Goal: Task Accomplishment & Management: Complete application form

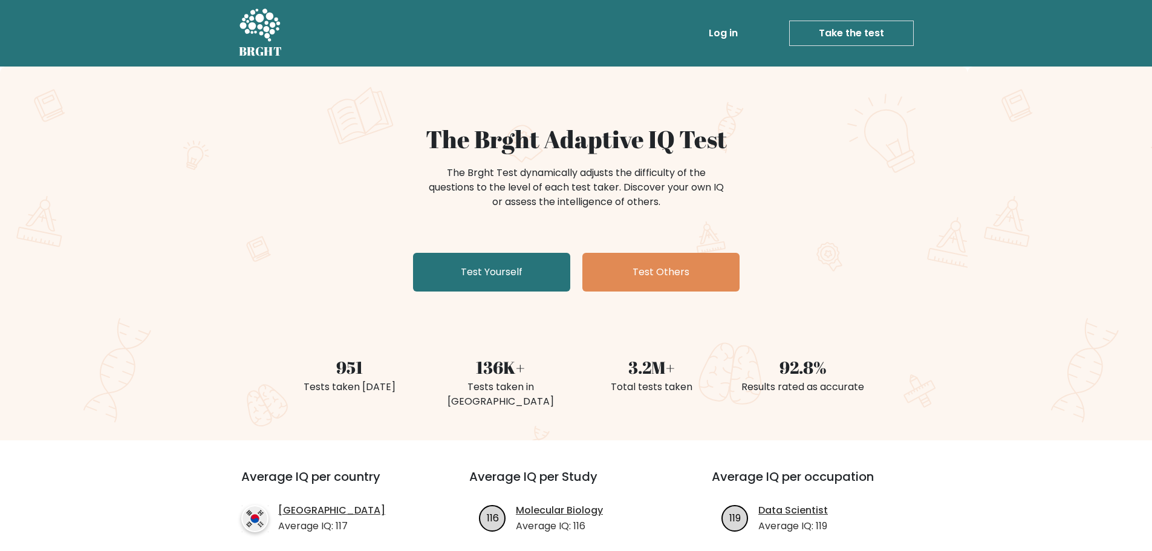
scroll to position [242, 0]
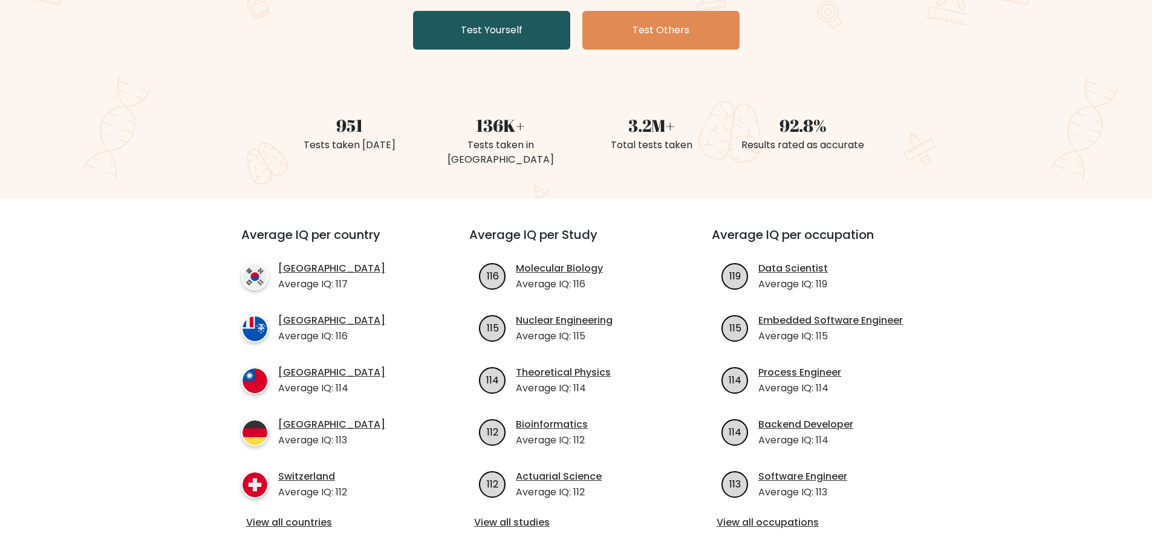
click at [492, 34] on link "Test Yourself" at bounding box center [491, 30] width 157 height 39
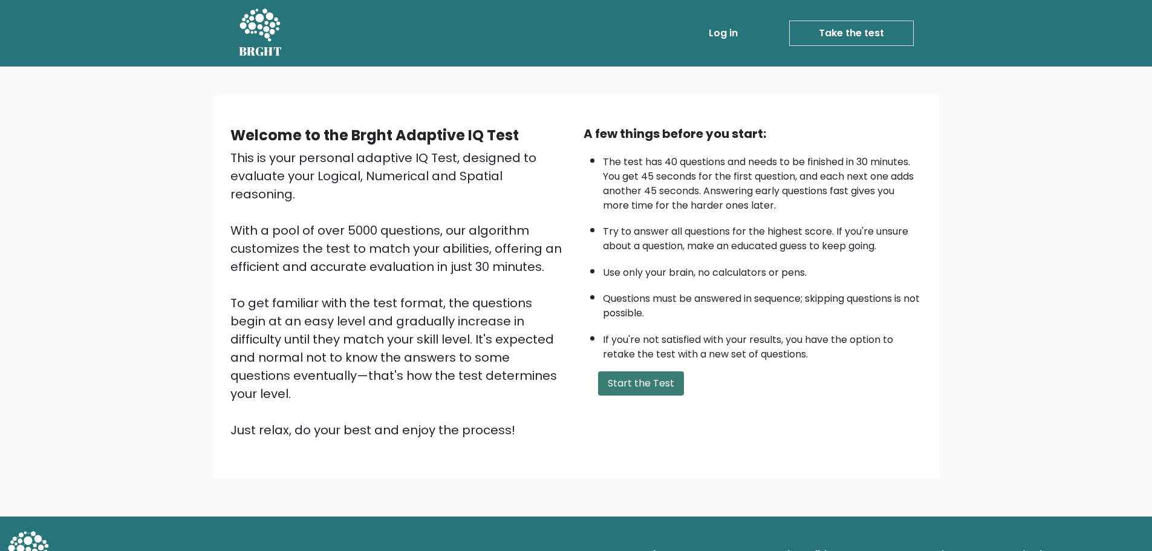
click at [652, 385] on button "Start the Test" at bounding box center [641, 383] width 86 height 24
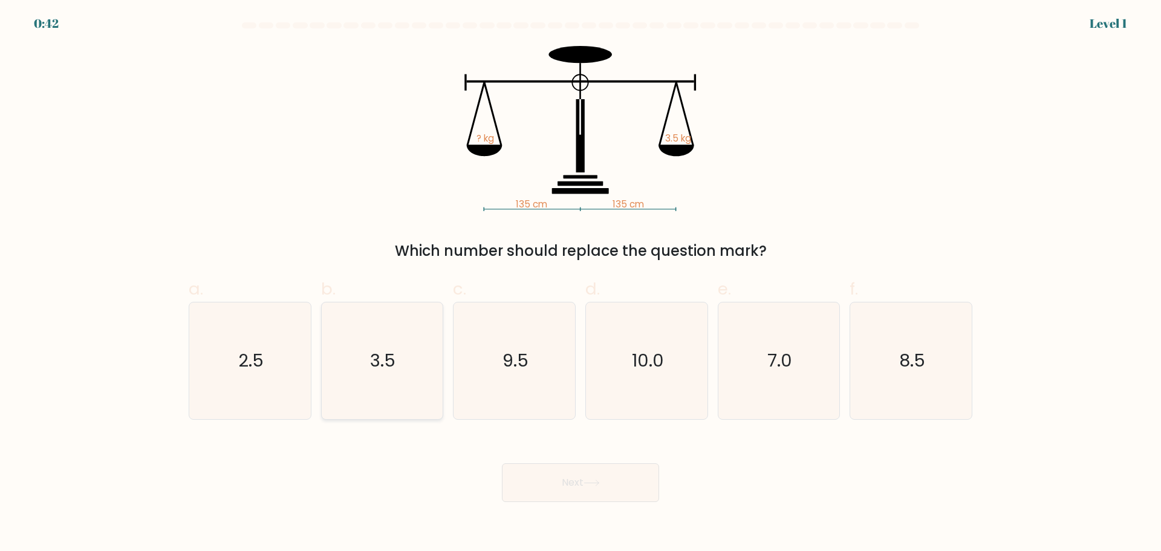
click at [356, 379] on icon "3.5" at bounding box center [382, 360] width 117 height 117
click at [581, 284] on input "b. 3.5" at bounding box center [581, 280] width 1 height 8
radio input "true"
click at [557, 480] on button "Next" at bounding box center [580, 482] width 157 height 39
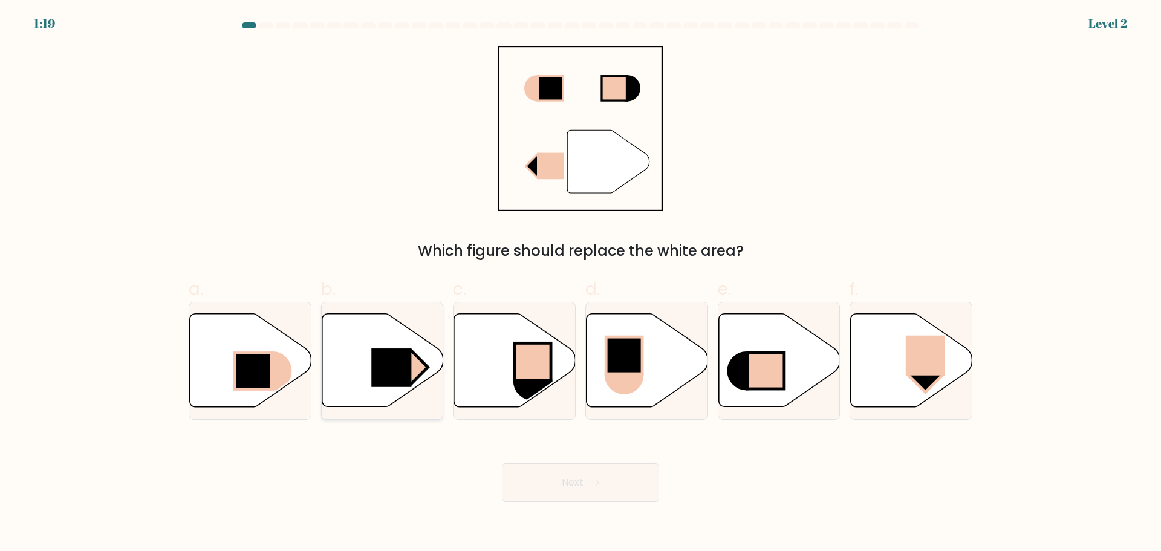
click at [402, 354] on rect at bounding box center [391, 367] width 40 height 39
click at [581, 284] on input "b." at bounding box center [581, 280] width 1 height 8
radio input "true"
click at [539, 491] on button "Next" at bounding box center [580, 482] width 157 height 39
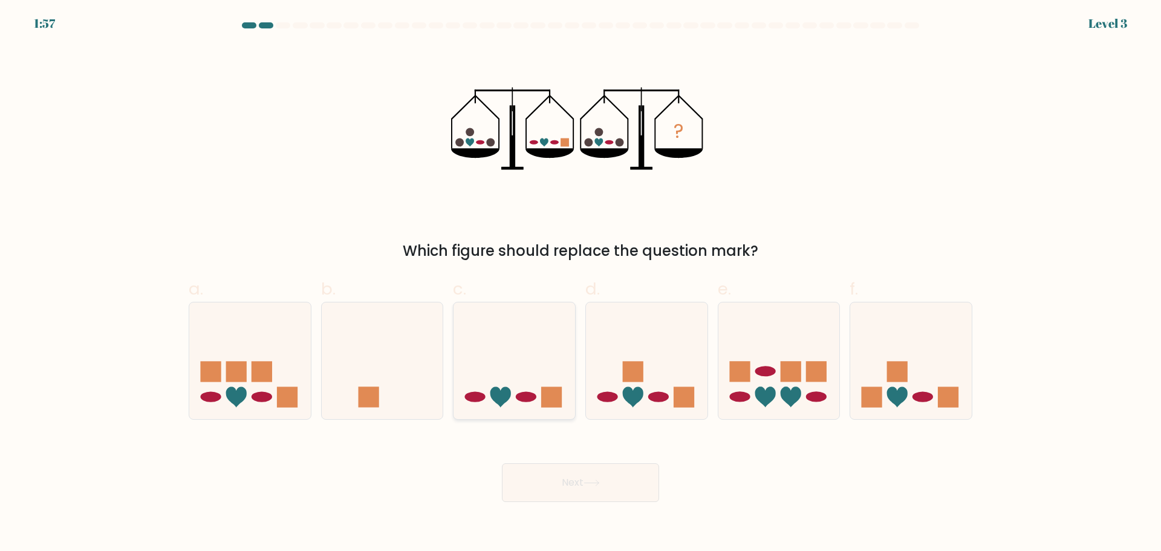
click at [521, 373] on icon at bounding box center [515, 360] width 122 height 100
click at [581, 284] on input "c." at bounding box center [581, 280] width 1 height 8
radio input "true"
click at [584, 483] on button "Next" at bounding box center [580, 482] width 157 height 39
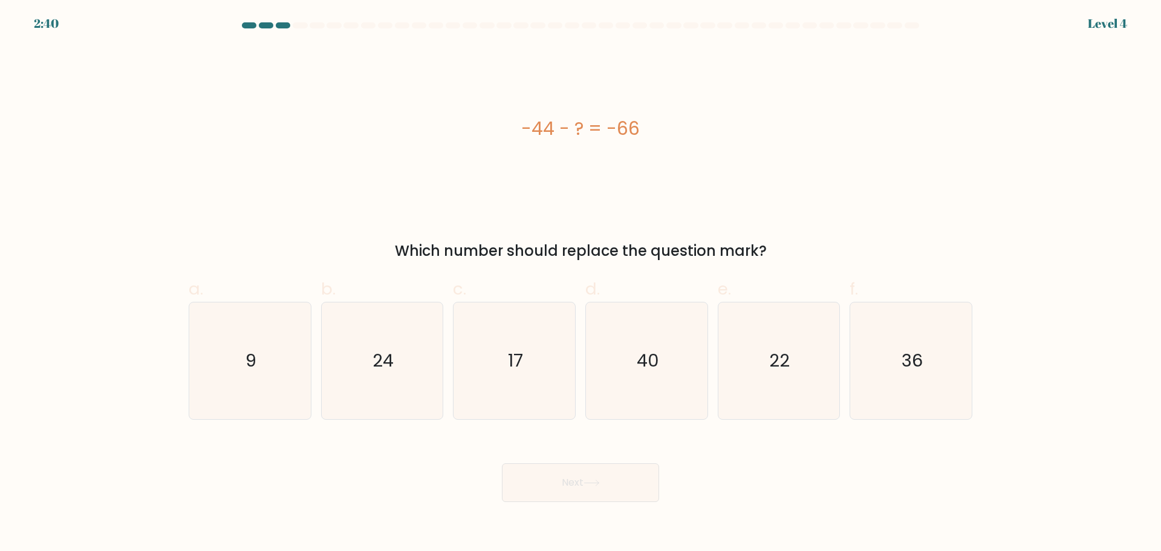
drag, startPoint x: 516, startPoint y: 121, endPoint x: 660, endPoint y: 117, distance: 144.0
click at [659, 118] on div "-44 - ? = -66" at bounding box center [581, 128] width 784 height 27
click at [660, 117] on div "-44 - ? = -66" at bounding box center [581, 128] width 784 height 27
click at [764, 372] on icon "22" at bounding box center [778, 360] width 117 height 117
click at [581, 284] on input "e. 22" at bounding box center [581, 280] width 1 height 8
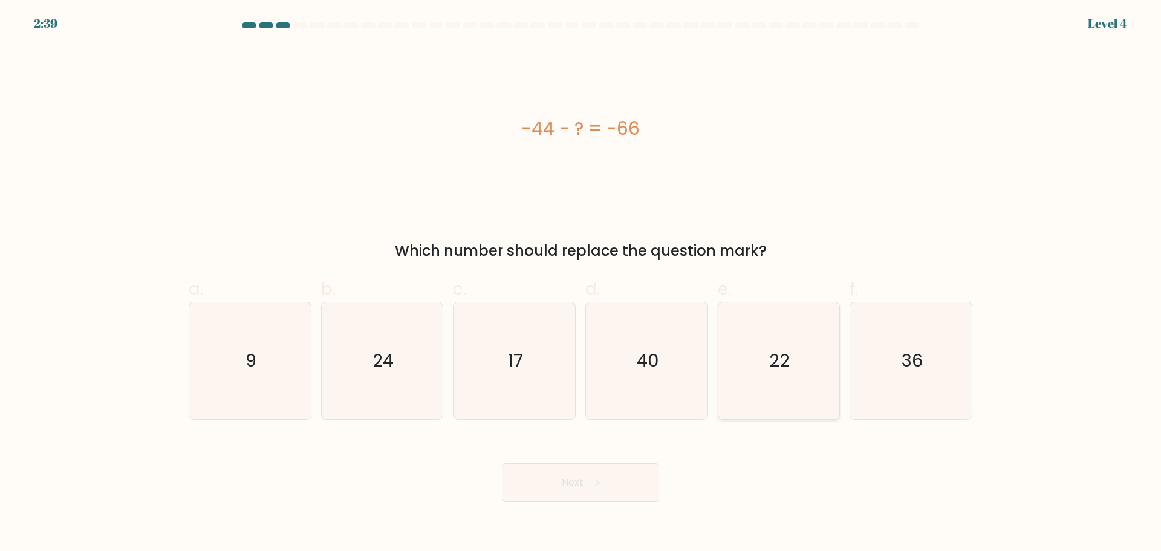
radio input "true"
click at [530, 490] on button "Next" at bounding box center [580, 482] width 157 height 39
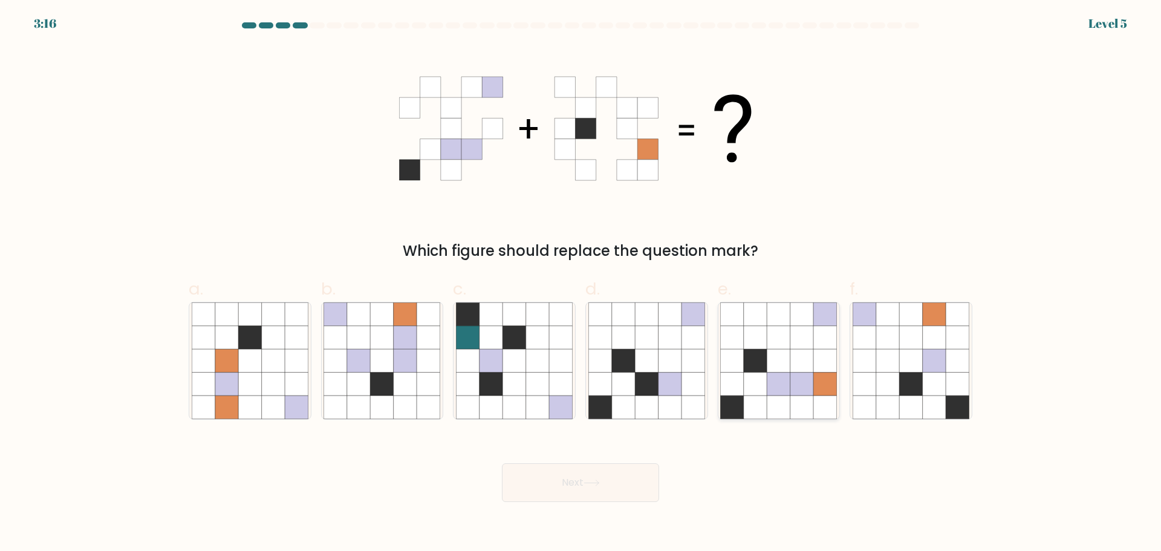
click at [779, 362] on icon at bounding box center [778, 360] width 23 height 23
click at [581, 284] on input "e." at bounding box center [581, 280] width 1 height 8
radio input "true"
click at [570, 486] on button "Next" at bounding box center [580, 482] width 157 height 39
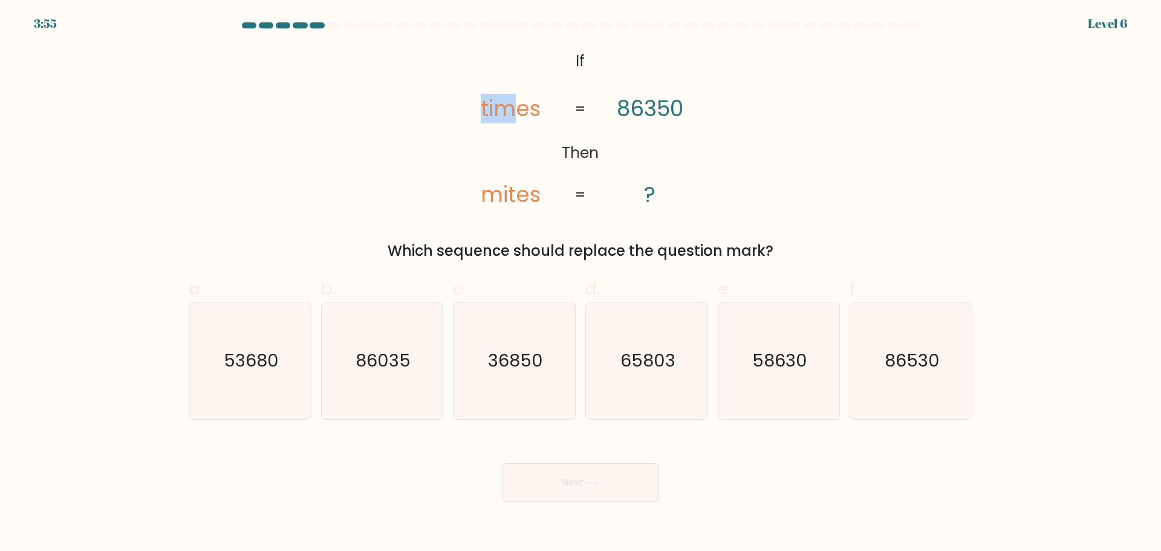
drag, startPoint x: 514, startPoint y: 109, endPoint x: 452, endPoint y: 108, distance: 61.7
click at [452, 108] on icon "@import url('[URL][DOMAIN_NAME]); If Then times mites 86350 ? = =" at bounding box center [580, 128] width 268 height 165
drag, startPoint x: 655, startPoint y: 111, endPoint x: 777, endPoint y: 119, distance: 121.8
click at [767, 115] on div "@import url('[URL][DOMAIN_NAME]); If Then times mites 86350 ? = = Which sequenc…" at bounding box center [580, 154] width 798 height 216
click at [850, 242] on div "Which sequence should replace the question mark?" at bounding box center [580, 251] width 769 height 22
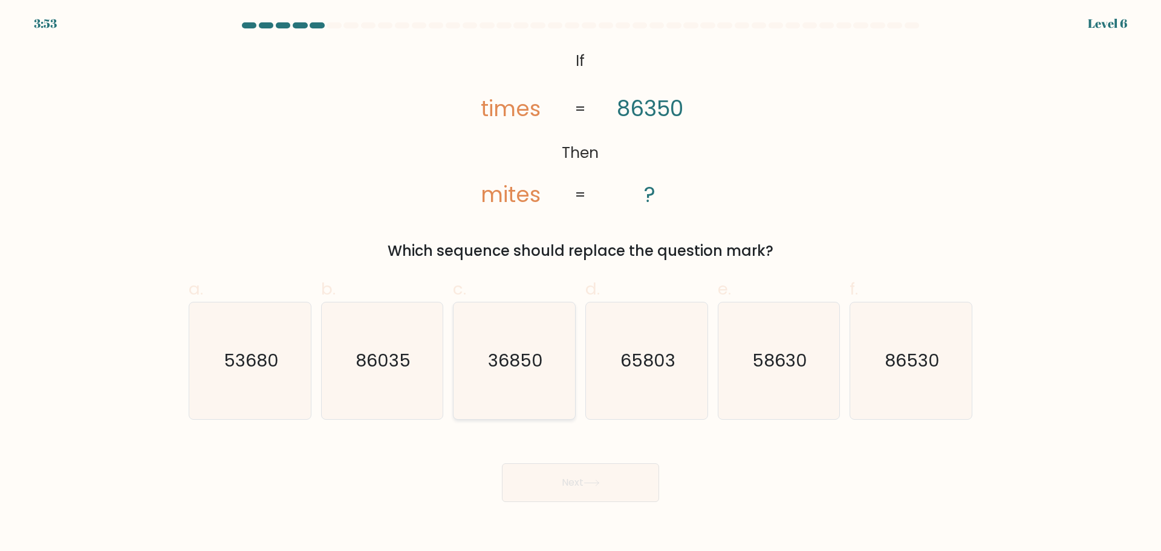
click at [509, 389] on icon "36850" at bounding box center [514, 360] width 117 height 117
click at [581, 284] on input "c. 36850" at bounding box center [581, 280] width 1 height 8
radio input "true"
click at [547, 486] on button "Next" at bounding box center [580, 482] width 157 height 39
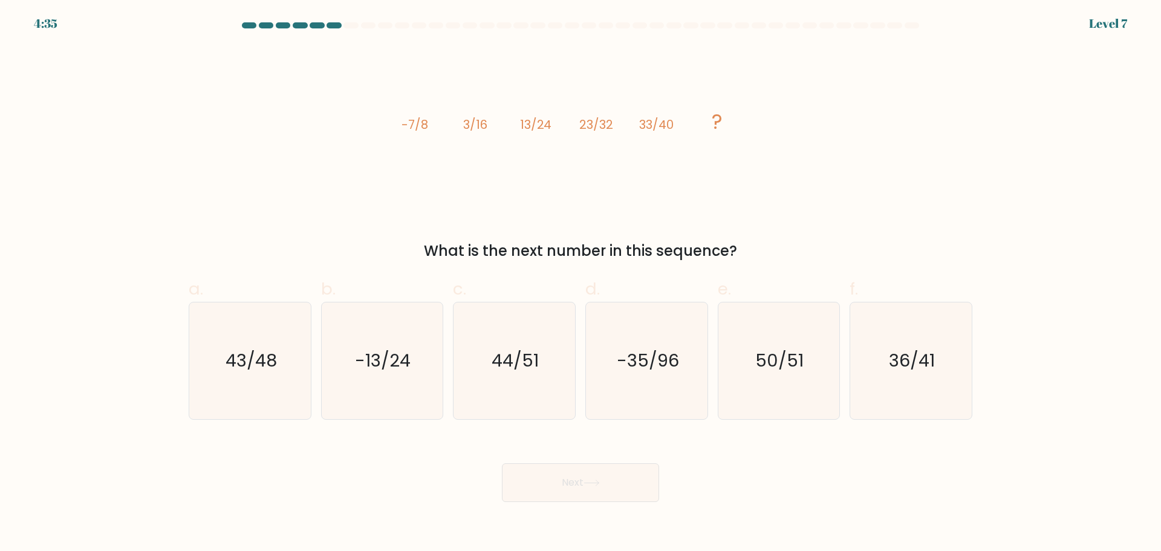
drag, startPoint x: 406, startPoint y: 120, endPoint x: 503, endPoint y: 102, distance: 98.9
click at [502, 105] on icon "image/svg+xml -7/8 3/16 13/24 23/32 33/40 ?" at bounding box center [580, 128] width 363 height 165
click at [503, 102] on icon "image/svg+xml -7/8 3/16 13/24 23/32 33/40 ?" at bounding box center [580, 128] width 363 height 165
drag, startPoint x: 661, startPoint y: 122, endPoint x: 689, endPoint y: 122, distance: 28.4
click at [689, 122] on icon "image/svg+xml -7/8 3/16 13/24 23/32 33/40 ?" at bounding box center [580, 128] width 363 height 165
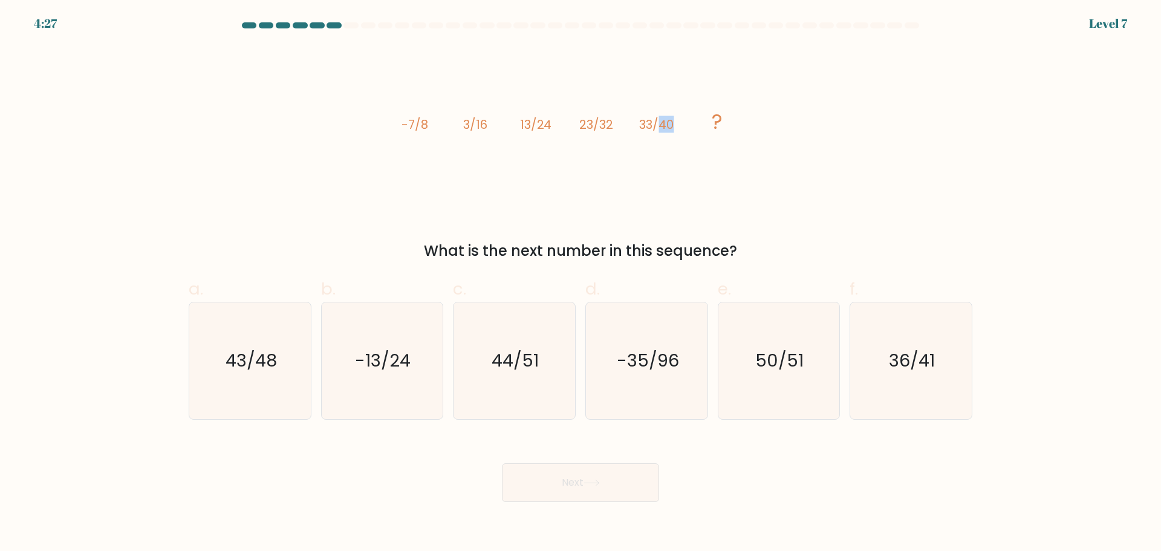
click at [689, 122] on icon "image/svg+xml -7/8 3/16 13/24 23/32 33/40 ?" at bounding box center [580, 128] width 363 height 165
click at [259, 394] on icon "43/48" at bounding box center [250, 360] width 117 height 117
click at [581, 284] on input "a. 43/48" at bounding box center [581, 280] width 1 height 8
radio input "true"
click at [567, 489] on button "Next" at bounding box center [580, 482] width 157 height 39
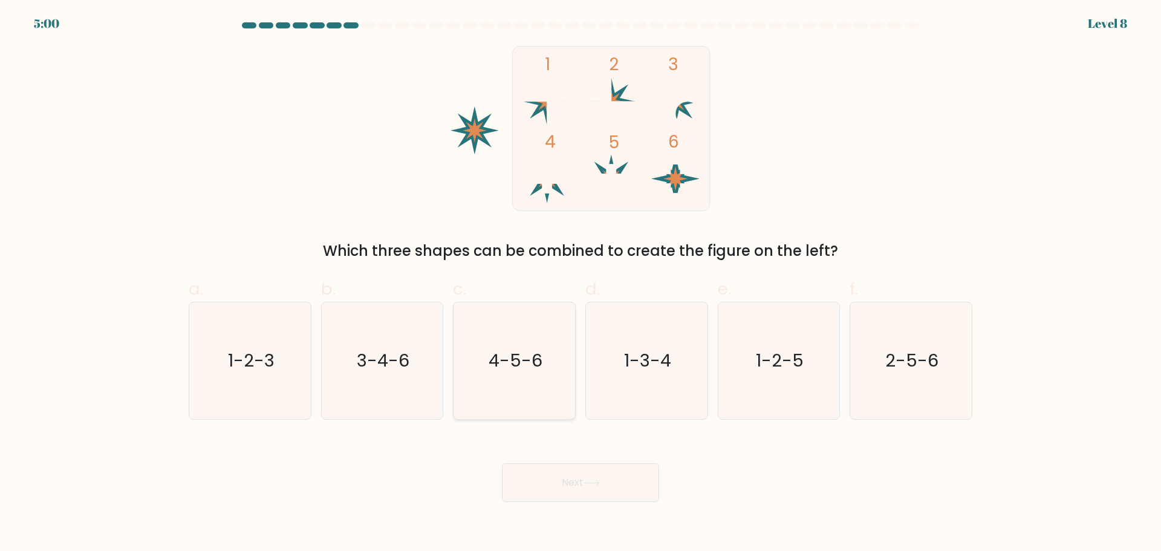
click at [522, 379] on icon "4-5-6" at bounding box center [514, 360] width 117 height 117
click at [581, 284] on input "c. 4-5-6" at bounding box center [581, 280] width 1 height 8
radio input "true"
click at [569, 473] on button "Next" at bounding box center [580, 482] width 157 height 39
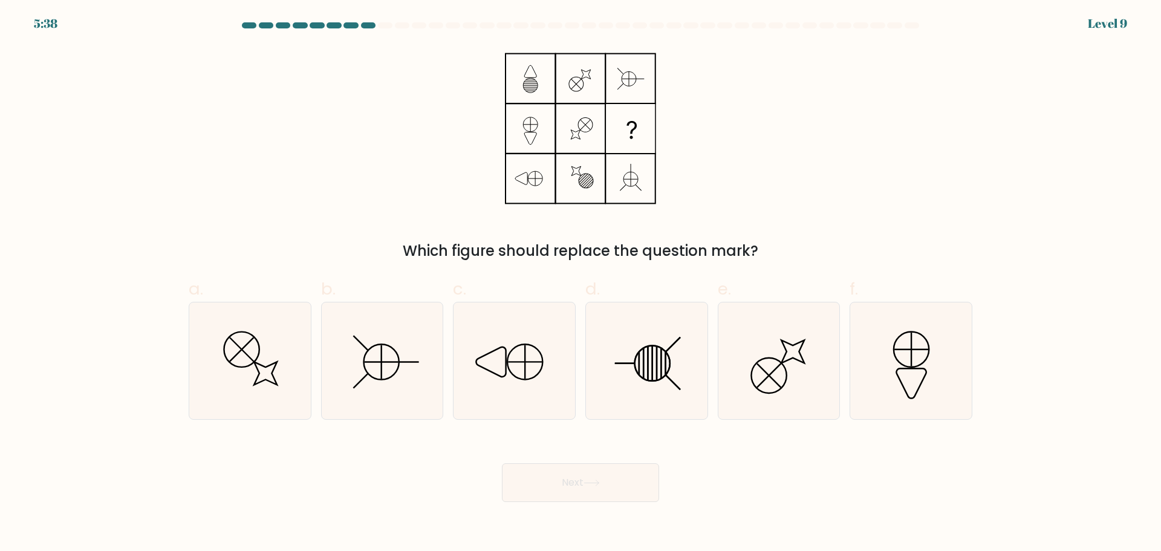
drag, startPoint x: 627, startPoint y: 383, endPoint x: 591, endPoint y: 431, distance: 60.0
click at [625, 388] on icon at bounding box center [646, 360] width 117 height 117
click at [581, 284] on input "d." at bounding box center [581, 280] width 1 height 8
radio input "true"
click at [521, 490] on button "Next" at bounding box center [580, 482] width 157 height 39
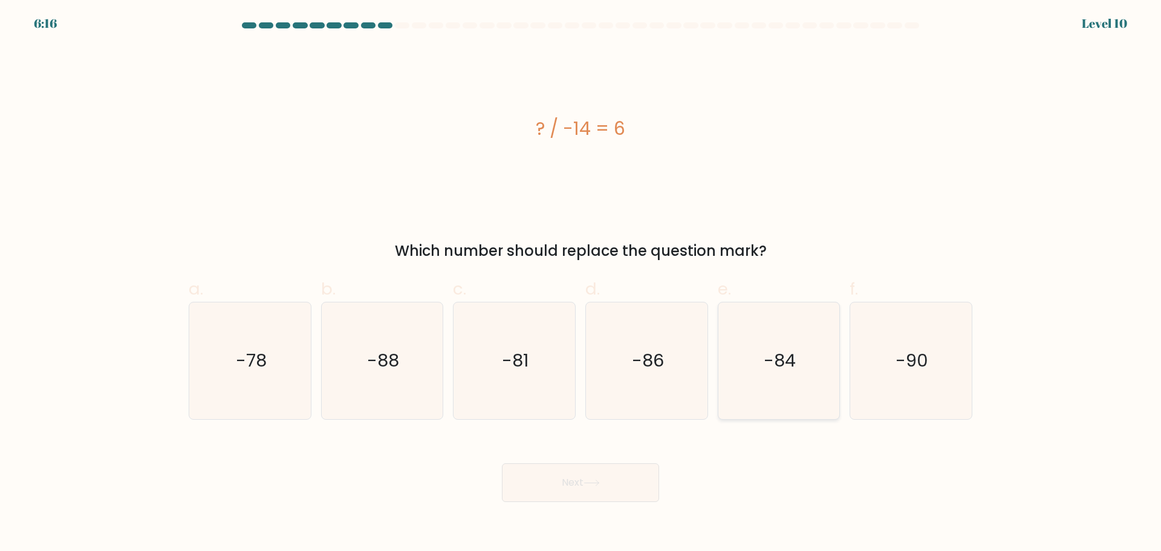
click at [789, 374] on icon "-84" at bounding box center [778, 360] width 117 height 117
click at [581, 284] on input "e. -84" at bounding box center [581, 280] width 1 height 8
radio input "true"
click at [596, 473] on button "Next" at bounding box center [580, 482] width 157 height 39
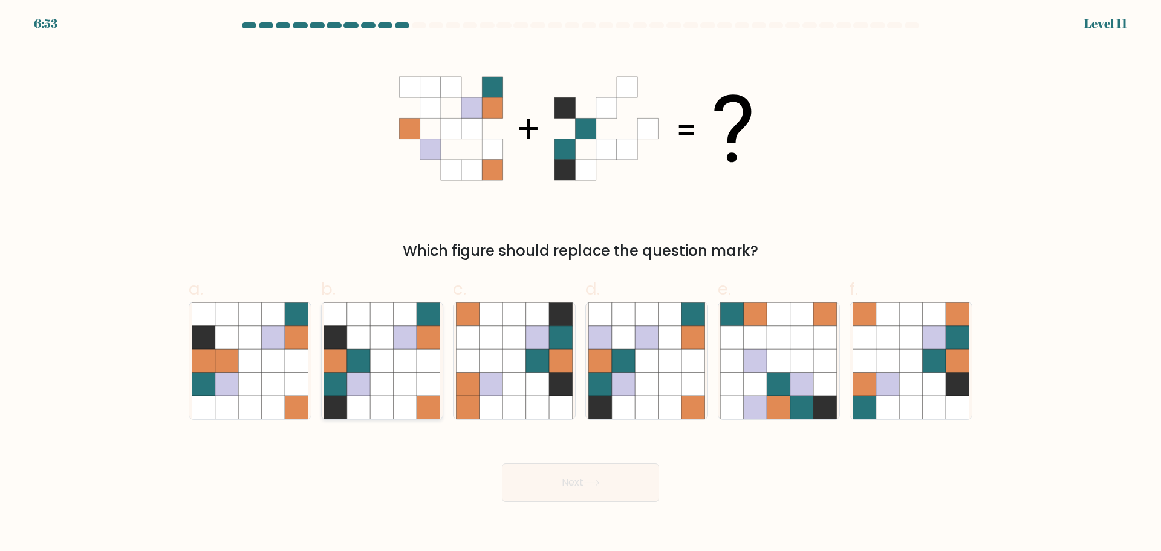
click at [406, 394] on icon at bounding box center [405, 383] width 23 height 23
click at [581, 284] on input "b." at bounding box center [581, 280] width 1 height 8
radio input "true"
click at [583, 490] on button "Next" at bounding box center [580, 482] width 157 height 39
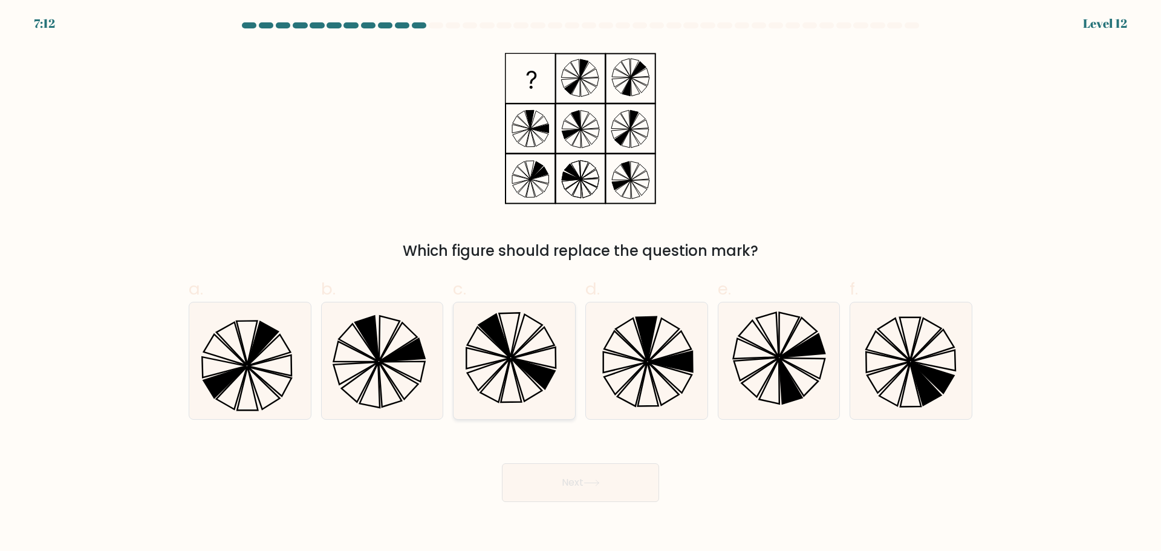
click at [532, 385] on icon at bounding box center [514, 360] width 117 height 117
click at [581, 284] on input "c." at bounding box center [581, 280] width 1 height 8
radio input "true"
click at [565, 496] on button "Next" at bounding box center [580, 482] width 157 height 39
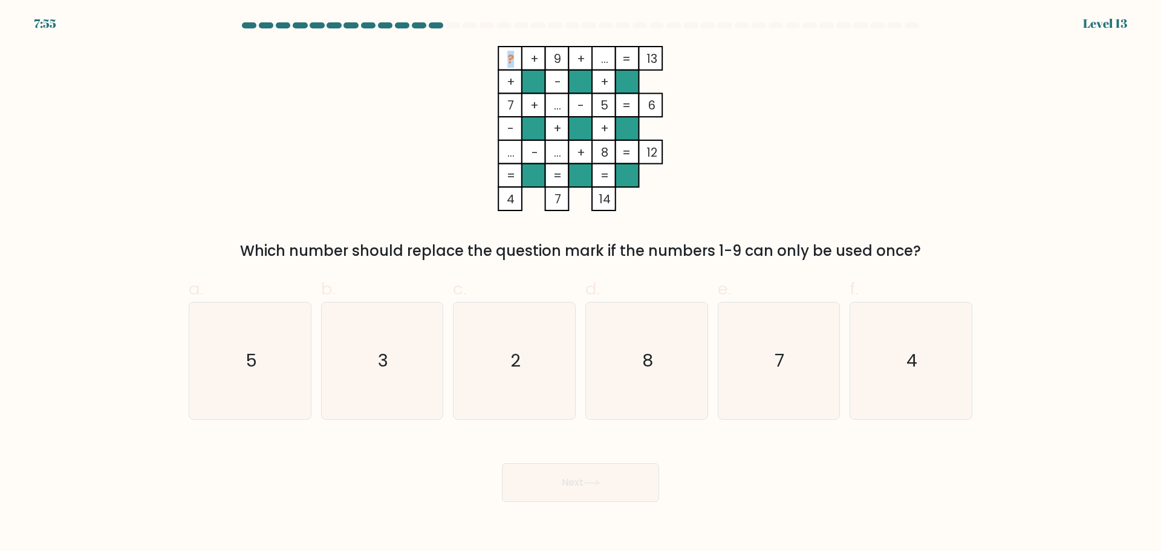
drag, startPoint x: 511, startPoint y: 57, endPoint x: 591, endPoint y: 58, distance: 80.4
click at [590, 58] on icon "? + 9 + ... 13 + - + 7 + ... - 5 6 - + + ... - ... + 8 = 12 = = = = 4 7 14 =" at bounding box center [580, 128] width 363 height 165
click at [591, 59] on rect at bounding box center [581, 59] width 24 height 24
drag, startPoint x: 615, startPoint y: 54, endPoint x: 495, endPoint y: 56, distance: 119.8
click at [495, 56] on icon "? + 9 + ... 13 + - + 7 + ... - 5 6 - + + ... - ... + 8 = 12 = = = = 4 7 14 =" at bounding box center [580, 128] width 363 height 165
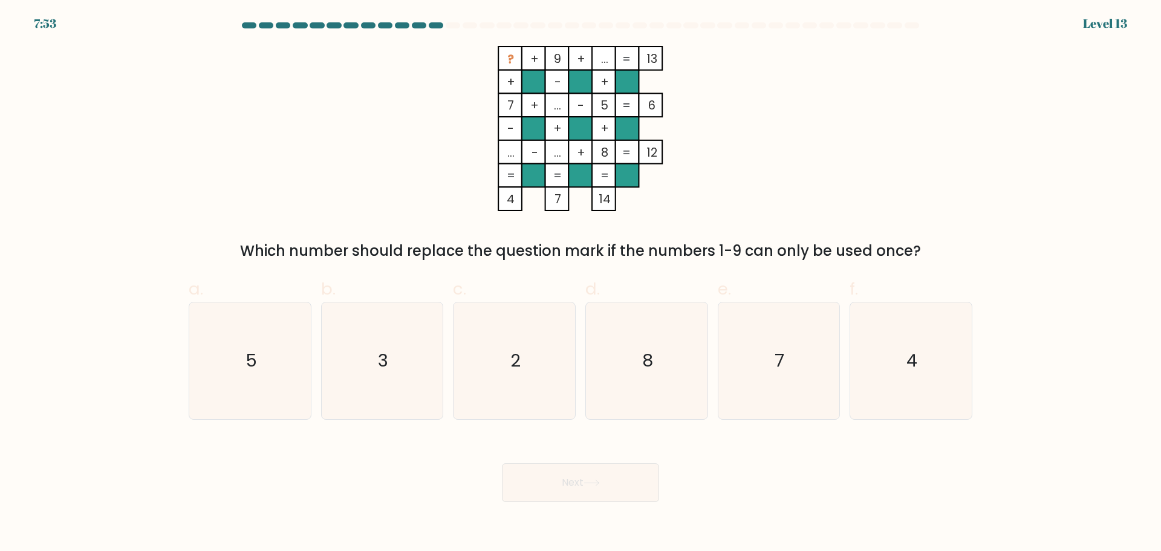
click at [498, 51] on rect at bounding box center [510, 59] width 24 height 24
click at [386, 391] on icon "3" at bounding box center [382, 360] width 117 height 117
click at [581, 284] on input "b. 3" at bounding box center [581, 280] width 1 height 8
radio input "true"
click at [593, 472] on button "Next" at bounding box center [580, 482] width 157 height 39
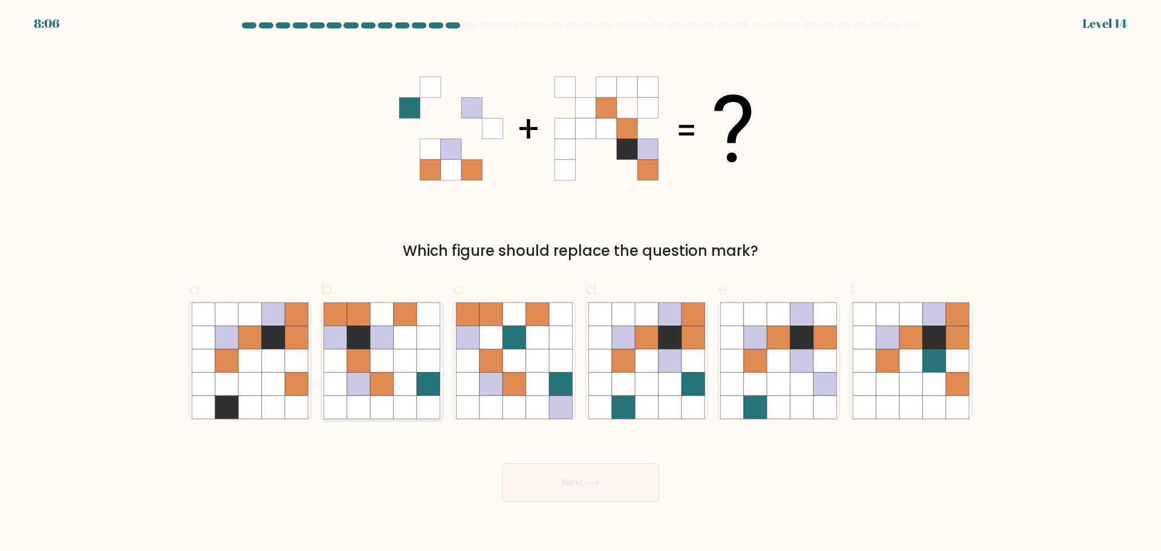
click at [381, 401] on icon at bounding box center [382, 406] width 23 height 23
click at [581, 284] on input "b." at bounding box center [581, 280] width 1 height 8
radio input "true"
click at [539, 490] on button "Next" at bounding box center [580, 482] width 157 height 39
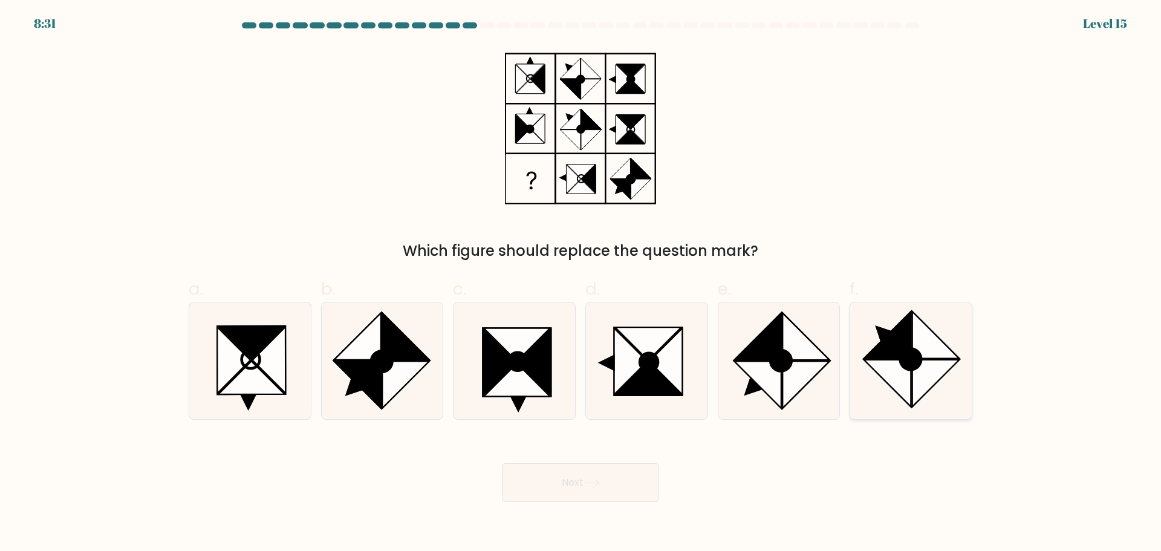
click at [918, 391] on icon at bounding box center [935, 383] width 47 height 47
click at [581, 284] on input "f." at bounding box center [581, 280] width 1 height 8
radio input "true"
click at [576, 481] on button "Next" at bounding box center [580, 482] width 157 height 39
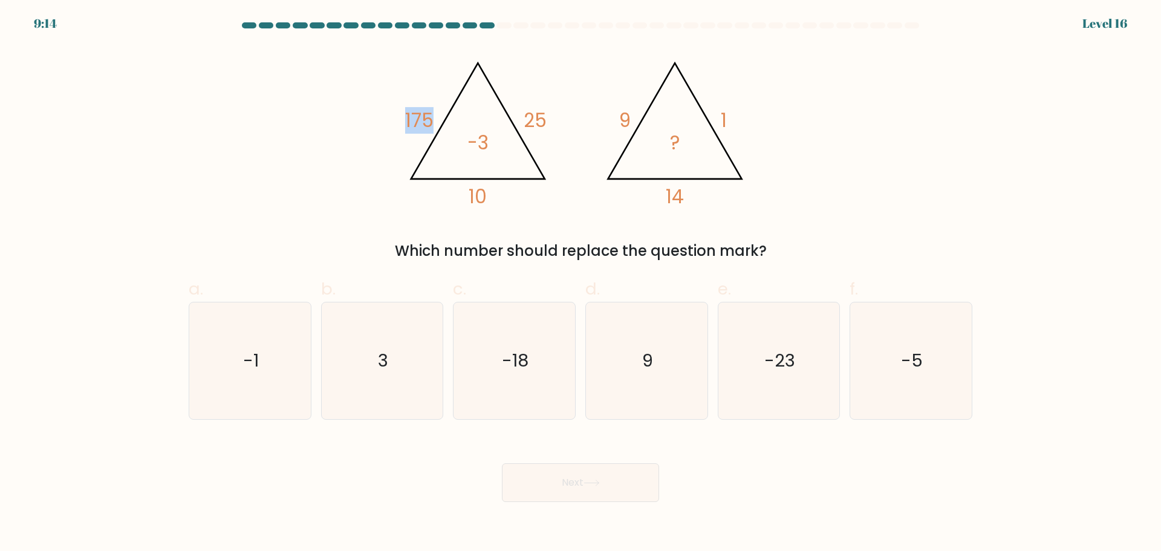
drag, startPoint x: 405, startPoint y: 113, endPoint x: 457, endPoint y: 112, distance: 52.6
click at [455, 113] on div "@import url('[URL][DOMAIN_NAME]); 175 25 10 -3 @import url('[URL][DOMAIN_NAME])…" at bounding box center [580, 154] width 798 height 216
click at [527, 120] on tspan "25" at bounding box center [535, 120] width 23 height 27
drag, startPoint x: 530, startPoint y: 120, endPoint x: 553, endPoint y: 120, distance: 23.0
click at [553, 120] on icon "@import url('[URL][DOMAIN_NAME]); 175 25 10 -3 @import url('[URL][DOMAIN_NAME])…" at bounding box center [580, 128] width 363 height 165
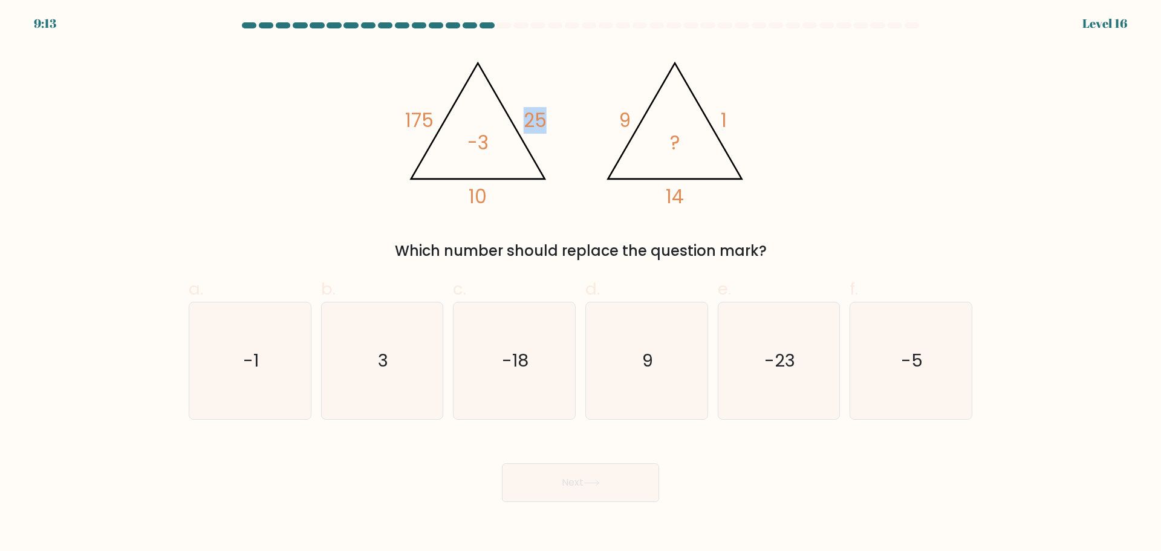
click at [553, 120] on icon "@import url('[URL][DOMAIN_NAME]); 175 25 10 -3 @import url('[URL][DOMAIN_NAME])…" at bounding box center [580, 128] width 363 height 165
drag, startPoint x: 400, startPoint y: 122, endPoint x: 438, endPoint y: 120, distance: 38.2
click at [438, 120] on icon "@import url('[URL][DOMAIN_NAME]); 175 25 10 -3 @import url('[URL][DOMAIN_NAME])…" at bounding box center [580, 128] width 363 height 165
drag, startPoint x: 409, startPoint y: 115, endPoint x: 437, endPoint y: 109, distance: 29.1
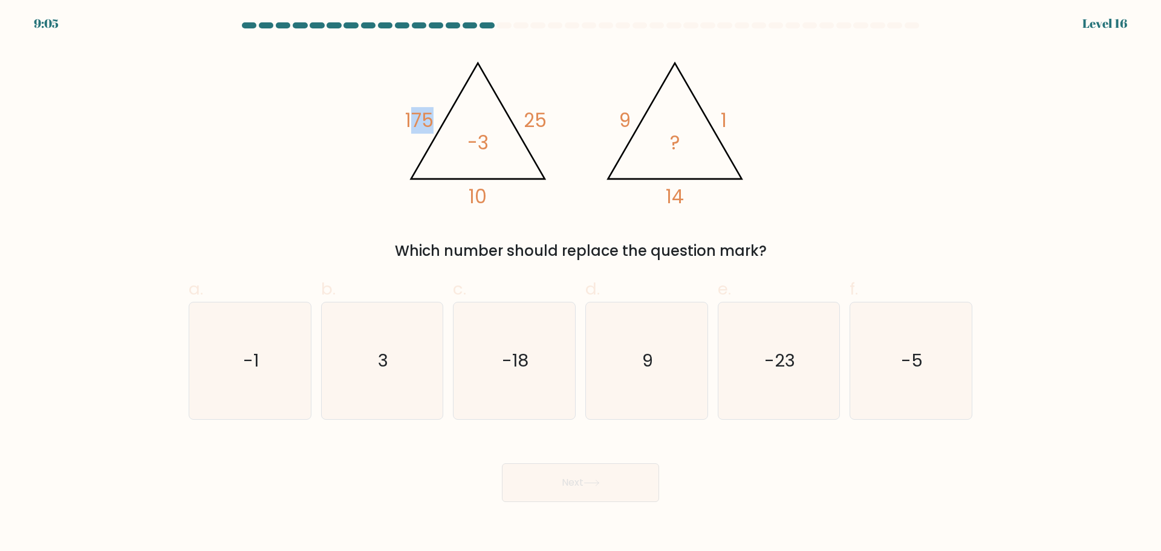
click at [437, 109] on icon "@import url('[URL][DOMAIN_NAME]); 175 25 10 -3 @import url('[URL][DOMAIN_NAME])…" at bounding box center [580, 128] width 363 height 165
drag, startPoint x: 503, startPoint y: 99, endPoint x: 552, endPoint y: 99, distance: 49.0
click at [551, 99] on icon "@import url('[URL][DOMAIN_NAME]); 175 25 10 -3 @import url('[URL][DOMAIN_NAME])…" at bounding box center [580, 128] width 363 height 165
drag, startPoint x: 466, startPoint y: 196, endPoint x: 504, endPoint y: 195, distance: 37.5
click at [504, 195] on icon "@import url('[URL][DOMAIN_NAME]); 175 25 10 -3 @import url('[URL][DOMAIN_NAME])…" at bounding box center [580, 128] width 363 height 165
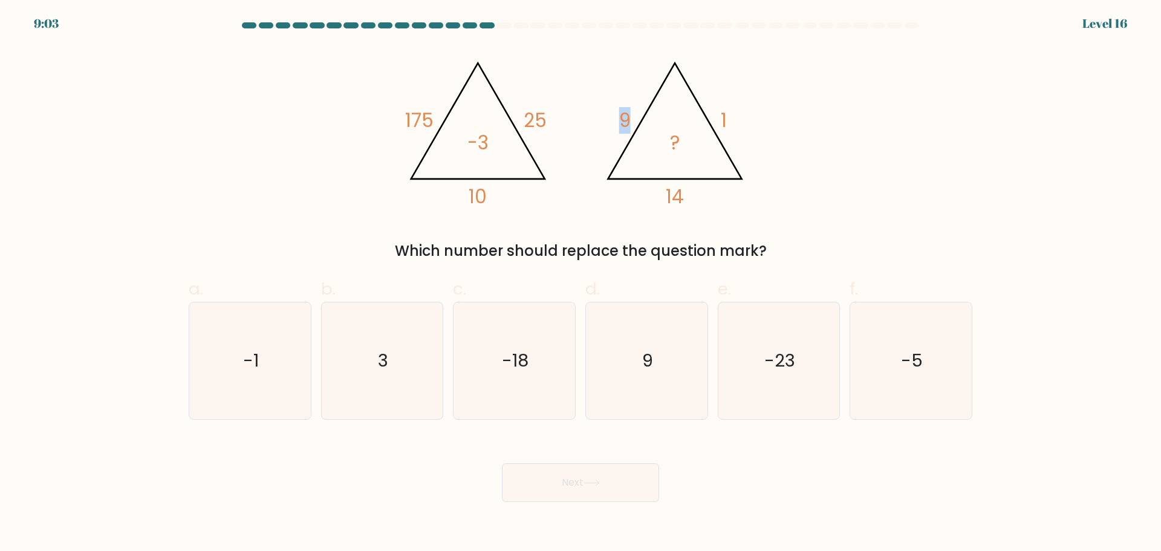
drag, startPoint x: 596, startPoint y: 112, endPoint x: 703, endPoint y: 117, distance: 107.2
click at [660, 117] on icon "@import url('[URL][DOMAIN_NAME]); 175 25 10 -3 @import url('[URL][DOMAIN_NAME])…" at bounding box center [580, 128] width 363 height 165
click at [727, 117] on tspan "1" at bounding box center [724, 120] width 6 height 27
click at [898, 383] on icon "-5" at bounding box center [911, 360] width 117 height 117
click at [581, 284] on input "f. -5" at bounding box center [581, 280] width 1 height 8
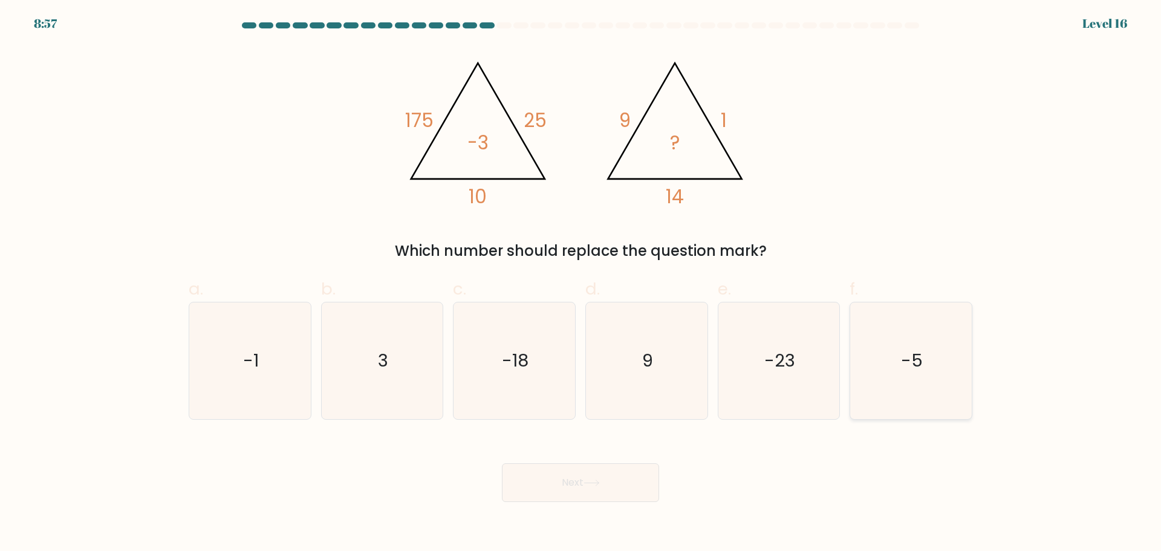
radio input "true"
click at [613, 480] on button "Next" at bounding box center [580, 482] width 157 height 39
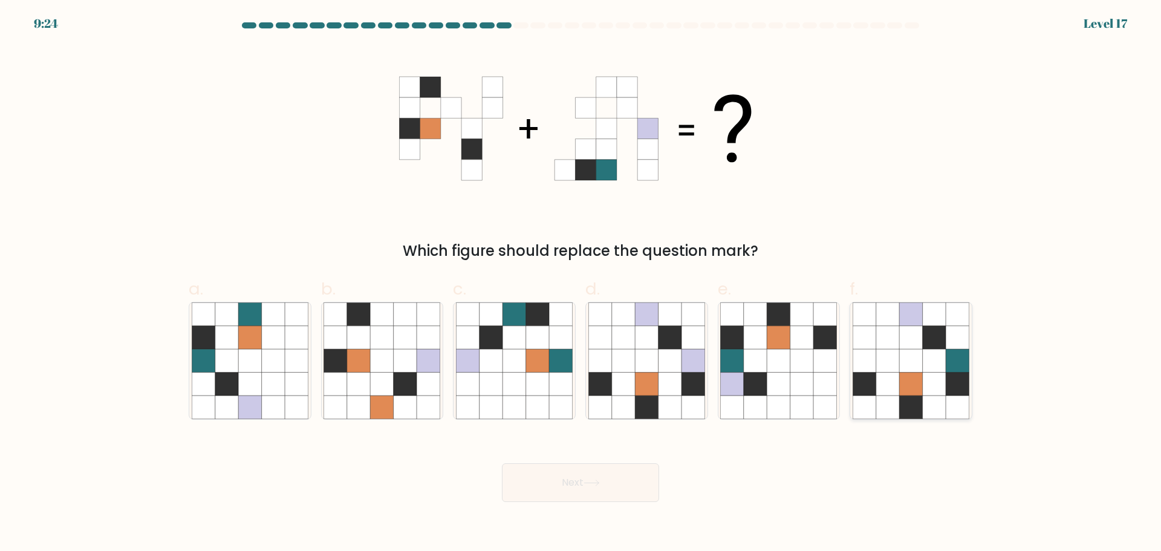
click at [935, 399] on icon at bounding box center [934, 406] width 23 height 23
click at [581, 284] on input "f." at bounding box center [581, 280] width 1 height 8
radio input "true"
click at [532, 487] on button "Next" at bounding box center [580, 482] width 157 height 39
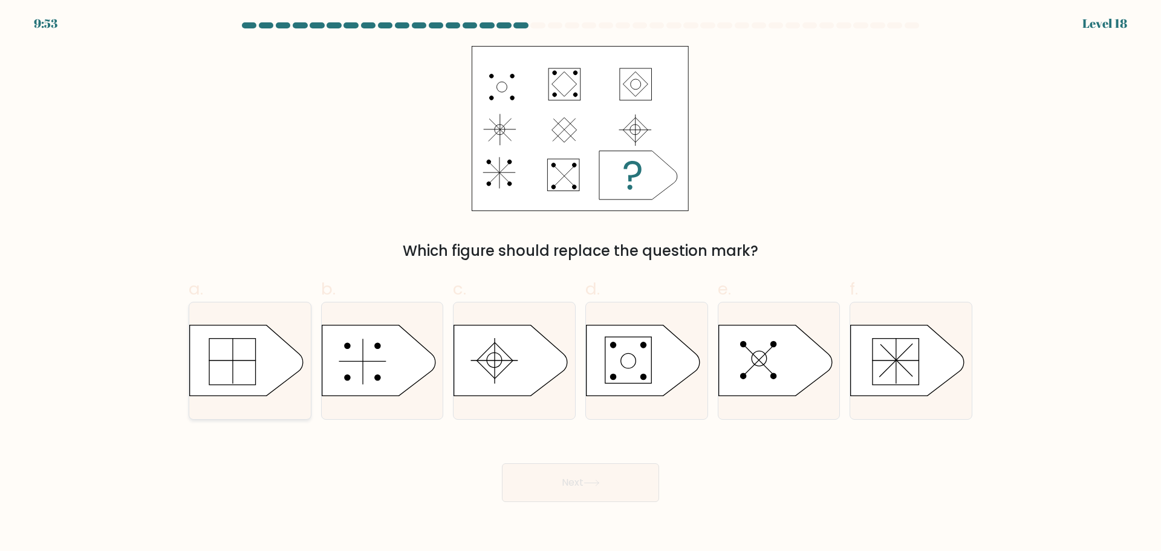
drag, startPoint x: 250, startPoint y: 386, endPoint x: 281, endPoint y: 389, distance: 30.3
click at [250, 386] on icon at bounding box center [247, 360] width 114 height 71
click at [581, 284] on input "a." at bounding box center [581, 280] width 1 height 8
radio input "true"
click at [538, 480] on button "Next" at bounding box center [580, 482] width 157 height 39
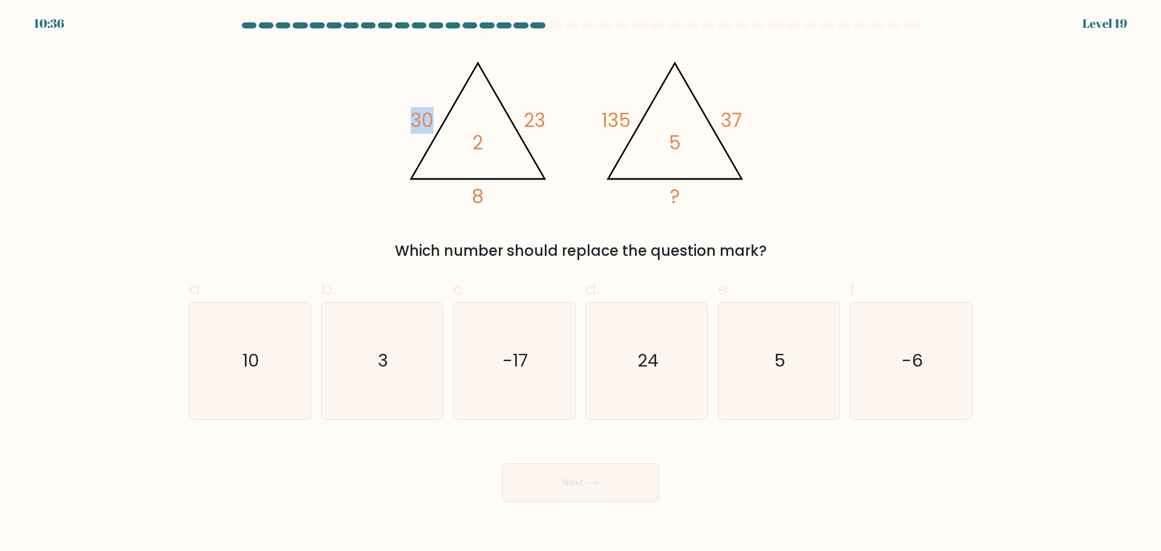
drag, startPoint x: 407, startPoint y: 108, endPoint x: 524, endPoint y: 99, distance: 117.7
click at [522, 99] on icon "@import url('[URL][DOMAIN_NAME]); 30 23 8 2 @import url('[URL][DOMAIN_NAME]); 1…" at bounding box center [580, 128] width 363 height 165
click at [524, 99] on icon "@import url('[URL][DOMAIN_NAME]); 30 23 8 2 @import url('[URL][DOMAIN_NAME]); 1…" at bounding box center [580, 128] width 363 height 165
drag, startPoint x: 411, startPoint y: 132, endPoint x: 432, endPoint y: 125, distance: 22.9
click at [432, 125] on tspan "30" at bounding box center [422, 120] width 23 height 27
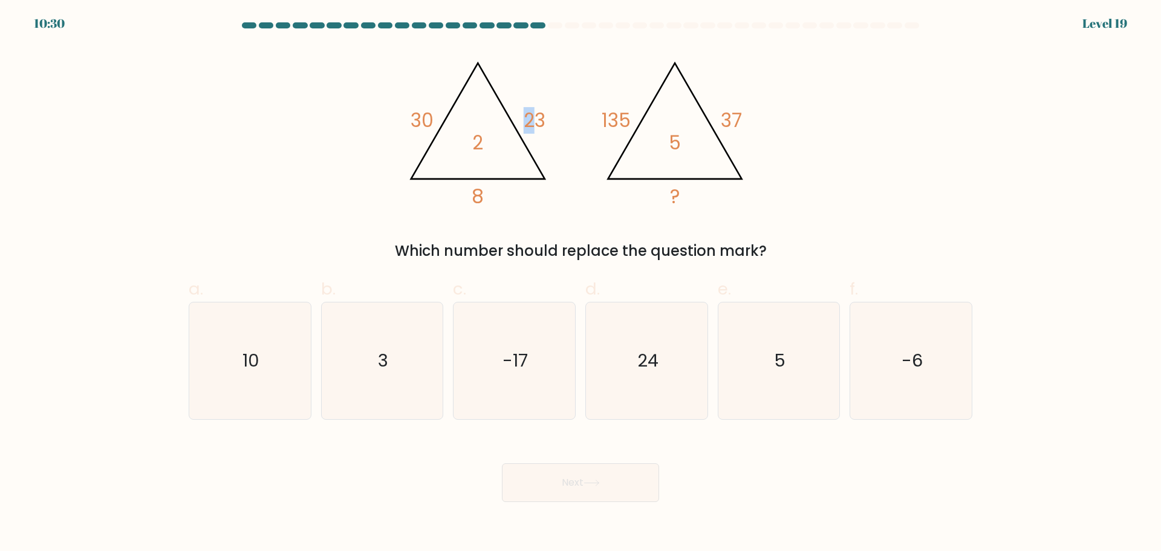
drag, startPoint x: 504, startPoint y: 121, endPoint x: 541, endPoint y: 117, distance: 36.5
click at [538, 117] on icon "@import url('[URL][DOMAIN_NAME]); 30 23 8 2 @import url('[URL][DOMAIN_NAME]); 1…" at bounding box center [580, 128] width 363 height 165
drag, startPoint x: 541, startPoint y: 117, endPoint x: 548, endPoint y: 114, distance: 8.4
click at [548, 114] on icon "@import url('[URL][DOMAIN_NAME]); 30 23 8 2 @import url('[URL][DOMAIN_NAME]); 1…" at bounding box center [580, 128] width 363 height 165
click at [551, 113] on icon "@import url('[URL][DOMAIN_NAME]); 30 23 8 2 @import url('[URL][DOMAIN_NAME]); 1…" at bounding box center [580, 128] width 363 height 165
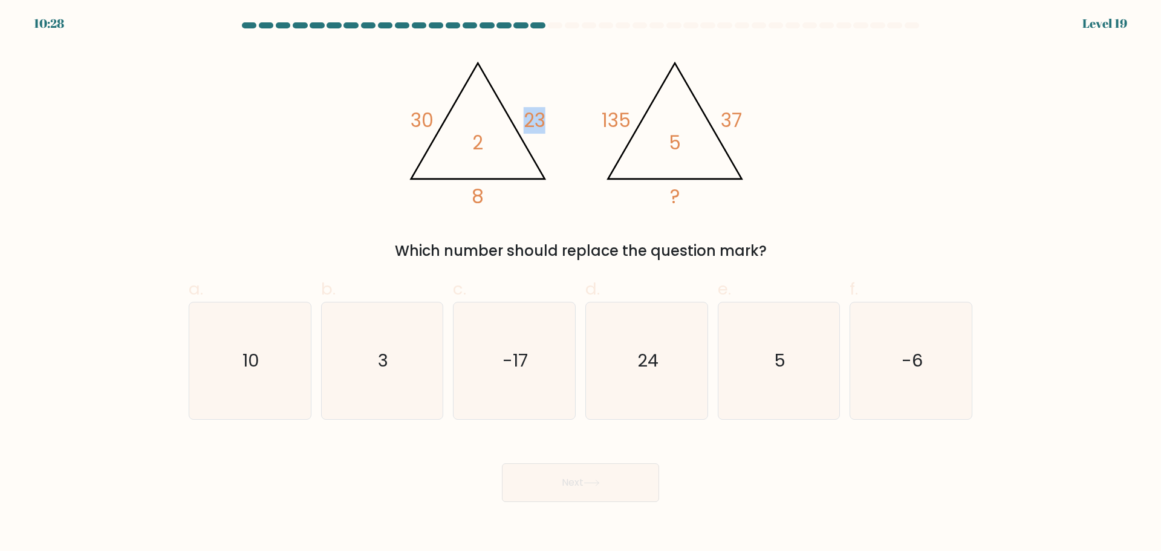
drag, startPoint x: 550, startPoint y: 115, endPoint x: 524, endPoint y: 119, distance: 26.3
click at [524, 119] on icon "@import url('[URL][DOMAIN_NAME]); 30 23 8 2 @import url('[URL][DOMAIN_NAME]); 1…" at bounding box center [580, 128] width 363 height 165
click at [524, 119] on tspan "23" at bounding box center [535, 120] width 22 height 27
drag, startPoint x: 412, startPoint y: 119, endPoint x: 437, endPoint y: 117, distance: 24.9
click at [437, 117] on icon "@import url('[URL][DOMAIN_NAME]); 30 23 8 2 @import url('[URL][DOMAIN_NAME]); 1…" at bounding box center [580, 128] width 363 height 165
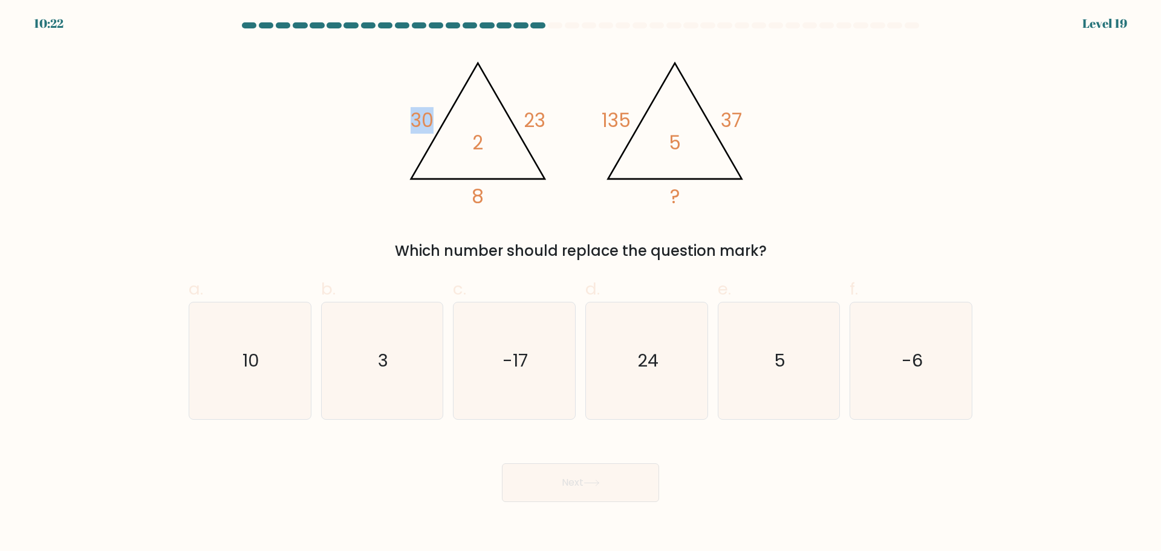
click at [437, 117] on icon "@import url('[URL][DOMAIN_NAME]); 30 23 8 2 @import url('[URL][DOMAIN_NAME]); 1…" at bounding box center [580, 128] width 363 height 165
drag, startPoint x: 524, startPoint y: 116, endPoint x: 551, endPoint y: 118, distance: 27.9
click at [551, 119] on icon "@import url('[URL][DOMAIN_NAME]); 30 23 8 2 @import url('[URL][DOMAIN_NAME]); 1…" at bounding box center [580, 128] width 363 height 165
click at [551, 118] on icon "@import url('[URL][DOMAIN_NAME]); 30 23 8 2 @import url('[URL][DOMAIN_NAME]); 1…" at bounding box center [580, 128] width 363 height 165
drag, startPoint x: 517, startPoint y: 117, endPoint x: 564, endPoint y: 113, distance: 46.7
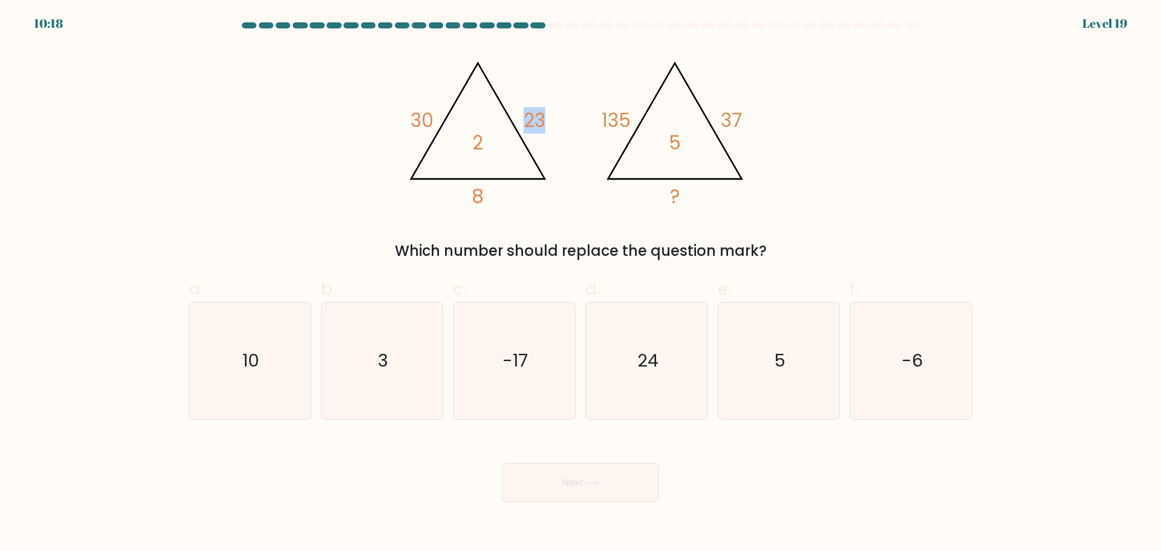
click at [564, 112] on icon "@import url('[URL][DOMAIN_NAME]); 30 23 8 2 @import url('[URL][DOMAIN_NAME]); 1…" at bounding box center [580, 128] width 363 height 165
drag, startPoint x: 482, startPoint y: 189, endPoint x: 475, endPoint y: 185, distance: 8.4
click at [498, 192] on icon "@import url('[URL][DOMAIN_NAME]); 30 23 8 2 @import url('[URL][DOMAIN_NAME]); 1…" at bounding box center [580, 128] width 363 height 165
drag, startPoint x: 422, startPoint y: 129, endPoint x: 433, endPoint y: 127, distance: 11.0
click at [433, 127] on tspan "30" at bounding box center [422, 120] width 23 height 27
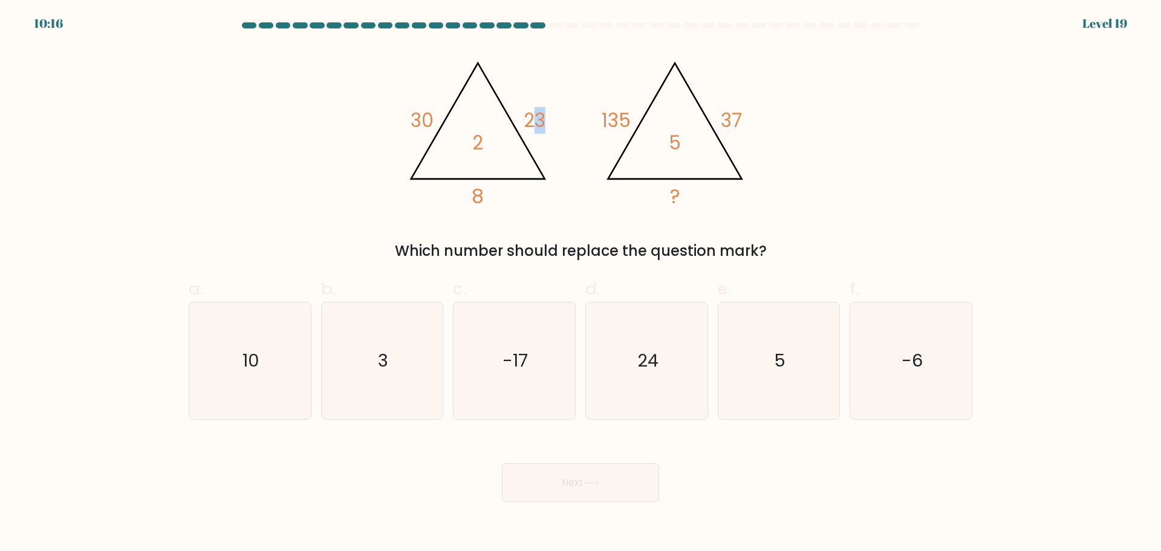
drag, startPoint x: 532, startPoint y: 114, endPoint x: 523, endPoint y: 190, distance: 76.7
click at [557, 149] on icon "@import url('[URL][DOMAIN_NAME]); 30 23 8 2 @import url('[URL][DOMAIN_NAME]); 1…" at bounding box center [580, 128] width 363 height 165
drag, startPoint x: 487, startPoint y: 230, endPoint x: 581, endPoint y: 158, distance: 118.3
click at [509, 223] on div "@import url('[URL][DOMAIN_NAME]); 30 23 8 2 @import url('[URL][DOMAIN_NAME]); 1…" at bounding box center [580, 154] width 798 height 216
drag, startPoint x: 599, startPoint y: 119, endPoint x: 611, endPoint y: 119, distance: 12.1
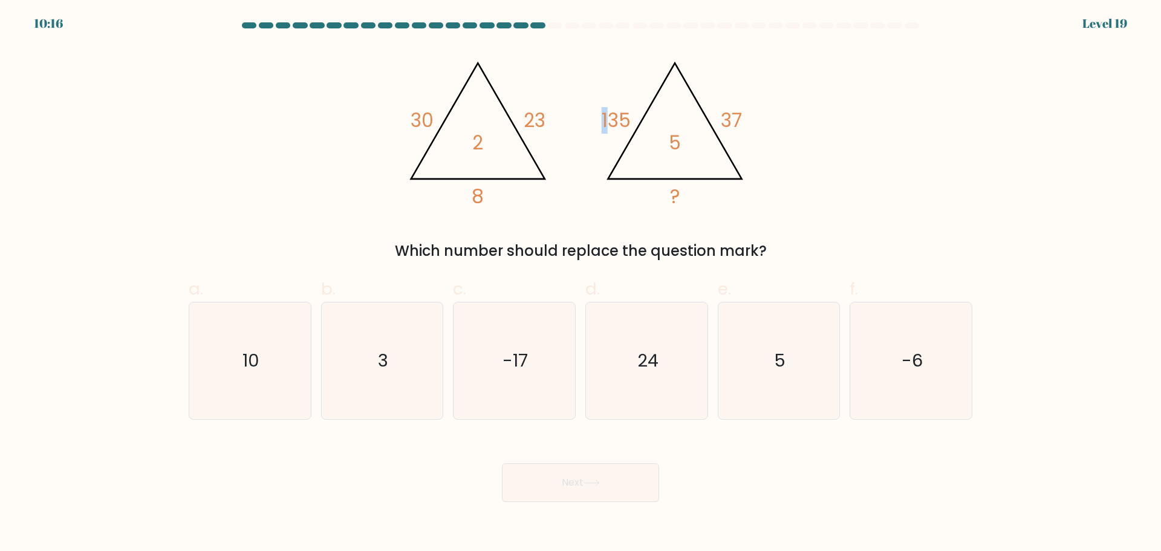
click at [611, 119] on icon "@import url('[URL][DOMAIN_NAME]); 30 23 8 2 @import url('[URL][DOMAIN_NAME]); 1…" at bounding box center [580, 128] width 363 height 165
click at [619, 115] on tspan "135" at bounding box center [616, 120] width 29 height 27
drag, startPoint x: 718, startPoint y: 113, endPoint x: 766, endPoint y: 115, distance: 47.8
click at [766, 115] on div "@import url('[URL][DOMAIN_NAME]); 30 23 8 2 @import url('[URL][DOMAIN_NAME]); 1…" at bounding box center [580, 154] width 798 height 216
drag, startPoint x: 597, startPoint y: 114, endPoint x: 629, endPoint y: 118, distance: 32.3
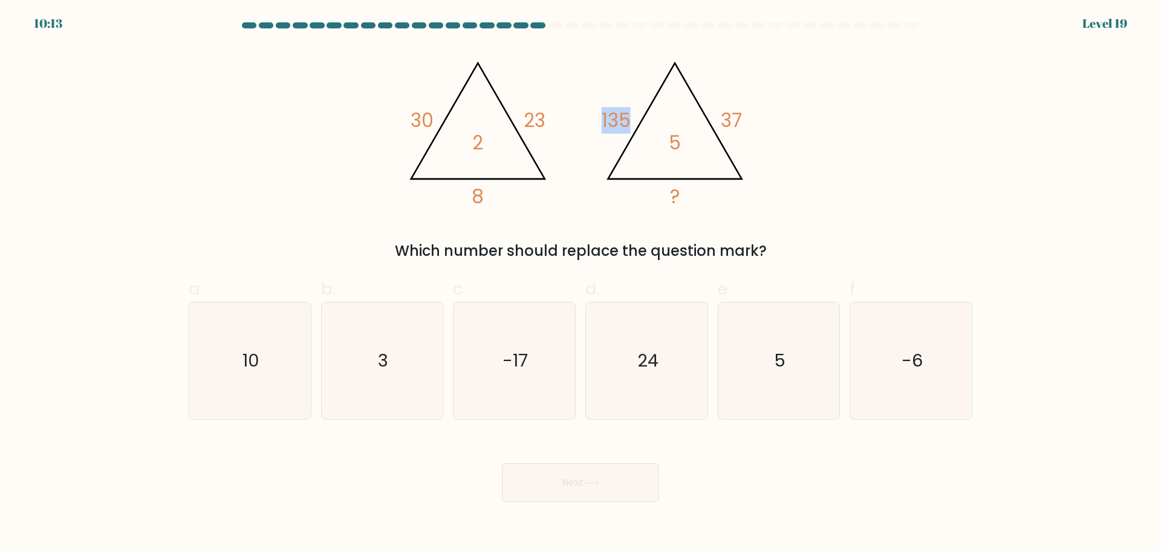
click at [629, 118] on icon "@import url('[URL][DOMAIN_NAME]); 30 23 8 2 @import url('[URL][DOMAIN_NAME]); 1…" at bounding box center [580, 128] width 363 height 165
drag, startPoint x: 721, startPoint y: 120, endPoint x: 767, endPoint y: 125, distance: 45.6
click at [767, 125] on div "@import url('[URL][DOMAIN_NAME]); 30 23 8 2 @import url('[URL][DOMAIN_NAME]); 1…" at bounding box center [580, 154] width 798 height 216
drag, startPoint x: 721, startPoint y: 115, endPoint x: 758, endPoint y: 117, distance: 36.3
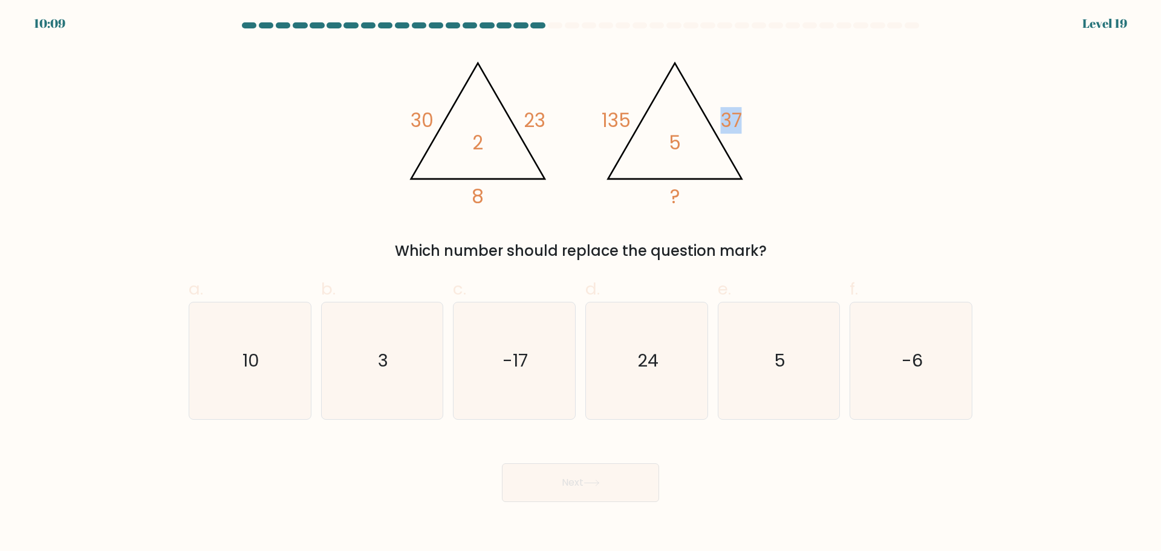
click at [758, 117] on icon "@import url('[URL][DOMAIN_NAME]); 30 23 8 2 @import url('[URL][DOMAIN_NAME]); 1…" at bounding box center [580, 128] width 363 height 165
click at [255, 372] on icon "10" at bounding box center [250, 360] width 117 height 117
click at [581, 284] on input "a. 10" at bounding box center [581, 280] width 1 height 8
radio input "true"
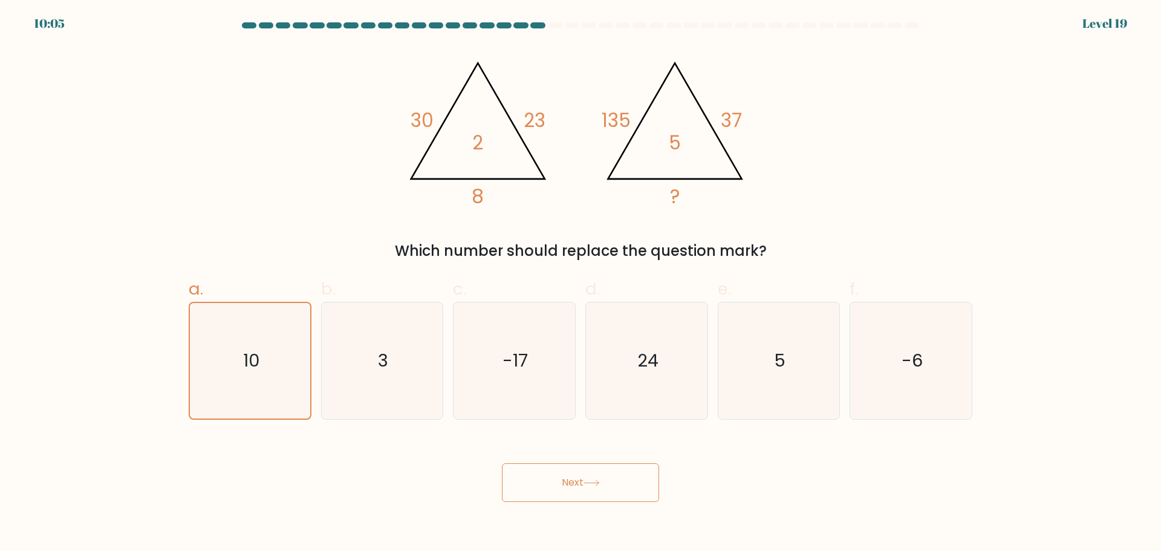
click at [584, 491] on button "Next" at bounding box center [580, 482] width 157 height 39
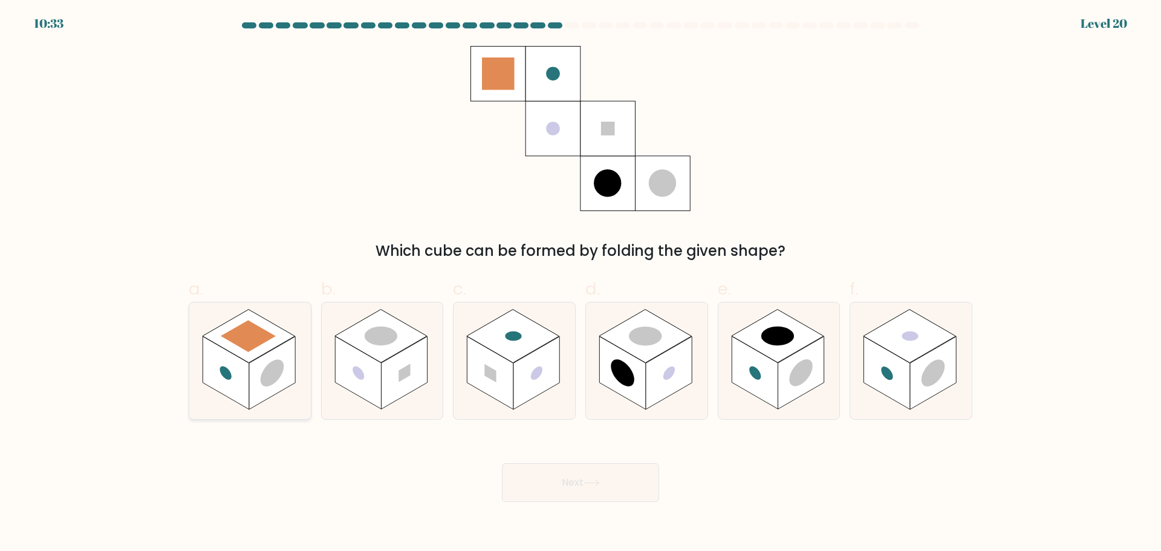
click at [249, 406] on rect at bounding box center [226, 372] width 46 height 73
click at [581, 284] on input "a." at bounding box center [581, 280] width 1 height 8
radio input "true"
click at [541, 477] on button "Next" at bounding box center [580, 482] width 157 height 39
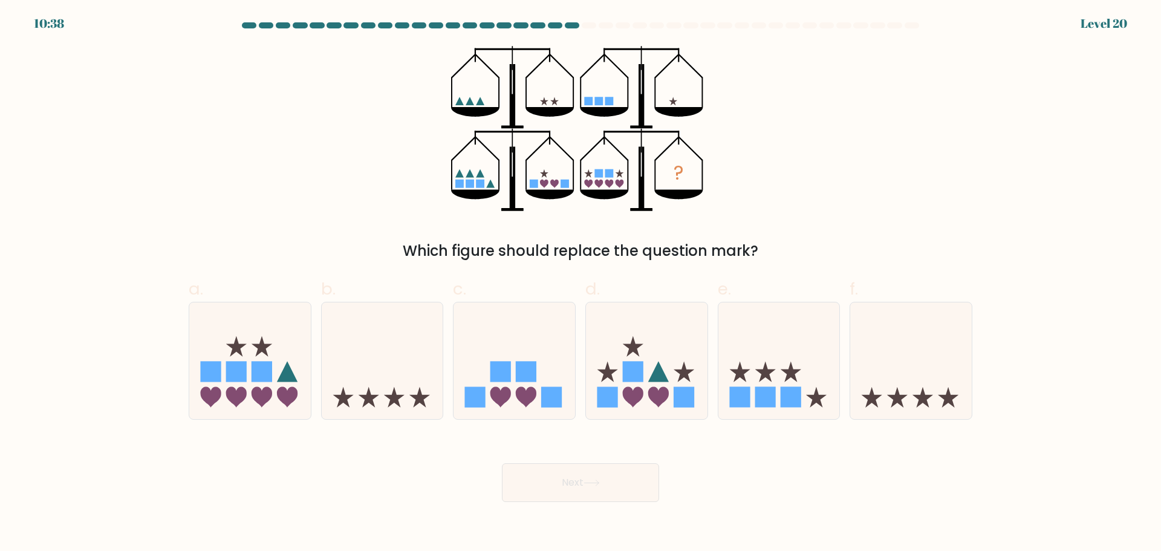
drag, startPoint x: 482, startPoint y: 174, endPoint x: 451, endPoint y: 174, distance: 30.8
click at [451, 174] on icon "?" at bounding box center [580, 128] width 258 height 165
click at [674, 345] on icon at bounding box center [647, 360] width 122 height 100
click at [581, 284] on input "d." at bounding box center [581, 280] width 1 height 8
radio input "true"
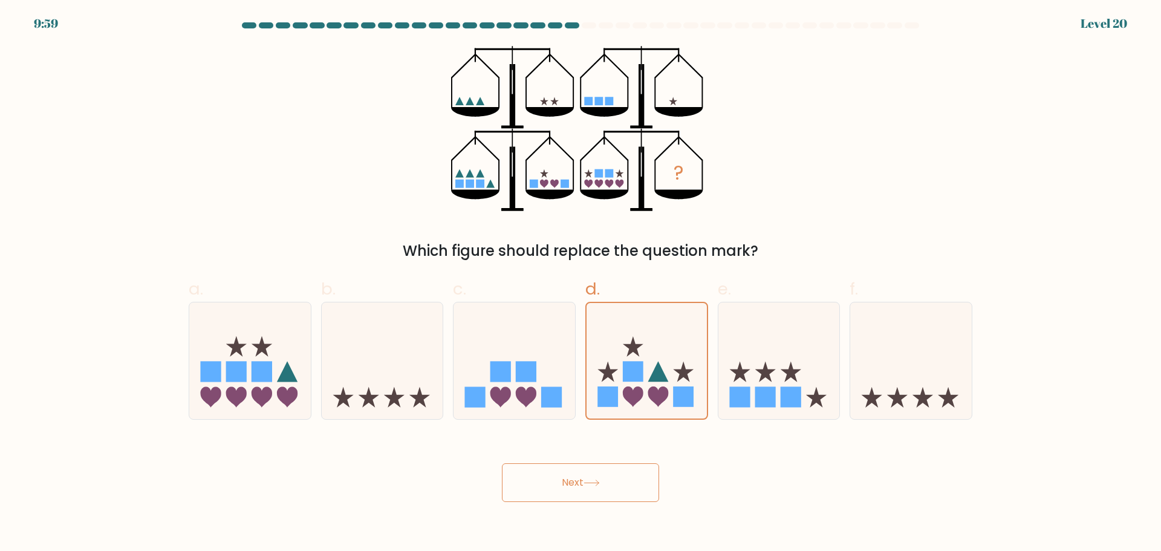
click at [591, 487] on button "Next" at bounding box center [580, 482] width 157 height 39
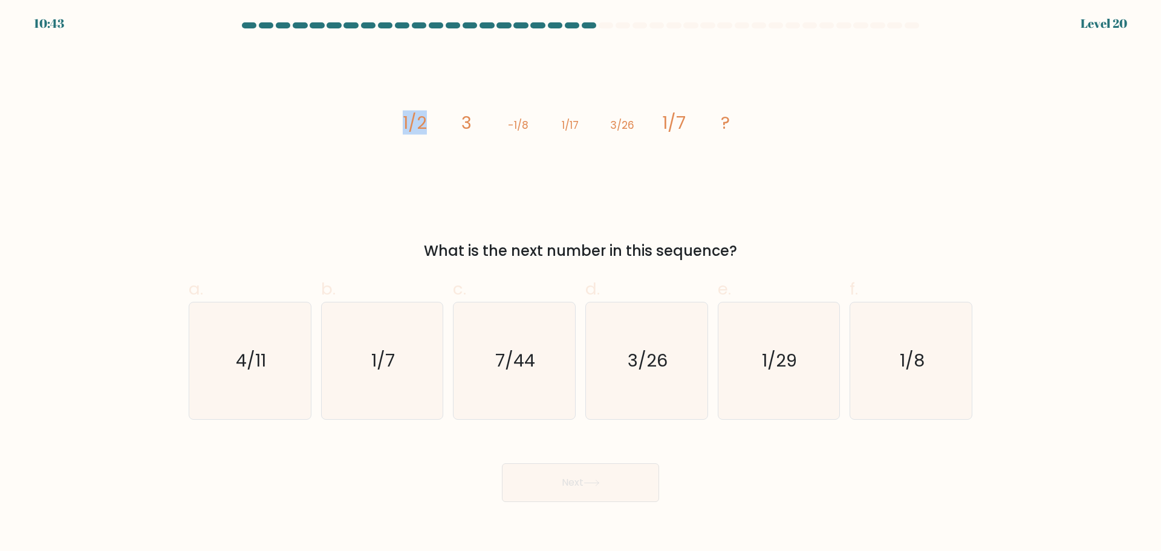
drag, startPoint x: 404, startPoint y: 123, endPoint x: 427, endPoint y: 128, distance: 23.6
click at [427, 129] on icon "image/svg+xml 1/2 3 -1/8 1/17 3/26 1/7 ?" at bounding box center [580, 128] width 363 height 165
click at [427, 128] on icon "image/svg+xml 1/2 3 -1/8 1/17 3/26 1/7 ?" at bounding box center [580, 128] width 363 height 165
drag, startPoint x: 523, startPoint y: 125, endPoint x: 533, endPoint y: 125, distance: 10.3
click at [533, 125] on icon "image/svg+xml 1/2 3 -1/8 1/17 3/26 1/7 ?" at bounding box center [580, 128] width 363 height 165
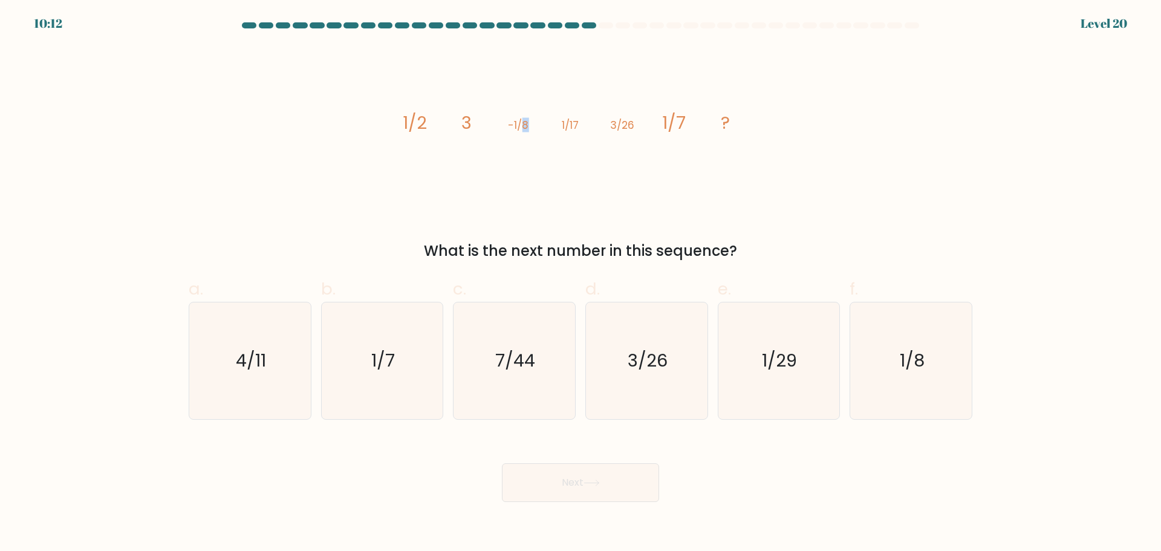
click at [533, 125] on icon "image/svg+xml 1/2 3 -1/8 1/17 3/26 1/7 ?" at bounding box center [580, 128] width 363 height 165
drag, startPoint x: 521, startPoint y: 121, endPoint x: 569, endPoint y: 122, distance: 47.8
click at [567, 122] on g "1/2 3 -1/8 1/17 3/26 1/7 ?" at bounding box center [567, 123] width 328 height 24
drag, startPoint x: 571, startPoint y: 122, endPoint x: 594, endPoint y: 122, distance: 23.0
click at [594, 122] on icon "image/svg+xml 1/2 3 -1/8 1/17 3/26 1/7 ?" at bounding box center [580, 128] width 363 height 165
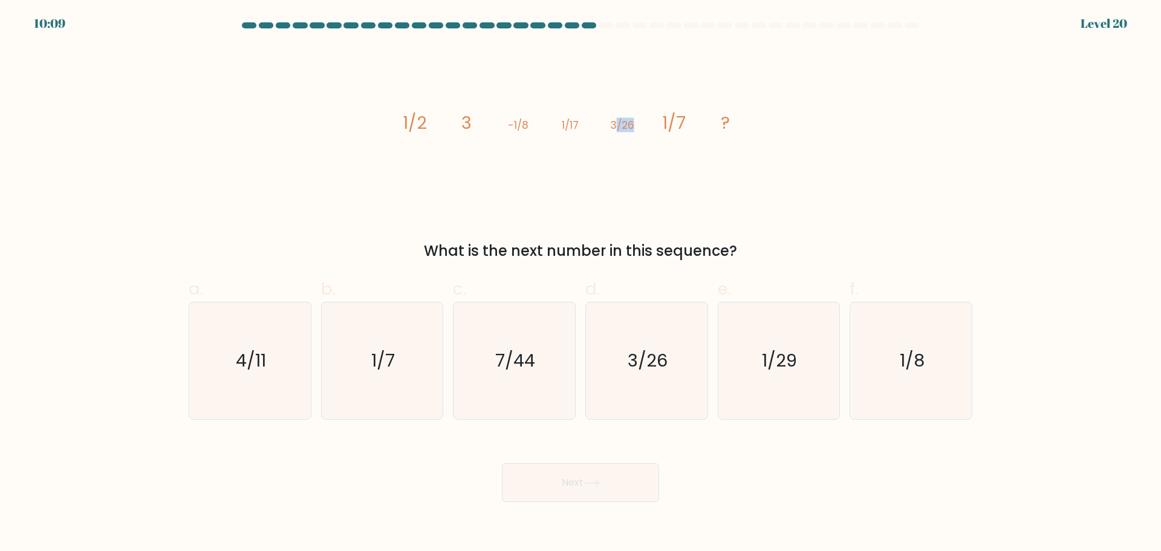
drag, startPoint x: 617, startPoint y: 119, endPoint x: 642, endPoint y: 120, distance: 24.3
click at [642, 120] on icon "image/svg+xml 1/2 3 -1/8 1/17 3/26 1/7 ?" at bounding box center [580, 128] width 363 height 165
click at [639, 120] on icon "image/svg+xml 1/2 3 -1/8 1/17 3/26 1/7 ?" at bounding box center [580, 128] width 363 height 165
drag, startPoint x: 672, startPoint y: 120, endPoint x: 694, endPoint y: 120, distance: 21.8
click at [694, 120] on icon "image/svg+xml 1/2 3 -1/8 1/17 3/26 1/7 ?" at bounding box center [580, 128] width 363 height 165
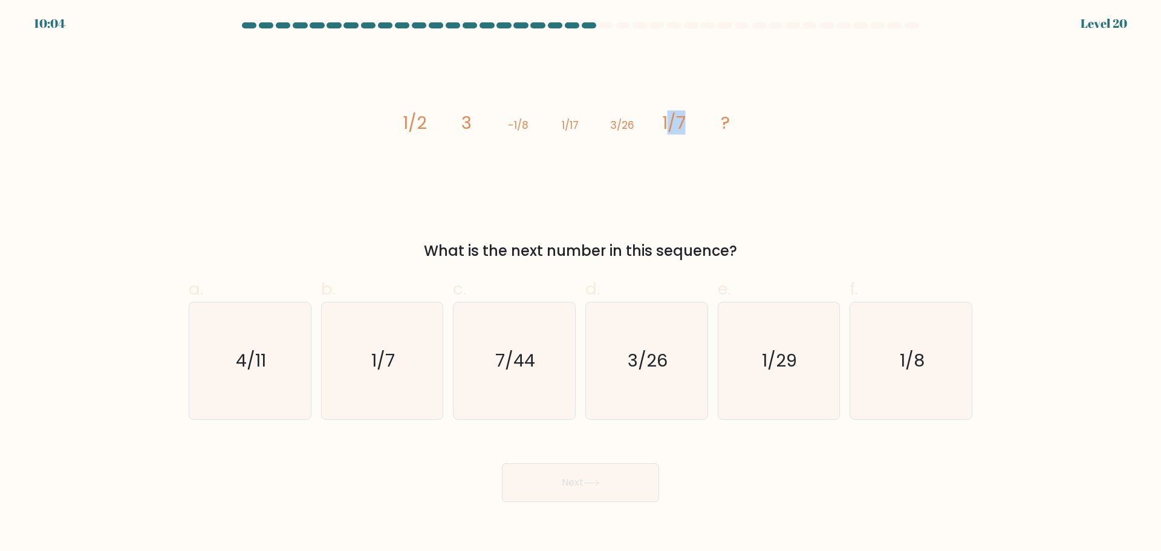
click at [694, 120] on icon "image/svg+xml 1/2 3 -1/8 1/17 3/26 1/7 ?" at bounding box center [580, 128] width 363 height 165
click at [680, 119] on icon "image/svg+xml 1/2 3 -1/8 1/17 3/26 1/7 ?" at bounding box center [580, 128] width 363 height 165
drag, startPoint x: 421, startPoint y: 124, endPoint x: 448, endPoint y: 123, distance: 26.6
click at [447, 123] on icon "image/svg+xml 1/2 3 -1/8 1/17 3/26 1/7 ?" at bounding box center [580, 128] width 363 height 165
click at [563, 137] on icon "image/svg+xml 1/2 3 -1/8 1/17 3/26 1/7 ?" at bounding box center [580, 128] width 363 height 165
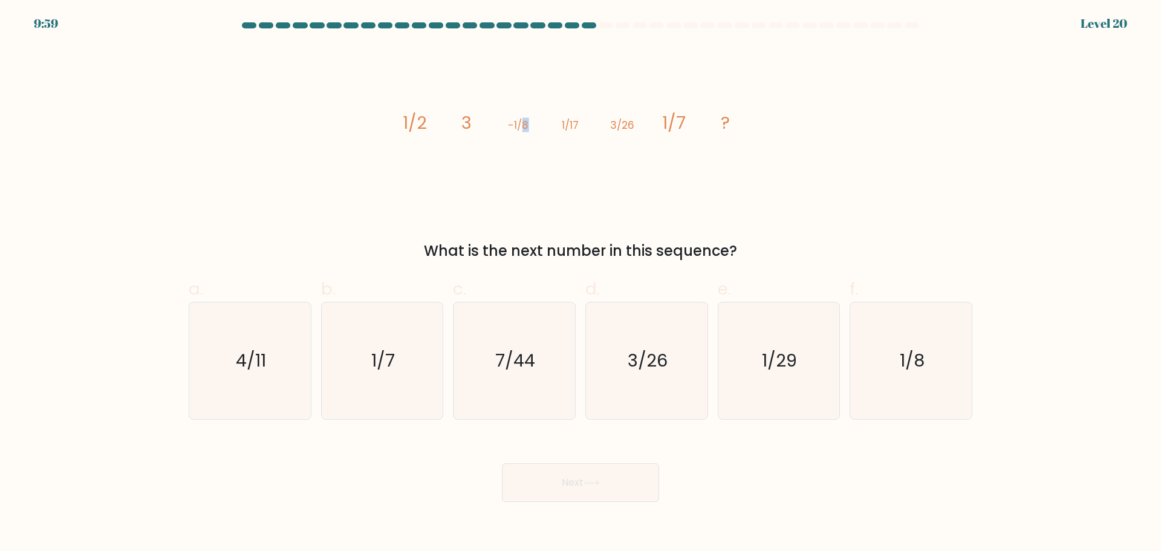
drag, startPoint x: 520, startPoint y: 122, endPoint x: 539, endPoint y: 120, distance: 18.8
click at [539, 120] on icon "image/svg+xml 1/2 3 -1/8 1/17 3/26 1/7 ?" at bounding box center [580, 128] width 363 height 165
drag, startPoint x: 570, startPoint y: 120, endPoint x: 583, endPoint y: 120, distance: 13.3
click at [583, 120] on icon "image/svg+xml 1/2 3 -1/8 1/17 3/26 1/7 ?" at bounding box center [580, 128] width 363 height 165
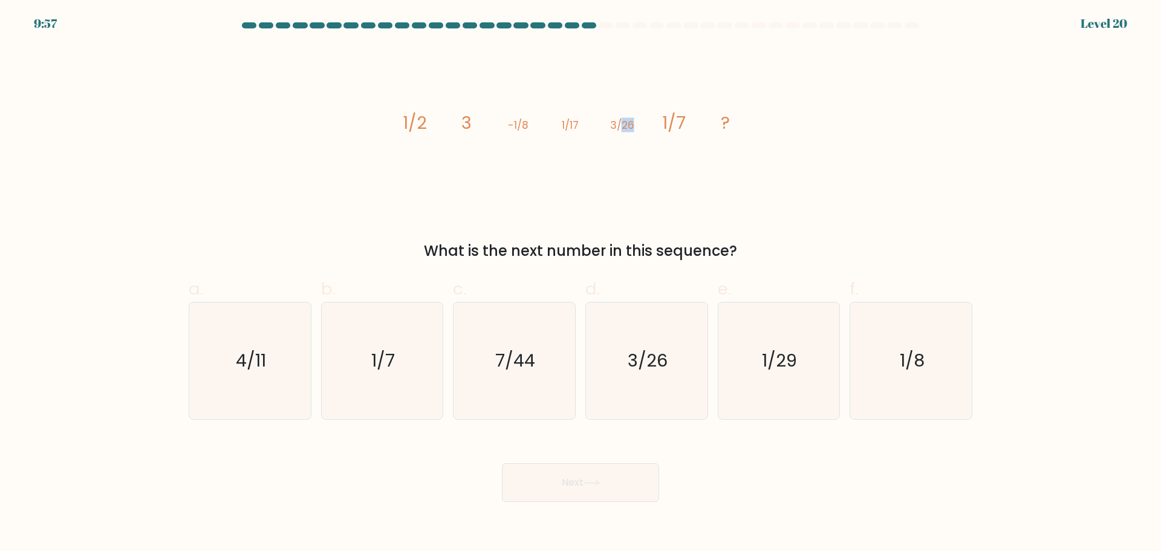
drag, startPoint x: 624, startPoint y: 123, endPoint x: 654, endPoint y: 126, distance: 29.8
click at [654, 126] on icon "image/svg+xml 1/2 3 -1/8 1/17 3/26 1/7 ?" at bounding box center [580, 128] width 363 height 165
click at [568, 122] on tspan "1/17" at bounding box center [570, 125] width 17 height 15
drag, startPoint x: 607, startPoint y: 123, endPoint x: 622, endPoint y: 123, distance: 15.1
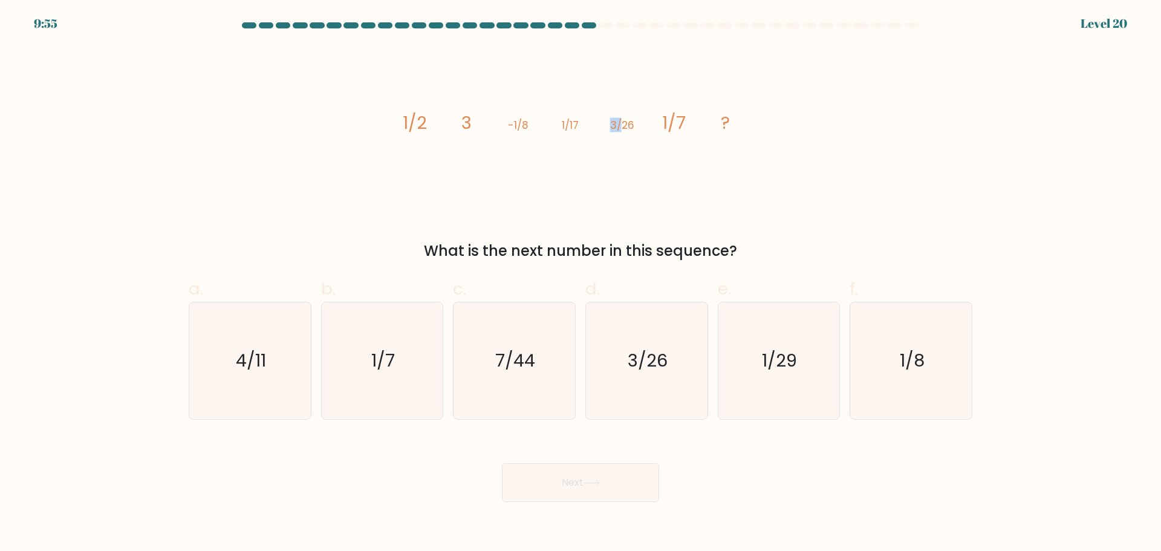
click at [620, 123] on icon "image/svg+xml 1/2 3 -1/8 1/17 3/26 1/7 ?" at bounding box center [580, 128] width 363 height 165
drag, startPoint x: 680, startPoint y: 118, endPoint x: 687, endPoint y: 118, distance: 6.7
click at [687, 118] on icon "image/svg+xml 1/2 3 -1/8 1/17 3/26 1/7 ?" at bounding box center [580, 128] width 363 height 165
drag, startPoint x: 657, startPoint y: 117, endPoint x: 672, endPoint y: 117, distance: 14.5
click at [672, 117] on icon "image/svg+xml 1/2 3 -1/8 1/17 3/26 1/7 ?" at bounding box center [580, 128] width 363 height 165
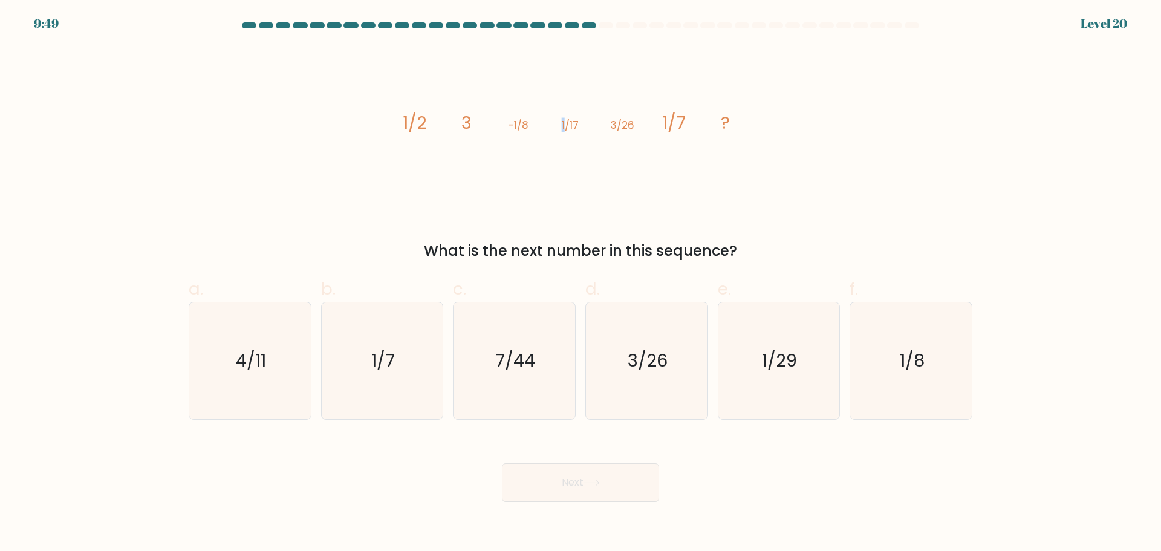
drag, startPoint x: 558, startPoint y: 123, endPoint x: 565, endPoint y: 123, distance: 6.7
click at [565, 123] on icon "image/svg+xml 1/2 3 -1/8 1/17 3/26 1/7 ?" at bounding box center [580, 128] width 363 height 165
drag, startPoint x: 607, startPoint y: 122, endPoint x: 625, endPoint y: 121, distance: 18.2
click at [616, 121] on icon "image/svg+xml 1/2 3 -1/8 1/17 3/26 1/7 ?" at bounding box center [580, 128] width 363 height 165
drag, startPoint x: 663, startPoint y: 115, endPoint x: 671, endPoint y: 115, distance: 7.9
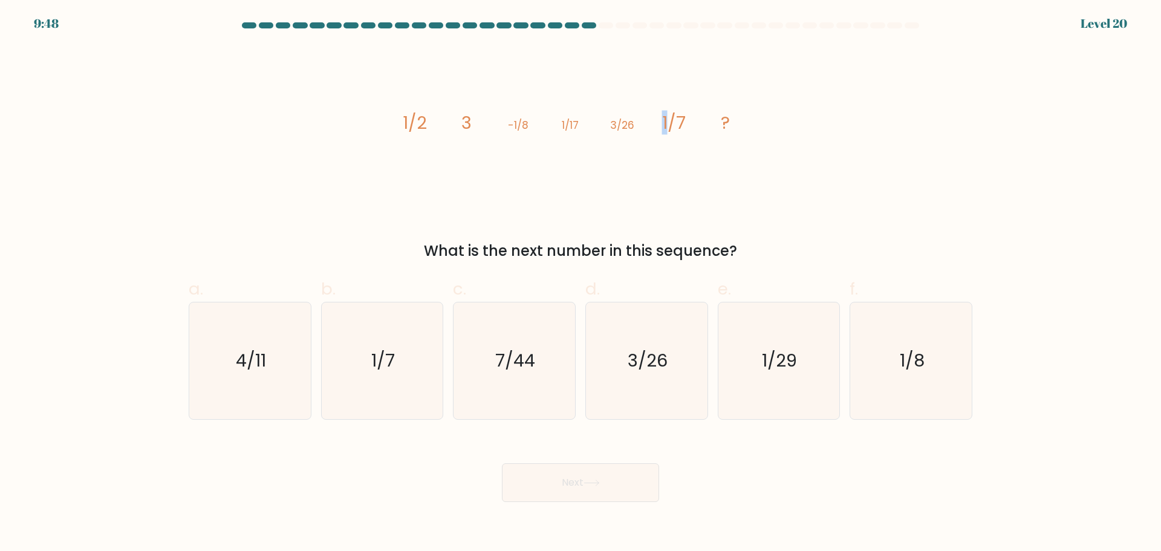
click at [671, 115] on tspan "1/7" at bounding box center [674, 123] width 24 height 24
click at [491, 345] on icon "7/44" at bounding box center [514, 360] width 117 height 117
click at [581, 284] on input "c. 7/44" at bounding box center [581, 280] width 1 height 8
radio input "true"
click at [583, 487] on button "Next" at bounding box center [580, 482] width 157 height 39
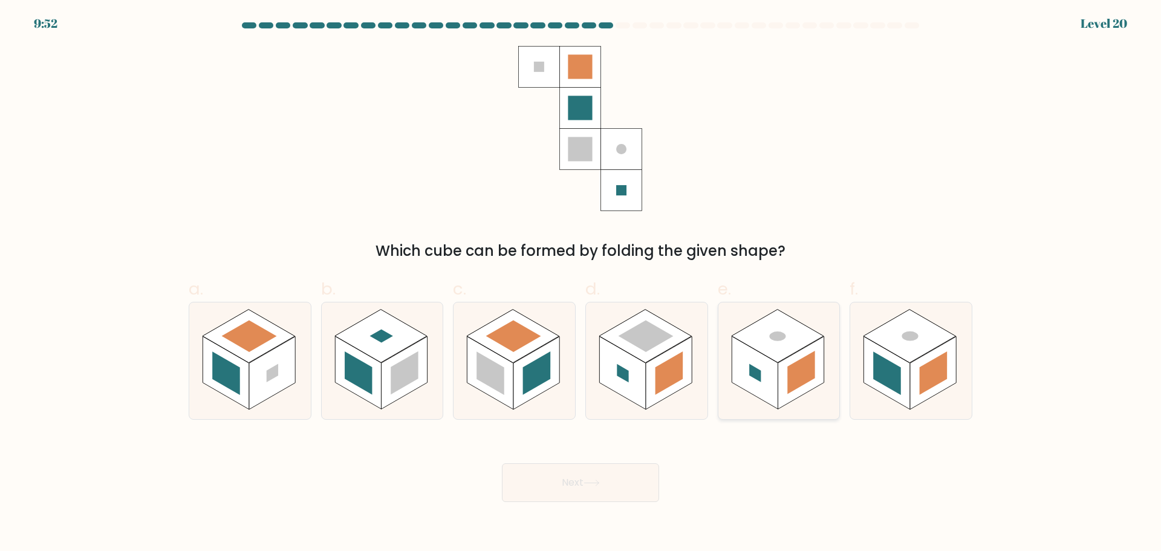
click at [810, 388] on rect at bounding box center [801, 372] width 46 height 73
click at [581, 284] on input "e." at bounding box center [581, 280] width 1 height 8
radio input "true"
drag, startPoint x: 911, startPoint y: 380, endPoint x: 818, endPoint y: 476, distance: 134.3
click at [818, 476] on form at bounding box center [580, 262] width 1161 height 480
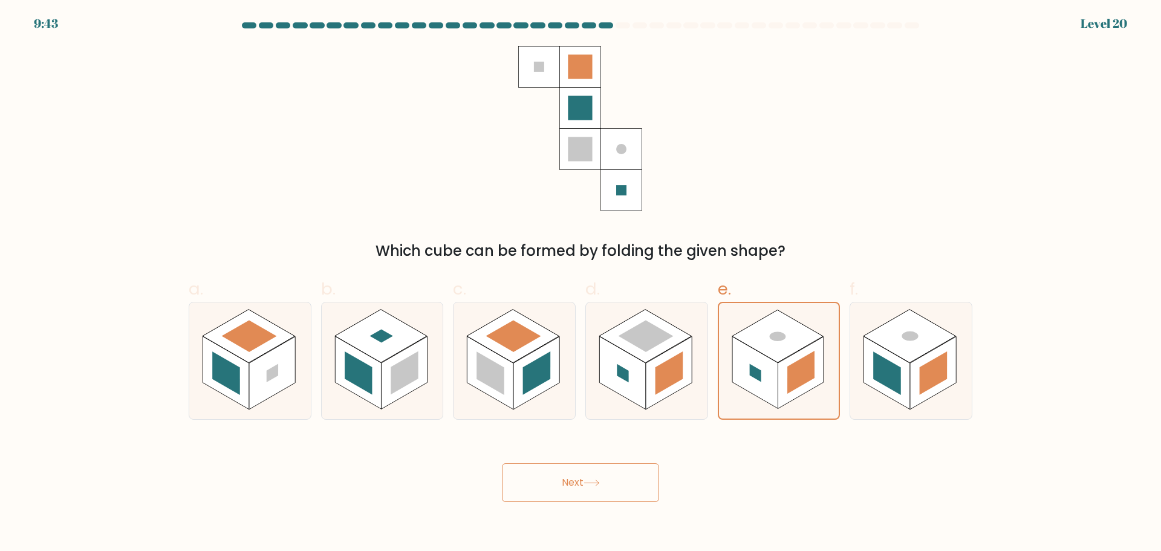
click at [551, 498] on button "Next" at bounding box center [580, 482] width 157 height 39
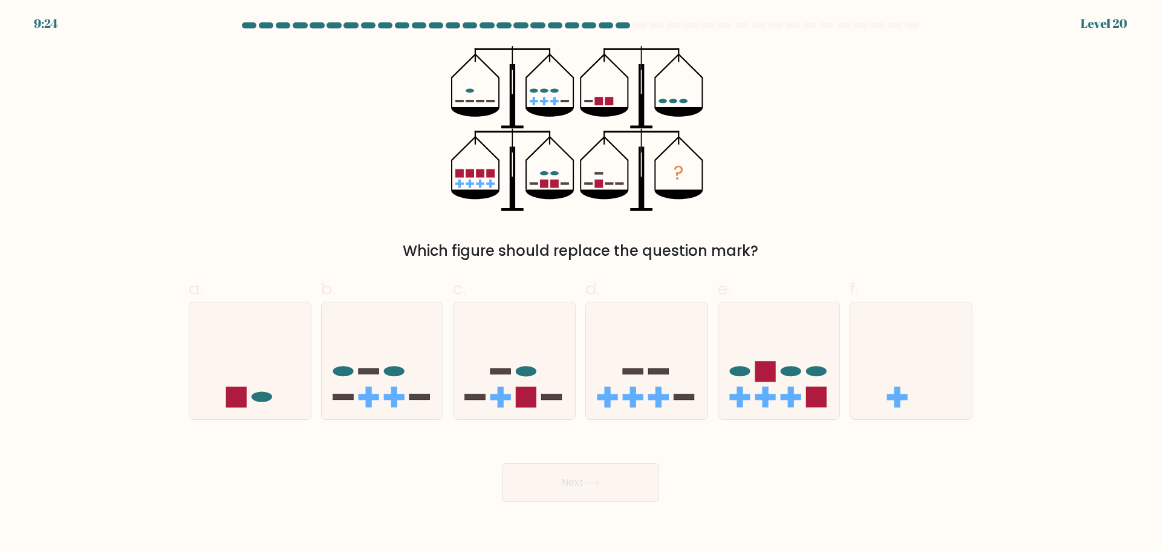
drag, startPoint x: 561, startPoint y: 94, endPoint x: 536, endPoint y: 144, distance: 55.7
click at [536, 144] on icon "?" at bounding box center [580, 128] width 258 height 165
click at [784, 403] on icon at bounding box center [779, 360] width 122 height 100
click at [581, 284] on input "e." at bounding box center [581, 280] width 1 height 8
radio input "true"
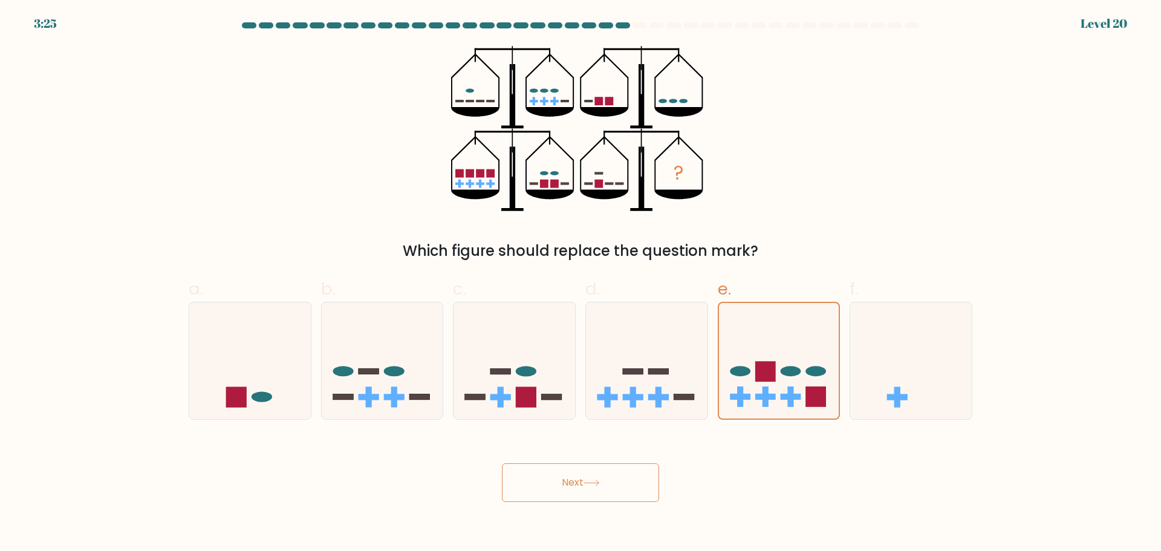
click at [582, 478] on button "Next" at bounding box center [580, 482] width 157 height 39
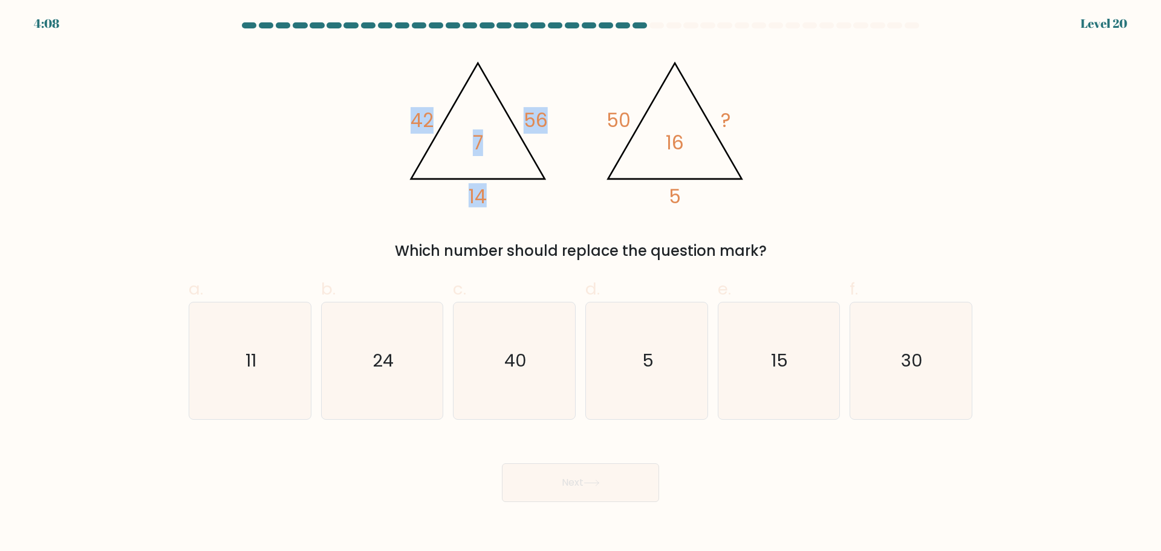
drag, startPoint x: 400, startPoint y: 114, endPoint x: 584, endPoint y: 120, distance: 184.6
click at [593, 127] on icon "@import url('[URL][DOMAIN_NAME]); 42 56 14 7 @import url('[URL][DOMAIN_NAME]); …" at bounding box center [580, 128] width 363 height 165
click at [582, 119] on icon "@import url('[URL][DOMAIN_NAME]); 42 56 14 7 @import url('[URL][DOMAIN_NAME]); …" at bounding box center [580, 128] width 363 height 165
drag, startPoint x: 423, startPoint y: 120, endPoint x: 565, endPoint y: 119, distance: 142.1
click at [565, 120] on div "@import url('[URL][DOMAIN_NAME]); 42 56 14 7 @import url('[URL][DOMAIN_NAME]); …" at bounding box center [580, 154] width 798 height 216
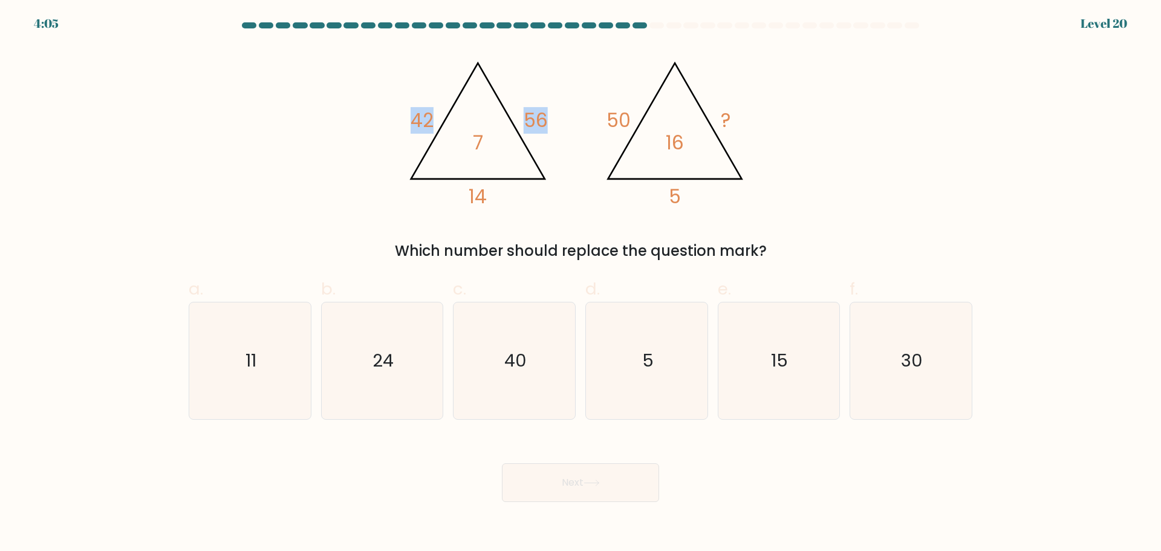
click at [565, 119] on icon "@import url('[URL][DOMAIN_NAME]); 42 56 14 7 @import url('[URL][DOMAIN_NAME]); …" at bounding box center [580, 128] width 363 height 165
click at [530, 105] on icon "@import url('[URL][DOMAIN_NAME]); 42 56 14 7 @import url('[URL][DOMAIN_NAME]); …" at bounding box center [580, 128] width 363 height 165
drag, startPoint x: 524, startPoint y: 120, endPoint x: 559, endPoint y: 121, distance: 35.7
click at [559, 121] on icon "@import url('[URL][DOMAIN_NAME]); 42 56 14 7 @import url('[URL][DOMAIN_NAME]); …" at bounding box center [580, 128] width 363 height 165
drag, startPoint x: 415, startPoint y: 122, endPoint x: 426, endPoint y: 122, distance: 10.9
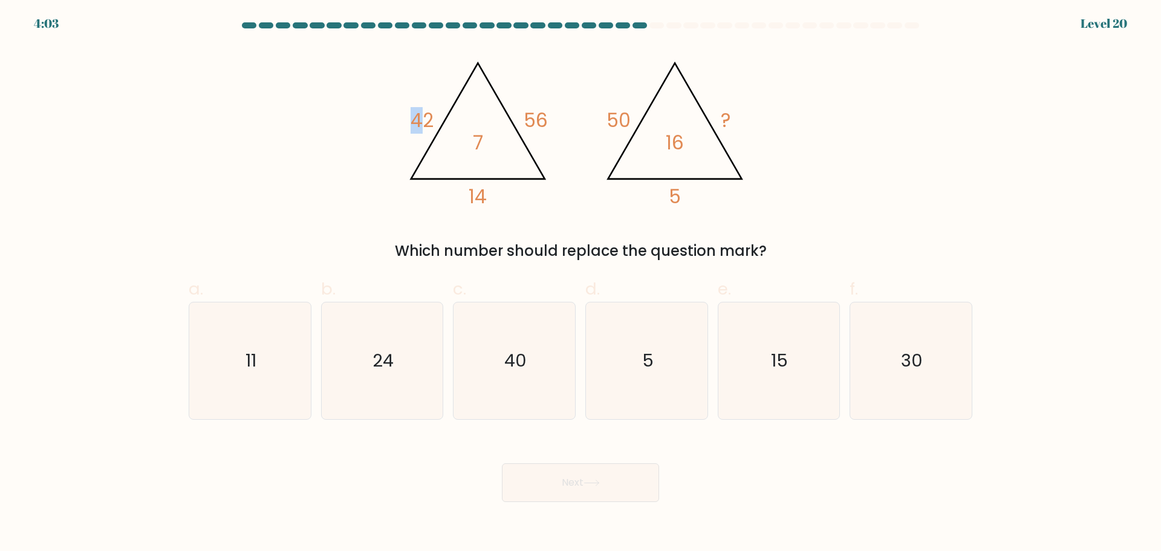
click at [426, 122] on tspan "42" at bounding box center [422, 120] width 23 height 27
drag, startPoint x: 431, startPoint y: 123, endPoint x: 394, endPoint y: 123, distance: 36.9
click at [394, 123] on div "@import url('[URL][DOMAIN_NAME]); 42 56 14 7 @import url('[URL][DOMAIN_NAME]); …" at bounding box center [580, 154] width 798 height 216
drag, startPoint x: 526, startPoint y: 119, endPoint x: 548, endPoint y: 119, distance: 22.4
click at [548, 119] on icon "@import url('[URL][DOMAIN_NAME]); 42 56 14 7 @import url('[URL][DOMAIN_NAME]); …" at bounding box center [580, 128] width 363 height 165
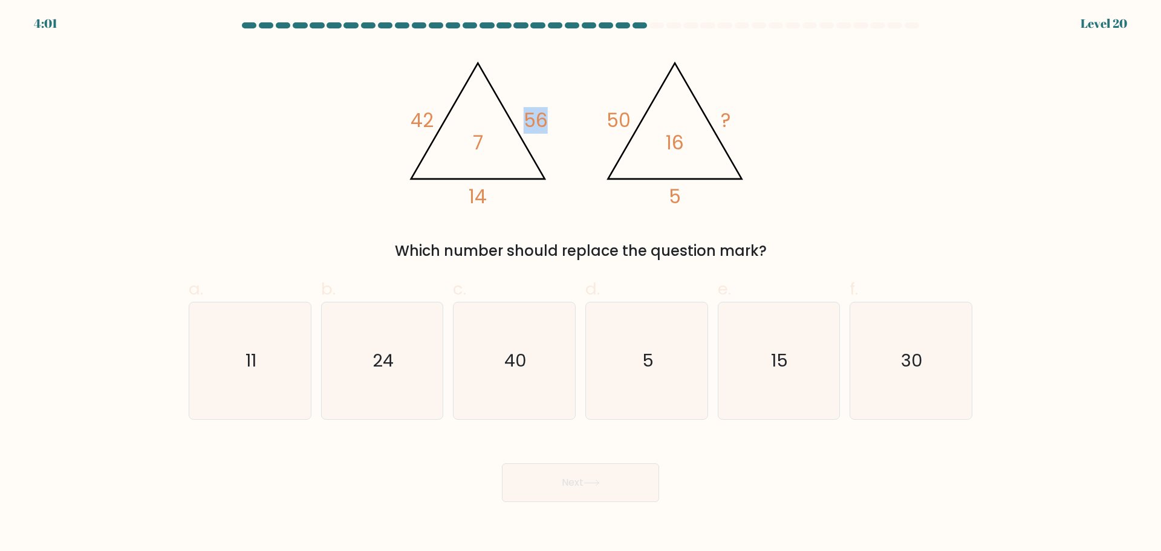
click at [548, 119] on icon "@import url('[URL][DOMAIN_NAME]); 42 56 14 7 @import url('[URL][DOMAIN_NAME]); …" at bounding box center [580, 128] width 363 height 165
drag, startPoint x: 412, startPoint y: 113, endPoint x: 436, endPoint y: 114, distance: 24.2
click at [436, 114] on icon "@import url('[URL][DOMAIN_NAME]); 42 56 14 7 @import url('[URL][DOMAIN_NAME]); …" at bounding box center [580, 128] width 363 height 165
drag, startPoint x: 530, startPoint y: 113, endPoint x: 545, endPoint y: 115, distance: 15.3
click at [545, 115] on tspan "56" at bounding box center [536, 120] width 24 height 27
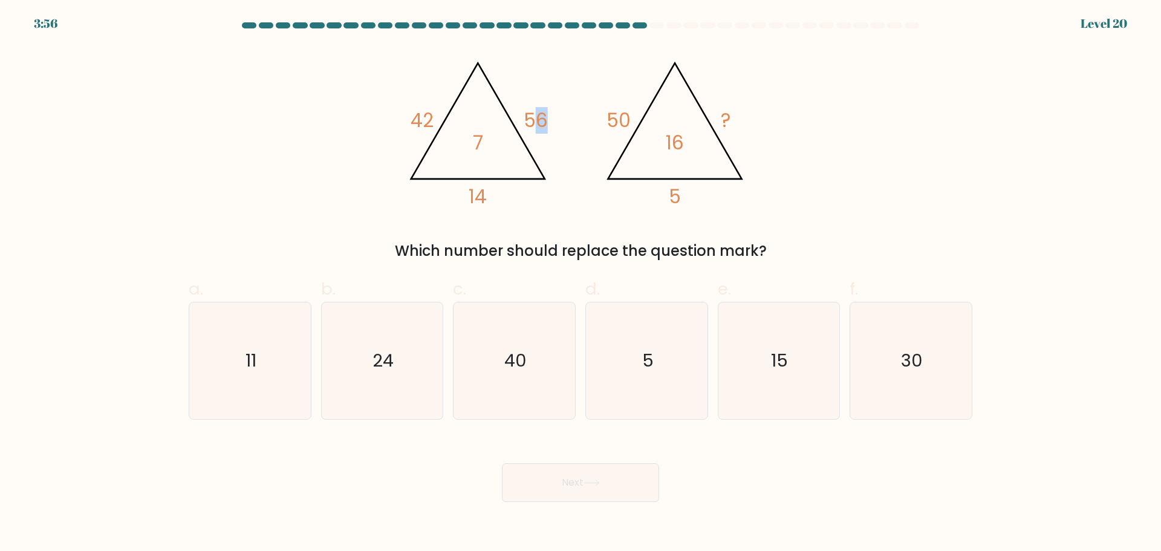
click at [551, 115] on icon "@import url('[URL][DOMAIN_NAME]); 42 56 14 7 @import url('[URL][DOMAIN_NAME]); …" at bounding box center [580, 128] width 363 height 165
drag, startPoint x: 553, startPoint y: 117, endPoint x: 524, endPoint y: 116, distance: 29.6
click at [524, 116] on icon "@import url('[URL][DOMAIN_NAME]); 42 56 14 7 @import url('[URL][DOMAIN_NAME]); …" at bounding box center [580, 128] width 363 height 165
click at [524, 116] on tspan "56" at bounding box center [536, 120] width 24 height 27
drag, startPoint x: 410, startPoint y: 112, endPoint x: 437, endPoint y: 113, distance: 27.2
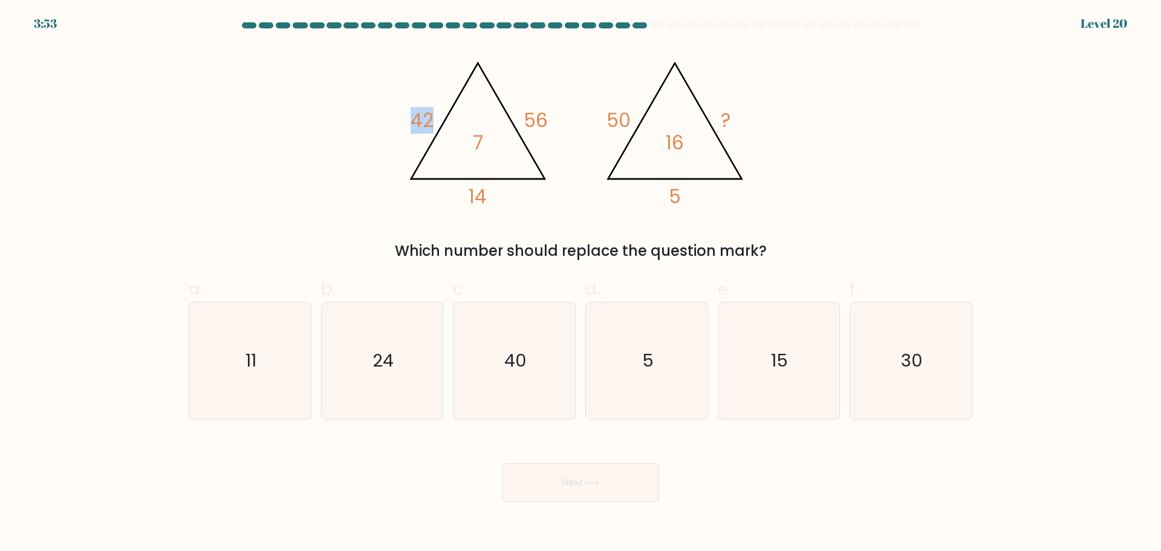
click at [434, 113] on icon "@import url('[URL][DOMAIN_NAME]); 42 56 14 7 @import url('[URL][DOMAIN_NAME]); …" at bounding box center [580, 128] width 363 height 165
click at [526, 107] on tspan "56" at bounding box center [536, 120] width 24 height 27
drag, startPoint x: 522, startPoint y: 113, endPoint x: 550, endPoint y: 115, distance: 27.9
click at [550, 115] on icon "@import url('[URL][DOMAIN_NAME]); 42 56 14 7 @import url('[URL][DOMAIN_NAME]); …" at bounding box center [580, 128] width 363 height 165
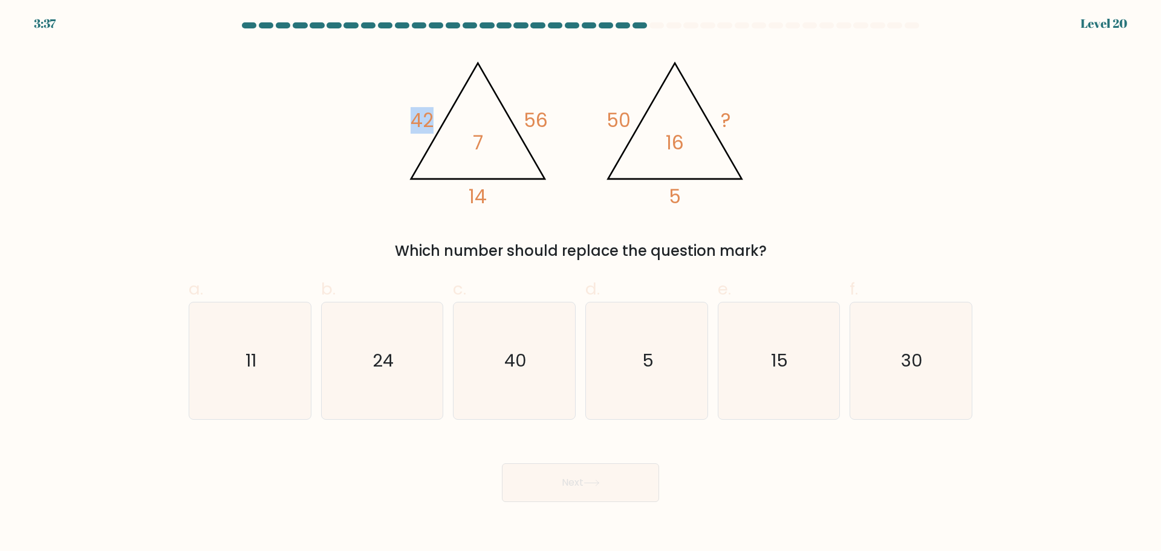
drag, startPoint x: 409, startPoint y: 118, endPoint x: 432, endPoint y: 116, distance: 23.7
click at [432, 116] on icon "@import url('[URL][DOMAIN_NAME]); 42 56 14 7 @import url('[URL][DOMAIN_NAME]); …" at bounding box center [580, 128] width 363 height 165
drag, startPoint x: 529, startPoint y: 117, endPoint x: 548, endPoint y: 119, distance: 18.8
click at [547, 119] on icon "@import url('[URL][DOMAIN_NAME]); 42 56 14 7 @import url('[URL][DOMAIN_NAME]); …" at bounding box center [580, 128] width 363 height 165
click at [548, 119] on icon "@import url('[URL][DOMAIN_NAME]); 42 56 14 7 @import url('[URL][DOMAIN_NAME]); …" at bounding box center [580, 128] width 363 height 165
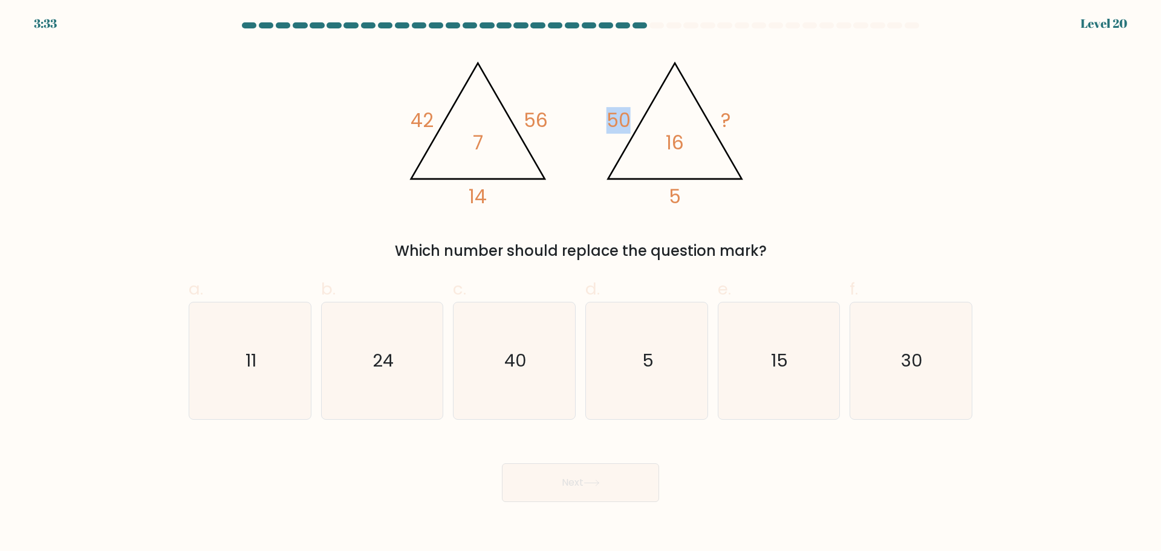
drag, startPoint x: 602, startPoint y: 112, endPoint x: 629, endPoint y: 111, distance: 27.2
click at [629, 111] on icon "@import url('[URL][DOMAIN_NAME]); 42 56 14 7 @import url('[URL][DOMAIN_NAME]); …" at bounding box center [580, 128] width 363 height 165
click at [629, 111] on tspan "50" at bounding box center [619, 120] width 24 height 27
drag, startPoint x: 509, startPoint y: 123, endPoint x: 571, endPoint y: 121, distance: 62.9
click at [571, 121] on icon "@import url('[URL][DOMAIN_NAME]); 42 56 14 7 @import url('[URL][DOMAIN_NAME]); …" at bounding box center [580, 128] width 363 height 165
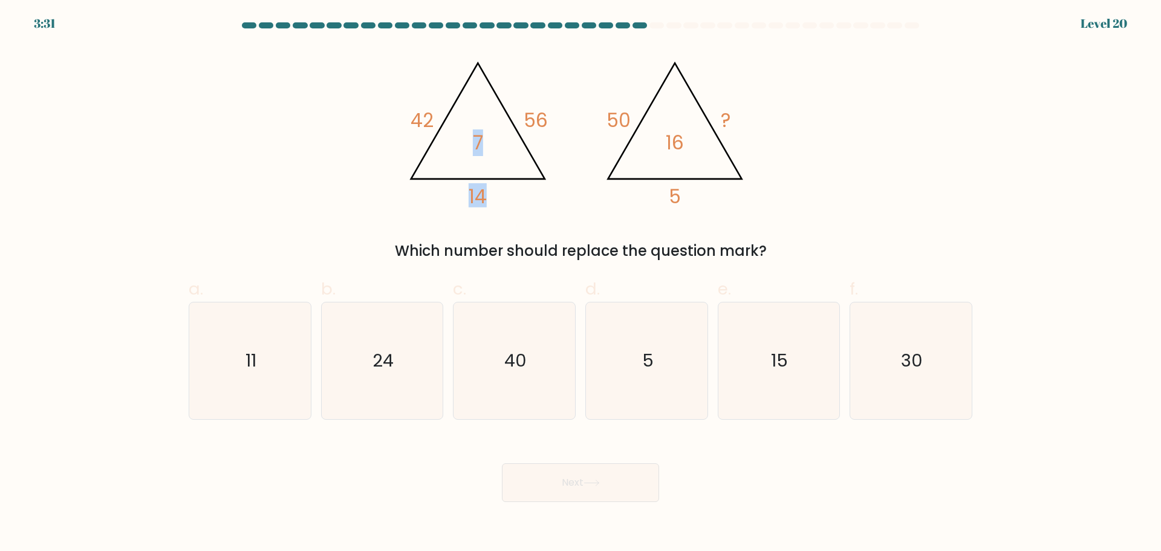
click at [571, 121] on icon "@import url('[URL][DOMAIN_NAME]); 42 56 14 7 @import url('[URL][DOMAIN_NAME]); …" at bounding box center [580, 128] width 363 height 165
drag, startPoint x: 534, startPoint y: 124, endPoint x: 544, endPoint y: 124, distance: 10.3
click at [544, 124] on tspan "56" at bounding box center [536, 120] width 24 height 27
drag, startPoint x: 555, startPoint y: 120, endPoint x: 485, endPoint y: 117, distance: 70.2
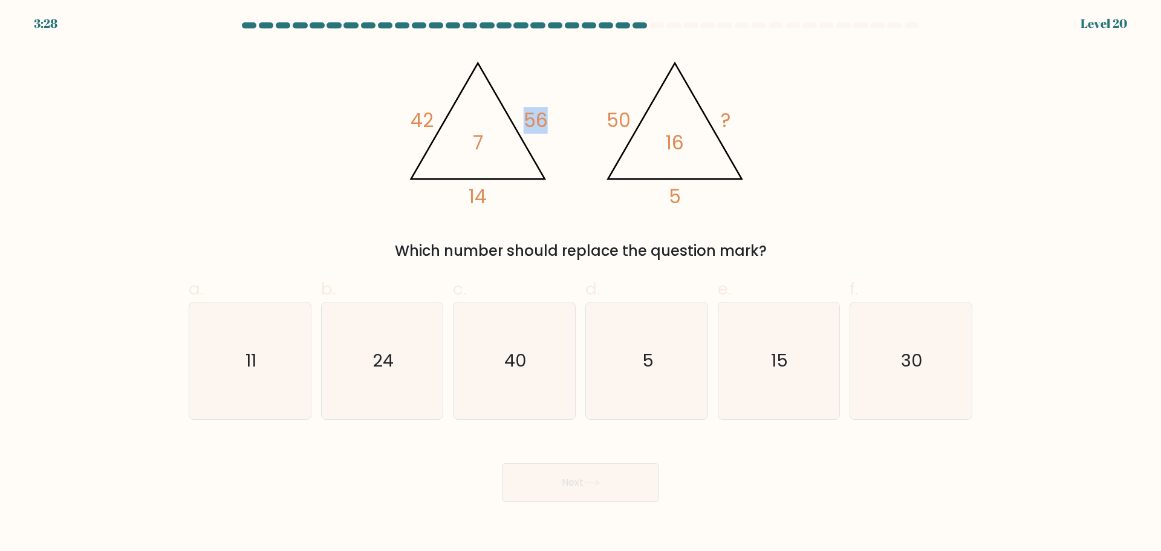
click at [526, 120] on icon "@import url('[URL][DOMAIN_NAME]); 42 56 14 7 @import url('[URL][DOMAIN_NAME]); …" at bounding box center [580, 128] width 363 height 165
drag, startPoint x: 432, startPoint y: 114, endPoint x: 409, endPoint y: 114, distance: 23.0
click at [409, 114] on icon "@import url('[URL][DOMAIN_NAME]); 42 56 14 7 @import url('[URL][DOMAIN_NAME]); …" at bounding box center [580, 128] width 363 height 165
drag, startPoint x: 412, startPoint y: 117, endPoint x: 466, endPoint y: 116, distance: 54.4
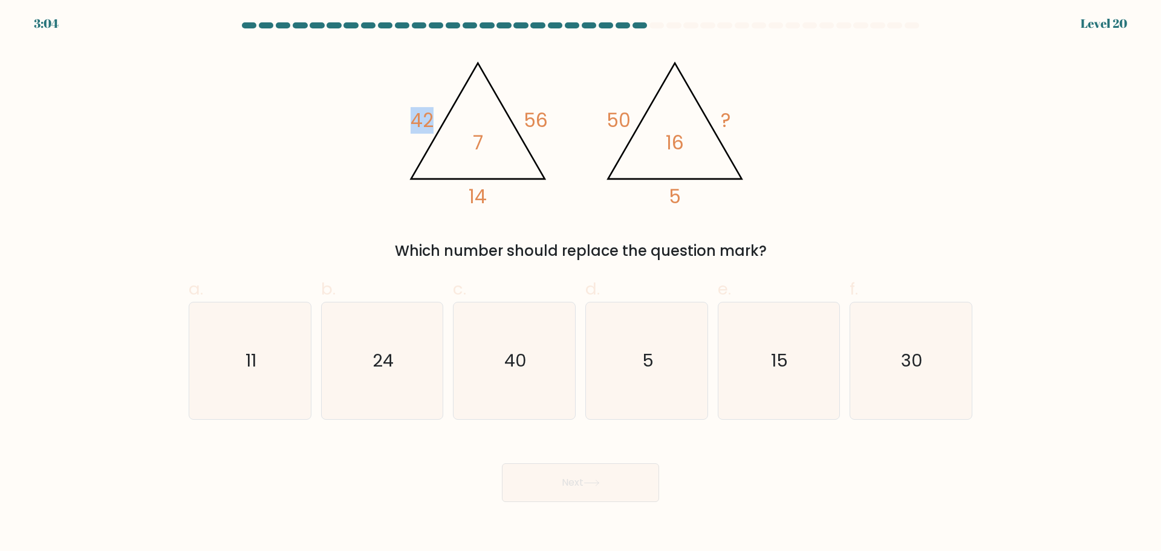
click at [457, 117] on icon "@import url('[URL][DOMAIN_NAME]); 42 56 14 7 @import url('[URL][DOMAIN_NAME]); …" at bounding box center [580, 128] width 363 height 165
click at [562, 110] on icon "@import url('[URL][DOMAIN_NAME]); 42 56 14 7 @import url('[URL][DOMAIN_NAME]); …" at bounding box center [580, 128] width 363 height 165
drag, startPoint x: 622, startPoint y: 112, endPoint x: 651, endPoint y: 111, distance: 29.0
click at [648, 112] on icon "@import url('[URL][DOMAIN_NAME]); 42 56 14 7 @import url('[URL][DOMAIN_NAME]); …" at bounding box center [580, 128] width 363 height 165
click at [779, 111] on div "@import url('[URL][DOMAIN_NAME]); 42 56 14 7 @import url('[URL][DOMAIN_NAME]); …" at bounding box center [580, 154] width 798 height 216
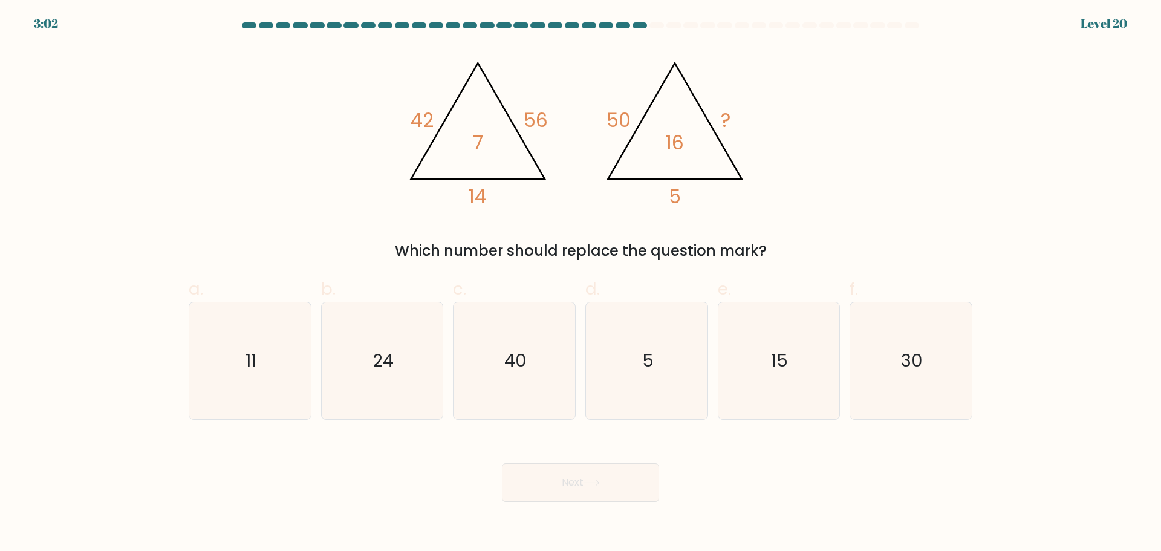
click at [689, 195] on icon "@import url('[URL][DOMAIN_NAME]); 42 56 14 7 @import url('[URL][DOMAIN_NAME]); …" at bounding box center [580, 128] width 363 height 165
click at [631, 116] on tspan "50" at bounding box center [619, 120] width 24 height 27
drag, startPoint x: 631, startPoint y: 116, endPoint x: 604, endPoint y: 112, distance: 26.9
click at [604, 112] on icon "@import url('[URL][DOMAIN_NAME]); 42 56 14 7 @import url('[URL][DOMAIN_NAME]); …" at bounding box center [580, 128] width 363 height 165
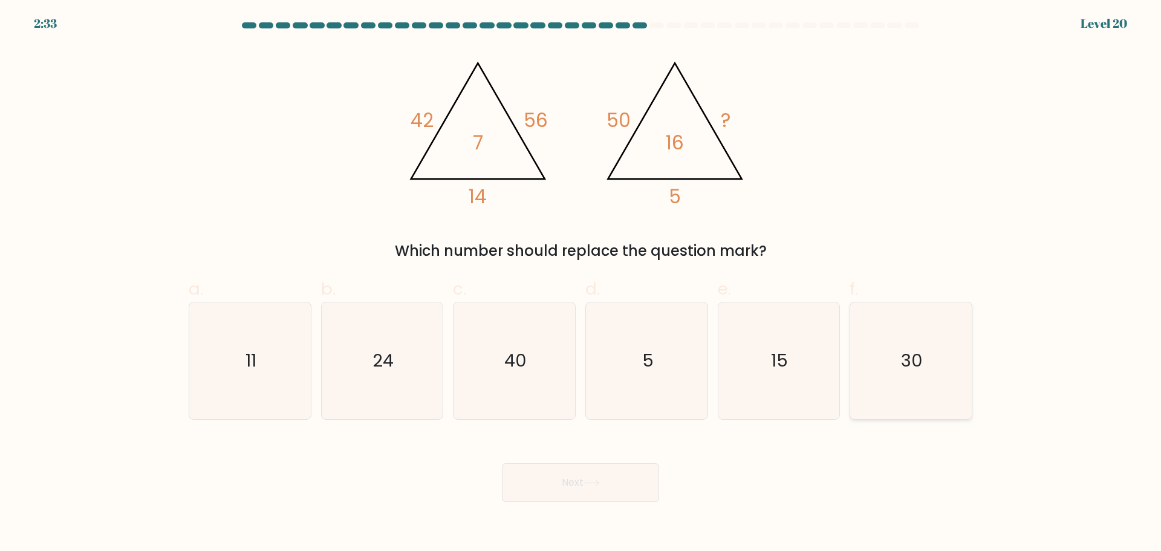
click at [886, 364] on icon "30" at bounding box center [911, 360] width 117 height 117
click at [581, 284] on input "f. 30" at bounding box center [581, 280] width 1 height 8
radio input "true"
click at [575, 463] on button "Next" at bounding box center [580, 482] width 157 height 39
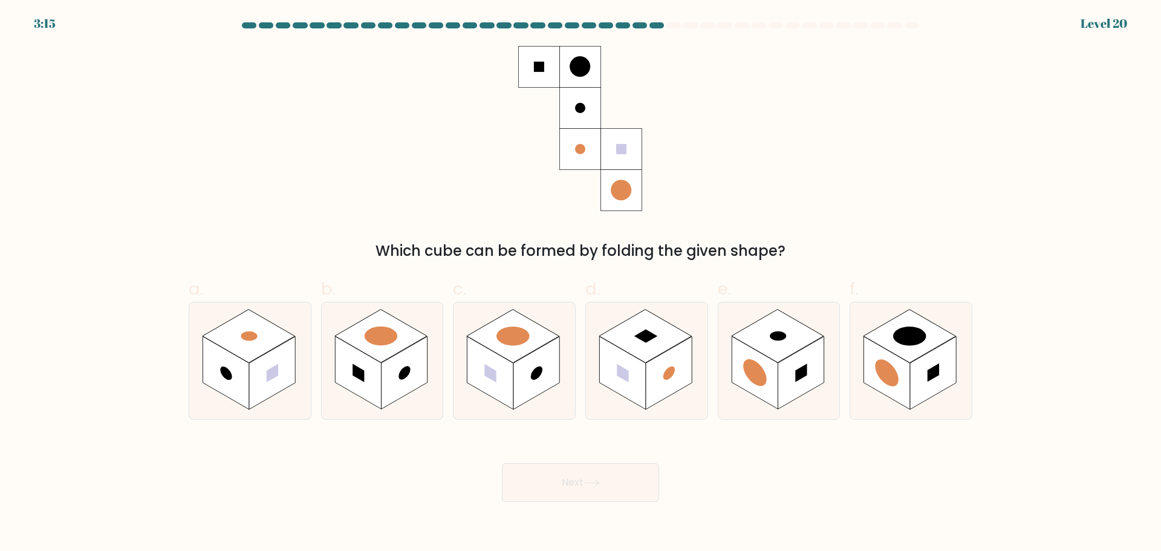
drag, startPoint x: 536, startPoint y: 58, endPoint x: 624, endPoint y: 74, distance: 89.2
click at [619, 71] on icon at bounding box center [580, 128] width 124 height 165
click at [624, 74] on icon at bounding box center [580, 128] width 124 height 165
drag, startPoint x: 948, startPoint y: 387, endPoint x: 568, endPoint y: 504, distance: 397.5
click at [947, 386] on rect at bounding box center [933, 372] width 46 height 73
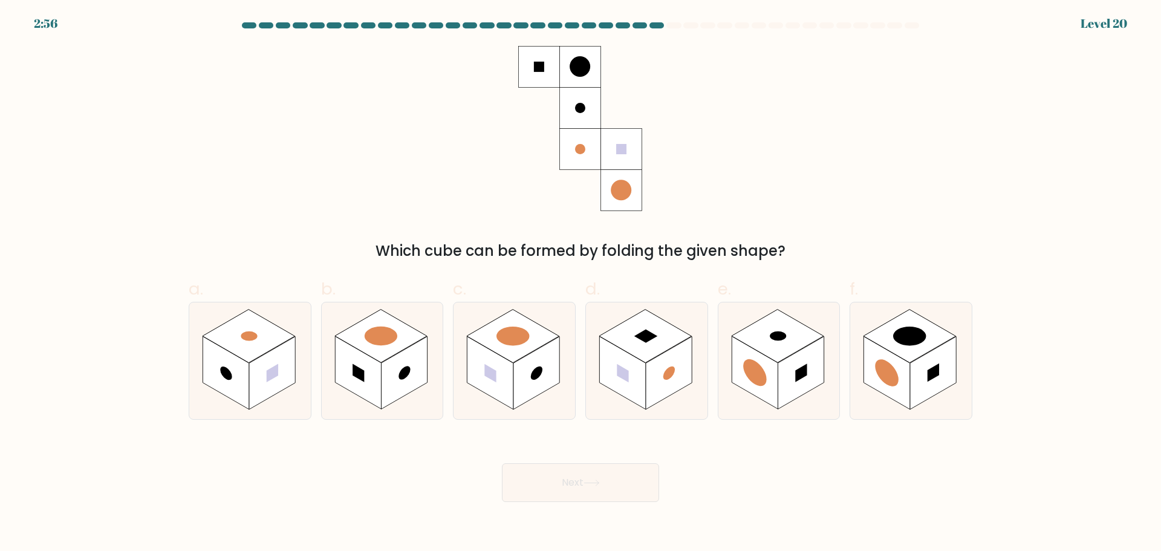
click at [581, 284] on input "f." at bounding box center [581, 280] width 1 height 8
radio input "true"
click at [549, 482] on button "Next" at bounding box center [580, 482] width 157 height 39
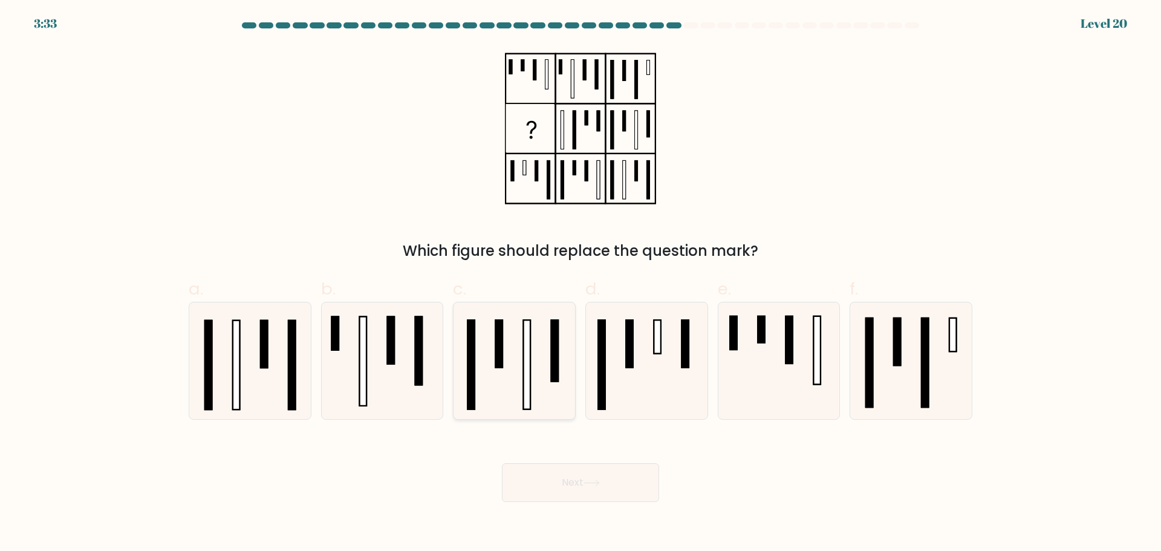
click at [499, 392] on icon at bounding box center [514, 360] width 117 height 117
click at [581, 284] on input "c." at bounding box center [581, 280] width 1 height 8
radio input "true"
click at [548, 483] on button "Next" at bounding box center [580, 482] width 157 height 39
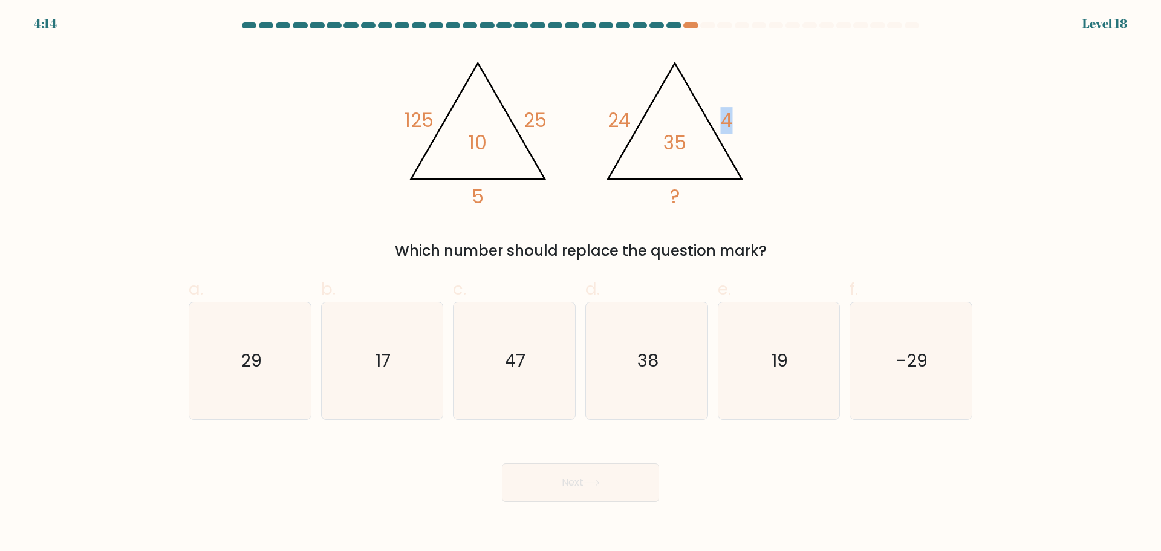
drag, startPoint x: 729, startPoint y: 37, endPoint x: 945, endPoint y: 34, distance: 216.5
click at [945, 34] on form at bounding box center [580, 262] width 1161 height 480
drag, startPoint x: 372, startPoint y: 105, endPoint x: 424, endPoint y: 110, distance: 52.2
click at [424, 110] on div "@import url('[URL][DOMAIN_NAME]); 125 25 5 10 @import url('[URL][DOMAIN_NAME]);…" at bounding box center [580, 154] width 798 height 216
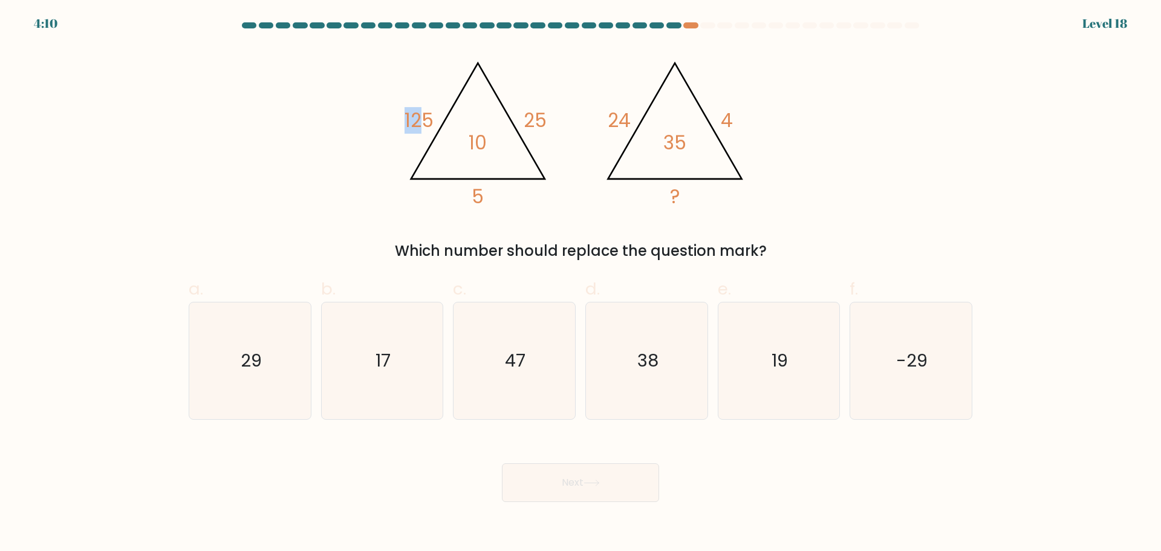
click at [424, 110] on tspan "125" at bounding box center [419, 120] width 29 height 27
drag, startPoint x: 531, startPoint y: 114, endPoint x: 562, endPoint y: 114, distance: 31.4
click at [562, 114] on icon "@import url('[URL][DOMAIN_NAME]); 125 25 5 10 @import url('[URL][DOMAIN_NAME]);…" at bounding box center [580, 128] width 363 height 165
click at [563, 112] on icon "@import url('[URL][DOMAIN_NAME]); 125 25 5 10 @import url('[URL][DOMAIN_NAME]);…" at bounding box center [580, 128] width 363 height 165
drag, startPoint x: 394, startPoint y: 123, endPoint x: 437, endPoint y: 120, distance: 43.0
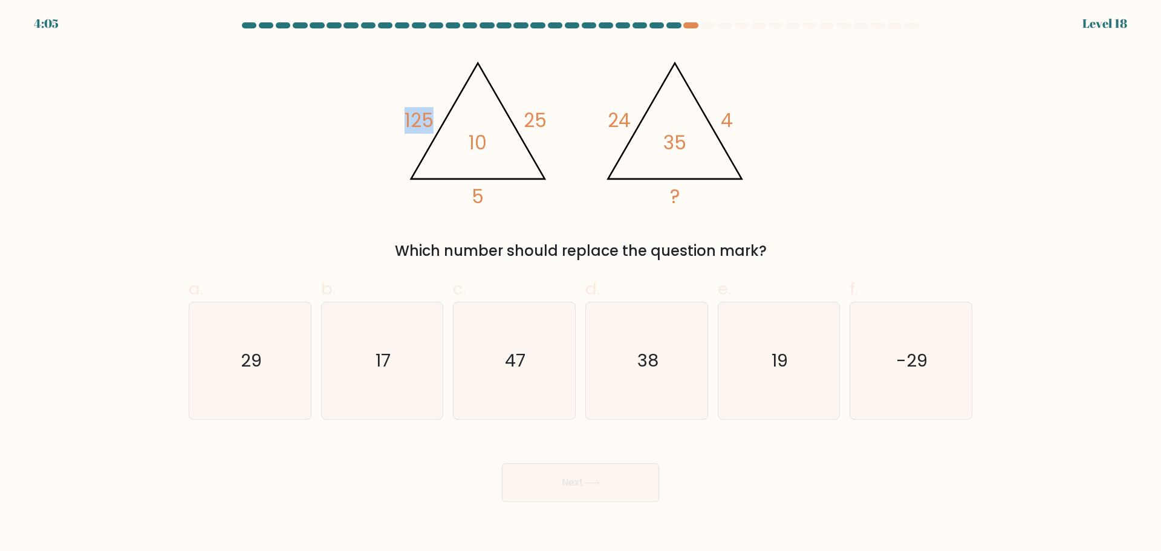
click at [437, 120] on div "@import url('[URL][DOMAIN_NAME]); 125 25 5 10 @import url('[URL][DOMAIN_NAME]);…" at bounding box center [580, 154] width 798 height 216
drag, startPoint x: 527, startPoint y: 111, endPoint x: 544, endPoint y: 159, distance: 50.7
click at [594, 115] on icon "@import url('[URL][DOMAIN_NAME]); 125 25 5 10 @import url('[URL][DOMAIN_NAME]);…" at bounding box center [580, 128] width 363 height 165
click at [425, 197] on icon "@import url('[URL][DOMAIN_NAME]); 125 25 5 10 @import url('[URL][DOMAIN_NAME]);…" at bounding box center [580, 128] width 363 height 165
drag, startPoint x: 602, startPoint y: 117, endPoint x: 628, endPoint y: 117, distance: 26.0
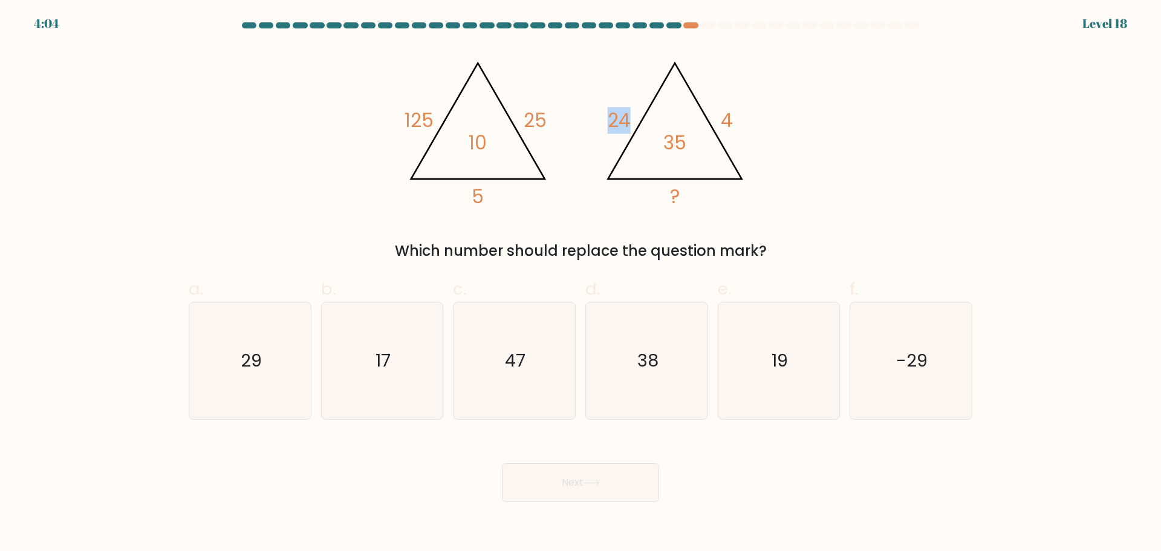
click at [628, 117] on icon "@import url('[URL][DOMAIN_NAME]); 125 25 5 10 @import url('[URL][DOMAIN_NAME]);…" at bounding box center [580, 128] width 363 height 165
drag, startPoint x: 735, startPoint y: 111, endPoint x: 718, endPoint y: 123, distance: 20.0
click at [737, 111] on icon "@import url('[URL][DOMAIN_NAME]); 125 25 5 10 @import url('[URL][DOMAIN_NAME]);…" at bounding box center [580, 128] width 363 height 165
click at [678, 197] on tspan "?" at bounding box center [676, 196] width 10 height 27
drag, startPoint x: 673, startPoint y: 191, endPoint x: 685, endPoint y: 191, distance: 12.1
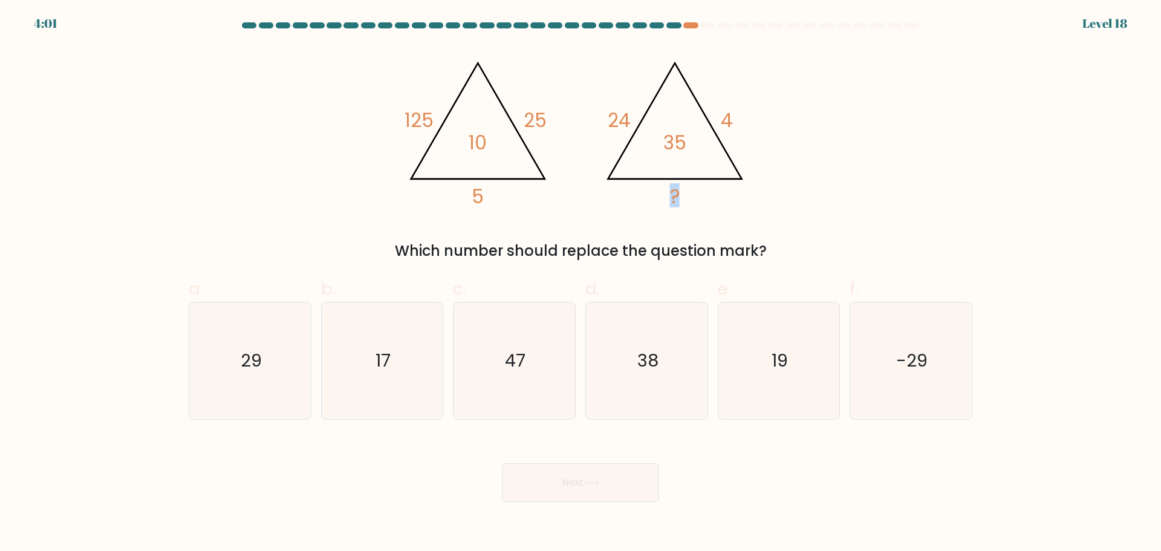
click at [685, 191] on icon "@import url('[URL][DOMAIN_NAME]); 125 25 5 10 @import url('[URL][DOMAIN_NAME]);…" at bounding box center [580, 128] width 363 height 165
click at [236, 365] on icon "29" at bounding box center [250, 360] width 117 height 117
click at [581, 284] on input "a. 29" at bounding box center [581, 280] width 1 height 8
radio input "true"
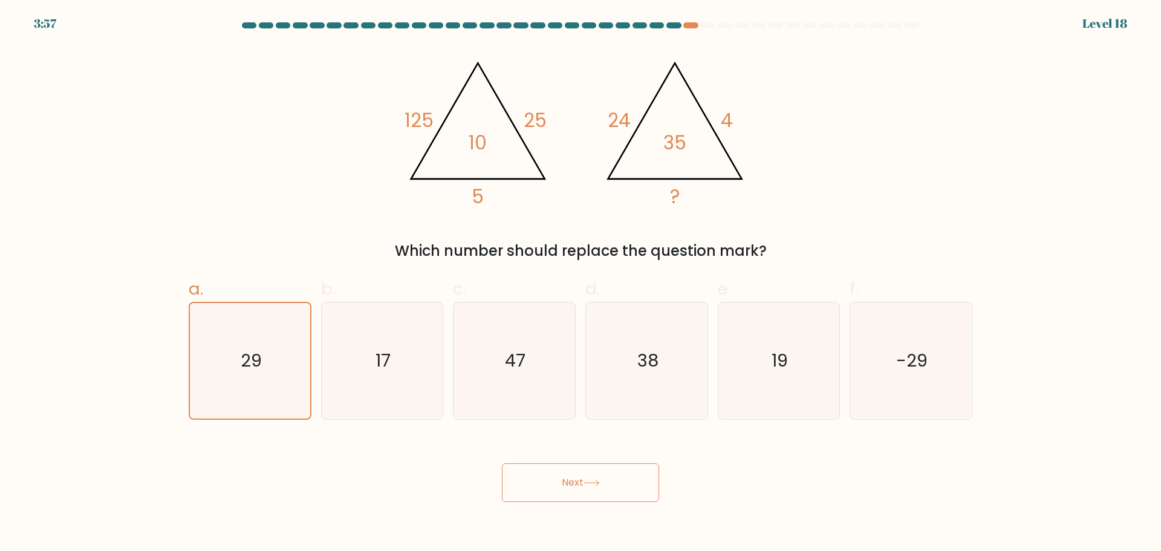
click at [613, 486] on button "Next" at bounding box center [580, 482] width 157 height 39
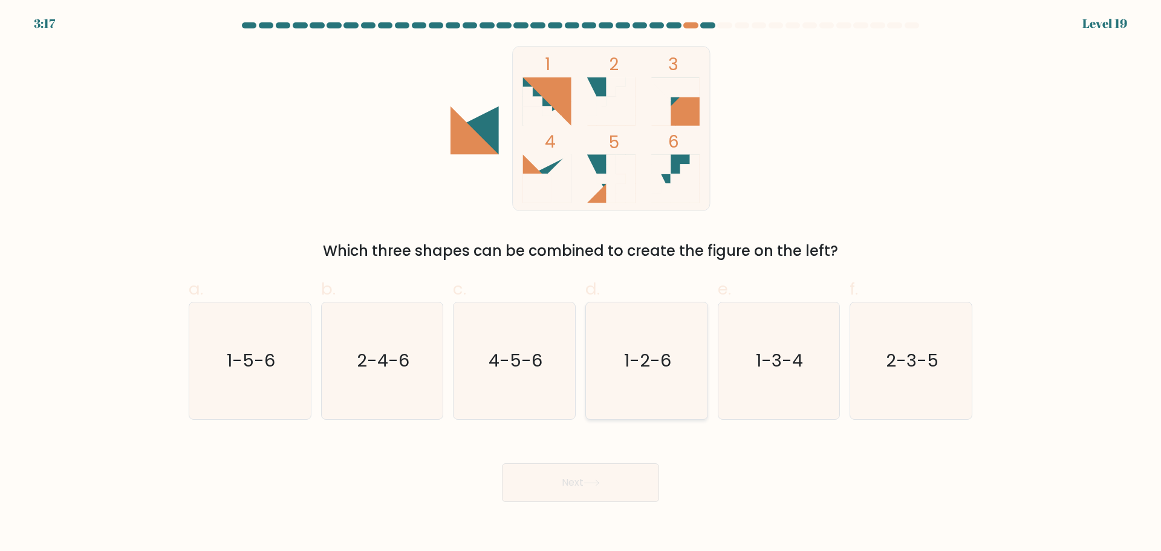
click at [639, 376] on icon "1-2-6" at bounding box center [646, 360] width 117 height 117
click at [581, 284] on input "d. 1-2-6" at bounding box center [581, 280] width 1 height 8
radio input "true"
click at [572, 483] on button "Next" at bounding box center [580, 482] width 157 height 39
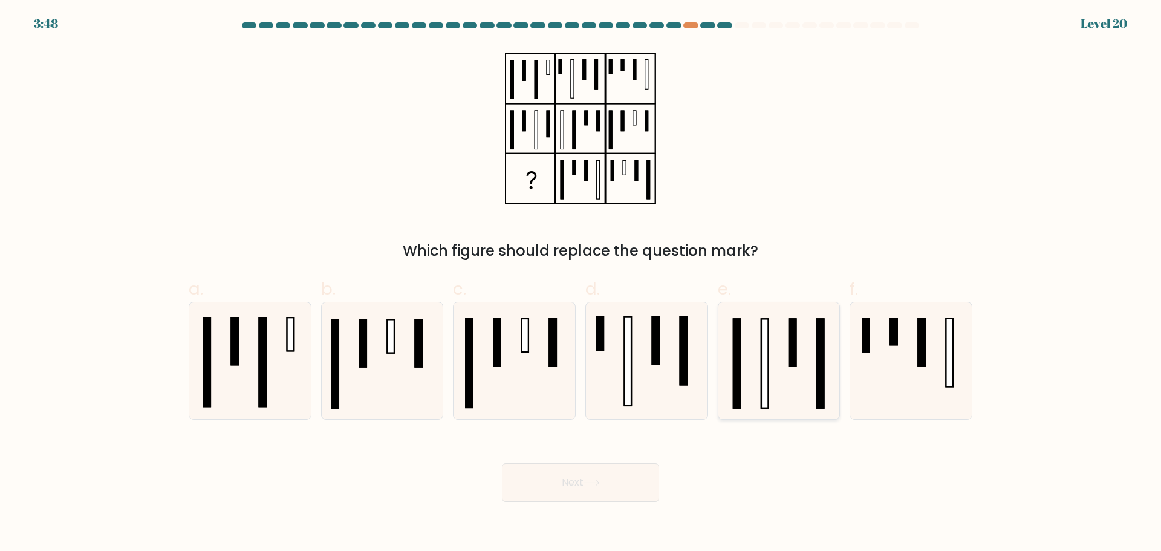
click at [787, 376] on icon at bounding box center [778, 360] width 117 height 117
click at [581, 284] on input "e." at bounding box center [581, 280] width 1 height 8
radio input "true"
click at [585, 486] on button "Next" at bounding box center [580, 482] width 157 height 39
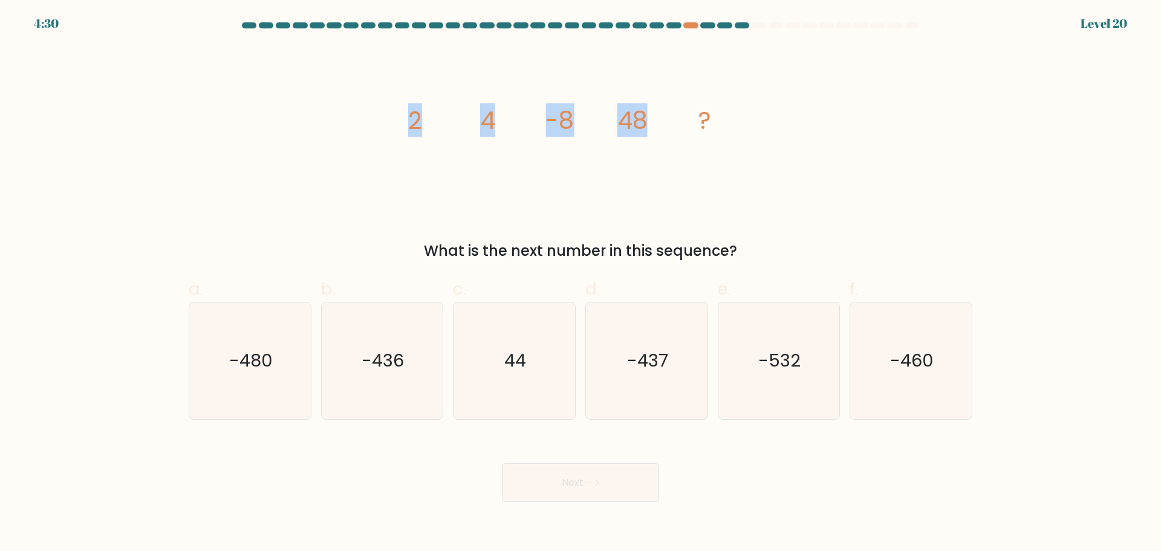
drag, startPoint x: 458, startPoint y: 91, endPoint x: 713, endPoint y: 105, distance: 255.6
click at [691, 105] on div "image/svg+xml 2 4 -8 48 ? What is the next number in this sequence?" at bounding box center [580, 154] width 798 height 216
click at [713, 105] on icon "image/svg+xml 2 4 -8 48 ?" at bounding box center [580, 128] width 363 height 165
drag, startPoint x: 433, startPoint y: 123, endPoint x: 492, endPoint y: 123, distance: 59.3
click at [492, 123] on div "image/svg+xml 2 4 -8 48 ? What is the next number in this sequence?" at bounding box center [580, 154] width 798 height 216
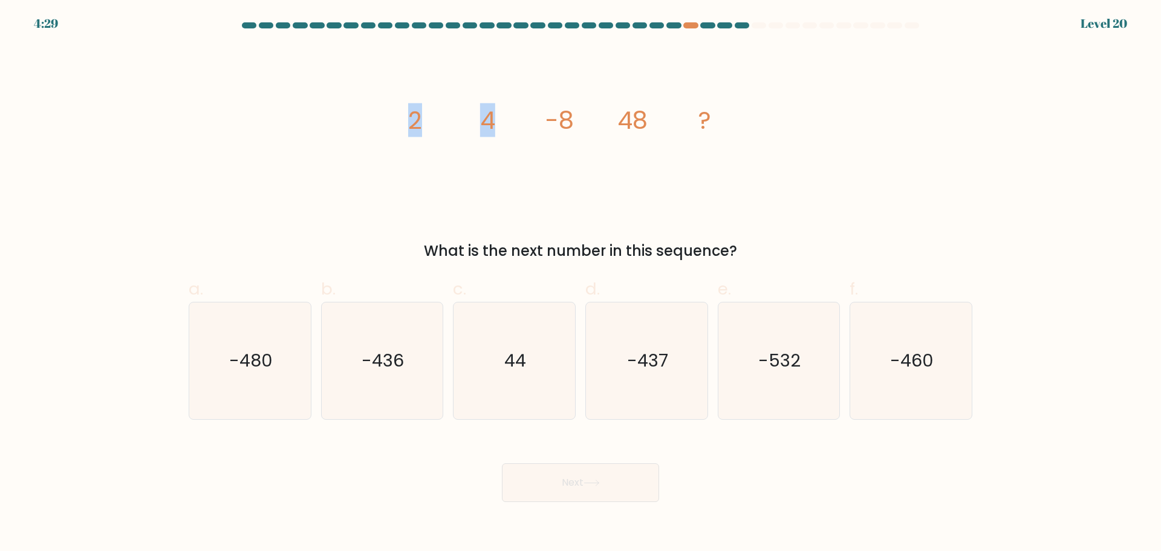
click at [494, 123] on tspan "4" at bounding box center [487, 120] width 15 height 34
drag, startPoint x: 393, startPoint y: 111, endPoint x: 493, endPoint y: 122, distance: 100.4
click at [493, 122] on div "image/svg+xml 2 4 -8 48 ? What is the next number in this sequence?" at bounding box center [580, 154] width 798 height 216
click at [493, 122] on tspan "4" at bounding box center [487, 120] width 15 height 34
drag, startPoint x: 478, startPoint y: 122, endPoint x: 506, endPoint y: 122, distance: 28.4
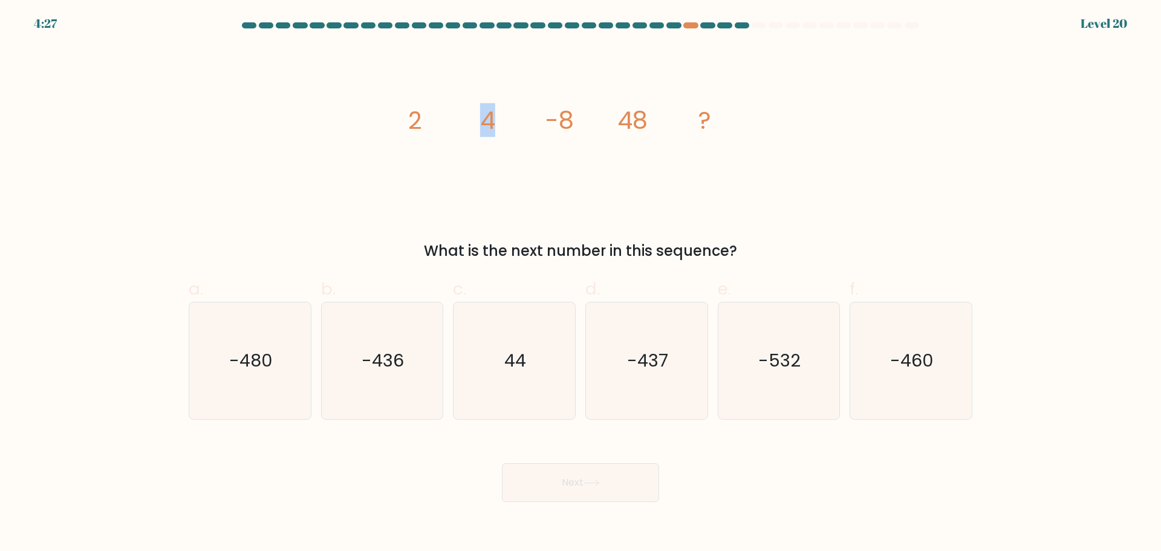
click at [506, 122] on icon "image/svg+xml 2 4 -8 48 ?" at bounding box center [580, 128] width 363 height 165
drag, startPoint x: 534, startPoint y: 122, endPoint x: 572, endPoint y: 121, distance: 38.1
click at [571, 122] on icon "image/svg+xml 2 4 -8 48 ?" at bounding box center [580, 128] width 363 height 165
click at [572, 121] on tspan "-8" at bounding box center [560, 120] width 28 height 34
drag, startPoint x: 555, startPoint y: 120, endPoint x: 576, endPoint y: 119, distance: 21.8
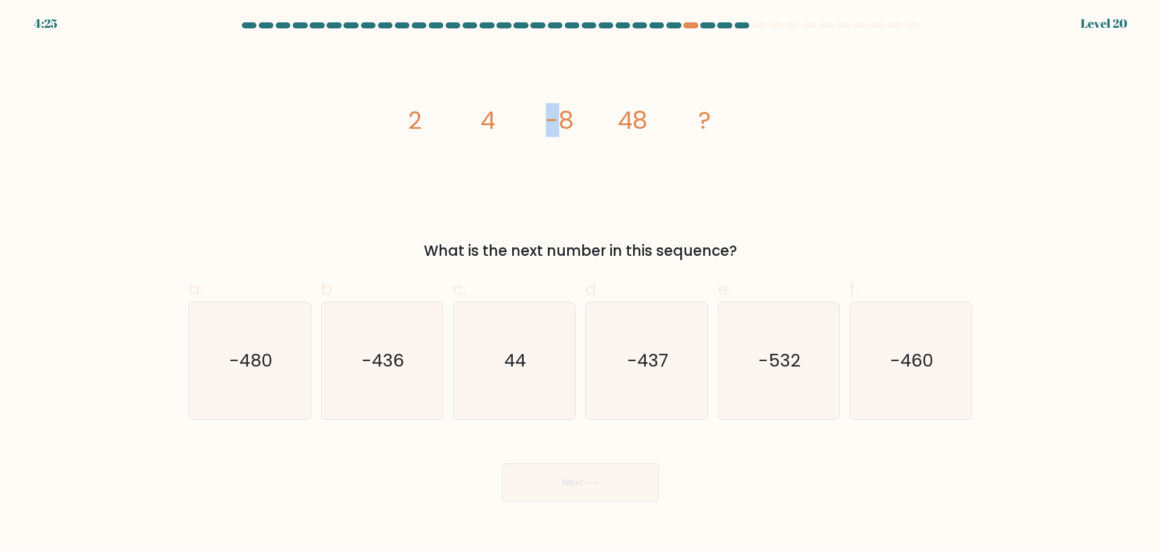
click at [566, 120] on icon "image/svg+xml 2 4 -8 48 ?" at bounding box center [580, 128] width 363 height 165
click at [576, 119] on icon "image/svg+xml 2 4 -8 48 ?" at bounding box center [580, 128] width 363 height 165
drag, startPoint x: 576, startPoint y: 119, endPoint x: 544, endPoint y: 114, distance: 33.0
click at [551, 115] on icon "image/svg+xml 2 4 -8 48 ?" at bounding box center [580, 128] width 363 height 165
click at [544, 114] on icon "image/svg+xml 2 4 -8 48 ?" at bounding box center [580, 128] width 363 height 165
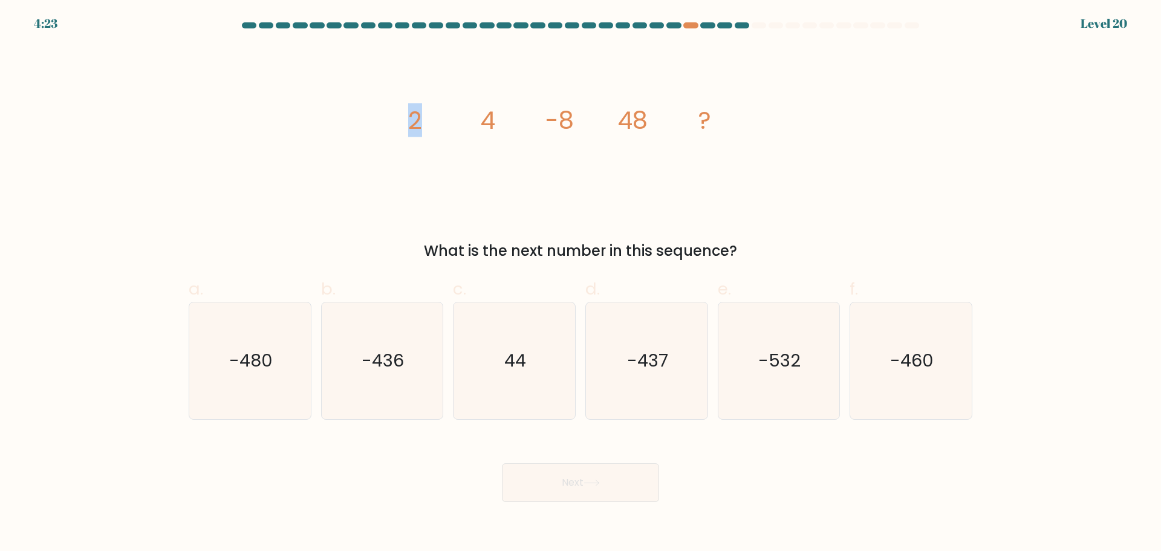
drag, startPoint x: 409, startPoint y: 108, endPoint x: 434, endPoint y: 111, distance: 24.4
click at [434, 111] on icon "image/svg+xml 2 4 -8 48 ?" at bounding box center [580, 128] width 363 height 165
drag, startPoint x: 545, startPoint y: 119, endPoint x: 574, endPoint y: 126, distance: 29.9
click at [574, 126] on icon "image/svg+xml 2 4 -8 48 ?" at bounding box center [580, 128] width 363 height 165
drag, startPoint x: 424, startPoint y: 120, endPoint x: 402, endPoint y: 120, distance: 22.4
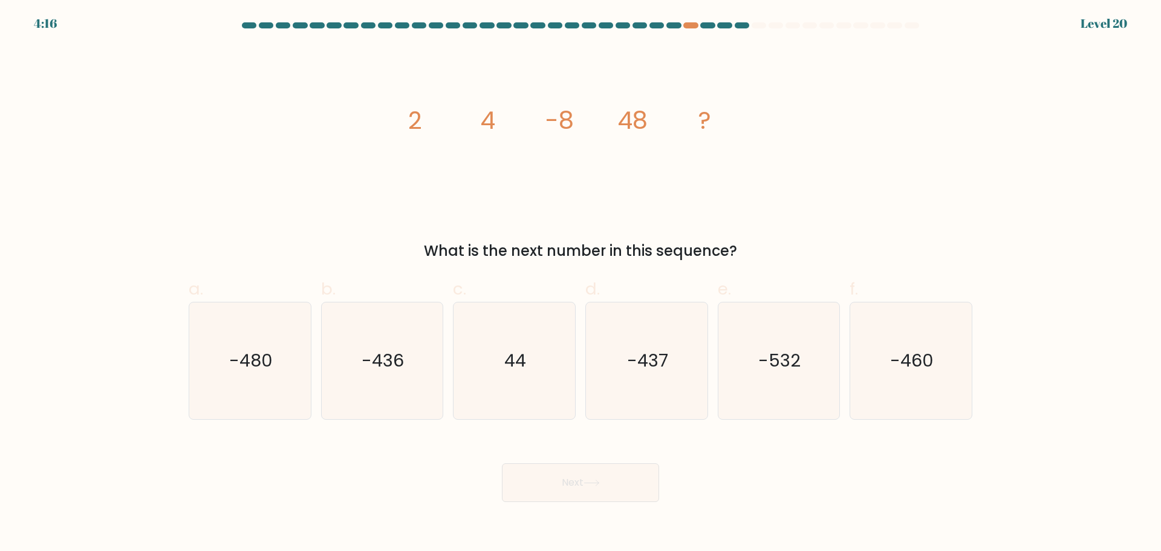
click at [424, 120] on icon "image/svg+xml 2 4 -8 48 ?" at bounding box center [580, 128] width 363 height 165
drag, startPoint x: 402, startPoint y: 120, endPoint x: 488, endPoint y: 119, distance: 86.5
click at [526, 124] on icon "image/svg+xml 2 4 -8 48 ?" at bounding box center [580, 128] width 363 height 165
click at [482, 119] on tspan "4" at bounding box center [487, 120] width 15 height 34
drag, startPoint x: 413, startPoint y: 122, endPoint x: 501, endPoint y: 118, distance: 88.4
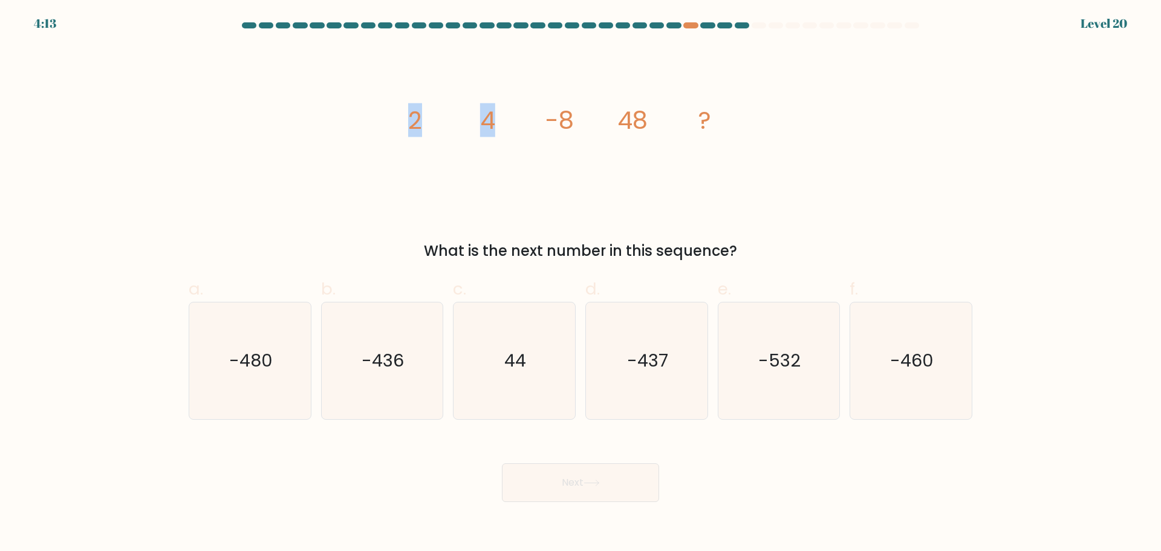
click at [501, 117] on icon "image/svg+xml 2 4 -8 48 ?" at bounding box center [580, 128] width 363 height 165
click at [481, 135] on tspan "4" at bounding box center [487, 120] width 15 height 34
drag, startPoint x: 486, startPoint y: 132, endPoint x: 575, endPoint y: 128, distance: 89.0
click at [575, 128] on icon "image/svg+xml 2 4 -8 48 ?" at bounding box center [580, 128] width 363 height 165
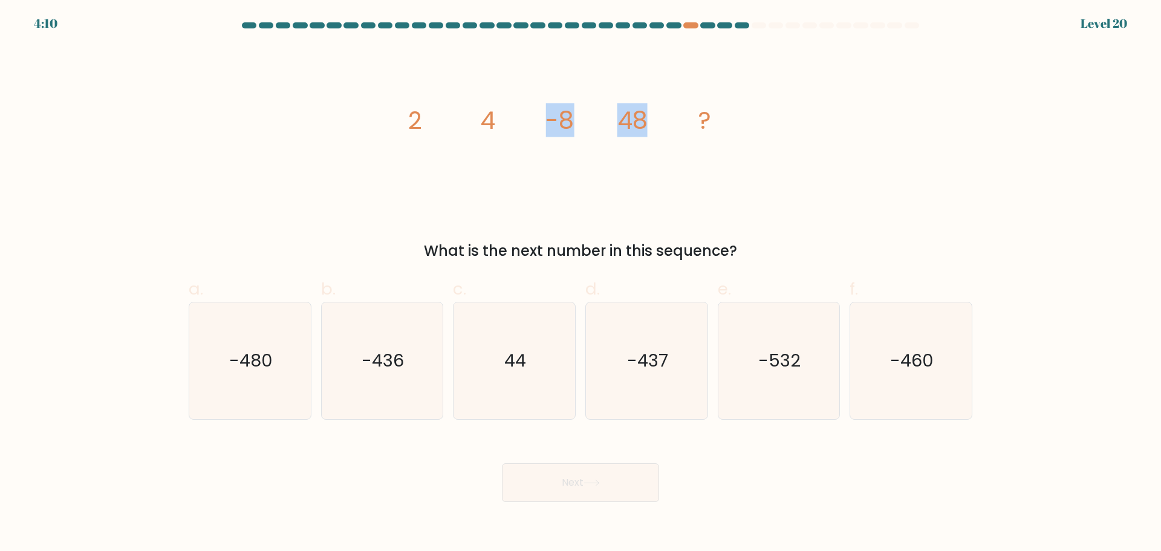
drag, startPoint x: 538, startPoint y: 125, endPoint x: 685, endPoint y: 121, distance: 147.0
click at [684, 122] on icon "image/svg+xml 2 4 -8 48 ?" at bounding box center [580, 128] width 363 height 165
click at [685, 121] on icon "image/svg+xml 2 4 -8 48 ?" at bounding box center [580, 128] width 363 height 165
drag, startPoint x: 487, startPoint y: 119, endPoint x: 506, endPoint y: 117, distance: 18.8
click at [506, 117] on icon "image/svg+xml 2 4 -8 48 ?" at bounding box center [580, 128] width 363 height 165
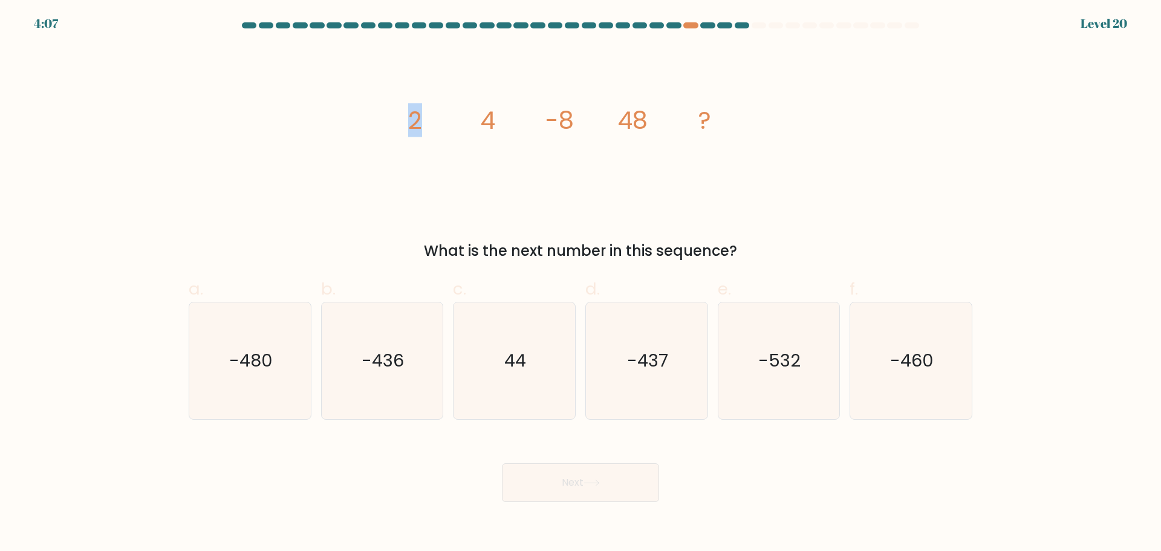
drag, startPoint x: 405, startPoint y: 111, endPoint x: 421, endPoint y: 112, distance: 17.0
click at [421, 112] on icon "image/svg+xml 2 4 -8 48 ?" at bounding box center [580, 128] width 363 height 165
drag, startPoint x: 555, startPoint y: 117, endPoint x: 583, endPoint y: 117, distance: 27.8
click at [583, 117] on icon "image/svg+xml 2 4 -8 48 ?" at bounding box center [580, 128] width 363 height 165
drag, startPoint x: 411, startPoint y: 115, endPoint x: 584, endPoint y: 115, distance: 172.3
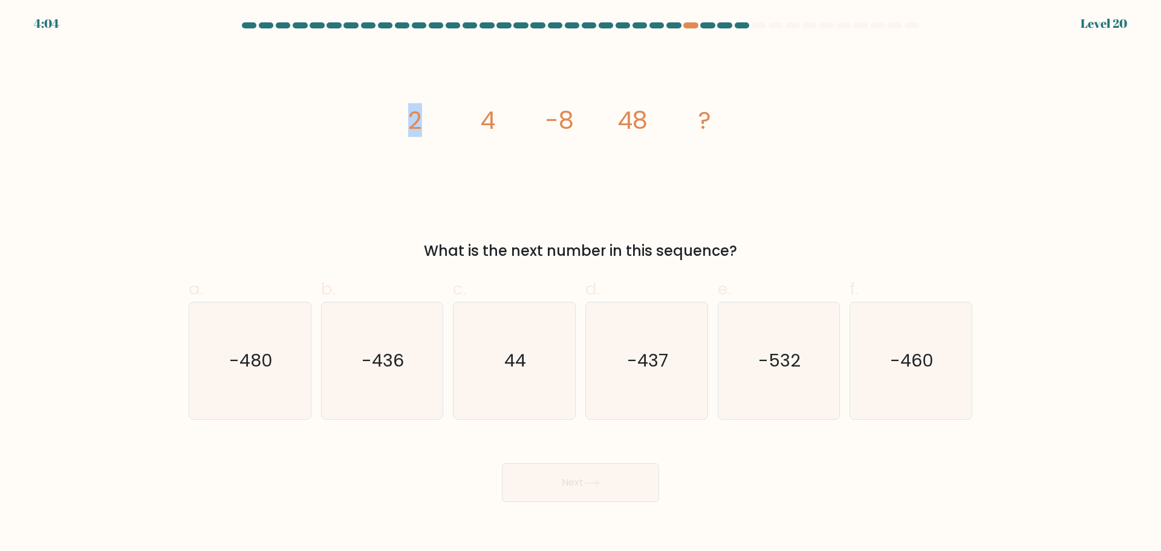
click at [479, 117] on icon "image/svg+xml 2 4 -8 48 ?" at bounding box center [580, 128] width 363 height 165
drag, startPoint x: 545, startPoint y: 115, endPoint x: 577, endPoint y: 115, distance: 31.4
click at [577, 115] on icon "image/svg+xml 2 4 -8 48 ?" at bounding box center [580, 128] width 363 height 165
drag, startPoint x: 747, startPoint y: 125, endPoint x: 602, endPoint y: 120, distance: 144.6
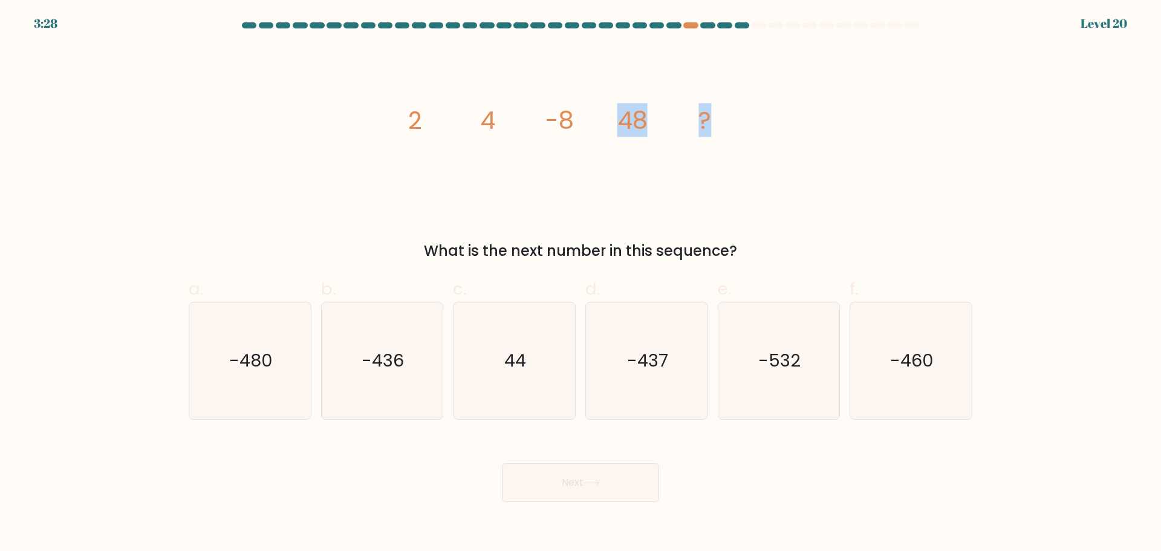
click at [602, 120] on icon "image/svg+xml 2 4 -8 48 ?" at bounding box center [580, 128] width 363 height 165
drag, startPoint x: 487, startPoint y: 126, endPoint x: 506, endPoint y: 125, distance: 19.4
click at [506, 125] on icon "image/svg+xml 2 4 -8 48 ?" at bounding box center [580, 128] width 363 height 165
drag, startPoint x: 507, startPoint y: 125, endPoint x: 518, endPoint y: 116, distance: 14.3
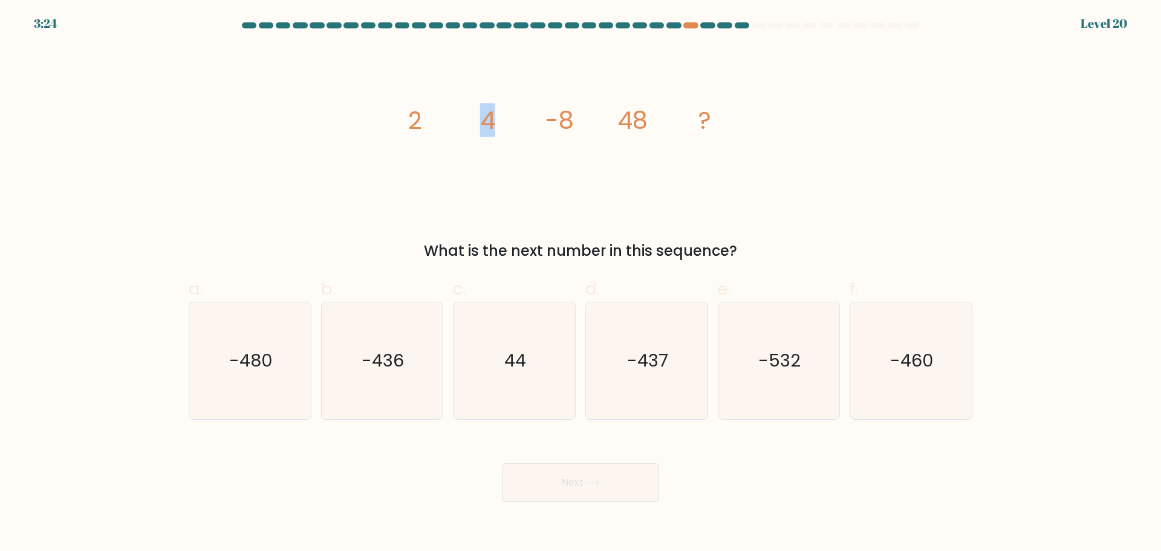
click at [507, 123] on icon "image/svg+xml 2 4 -8 48 ?" at bounding box center [580, 128] width 363 height 165
click at [539, 115] on icon "image/svg+xml 2 4 -8 48 ?" at bounding box center [580, 128] width 363 height 165
drag, startPoint x: 545, startPoint y: 122, endPoint x: 567, endPoint y: 118, distance: 22.1
click at [565, 118] on icon "image/svg+xml 2 4 -8 48 ?" at bounding box center [580, 128] width 363 height 165
click at [575, 117] on icon "image/svg+xml 2 4 -8 48 ?" at bounding box center [580, 128] width 363 height 165
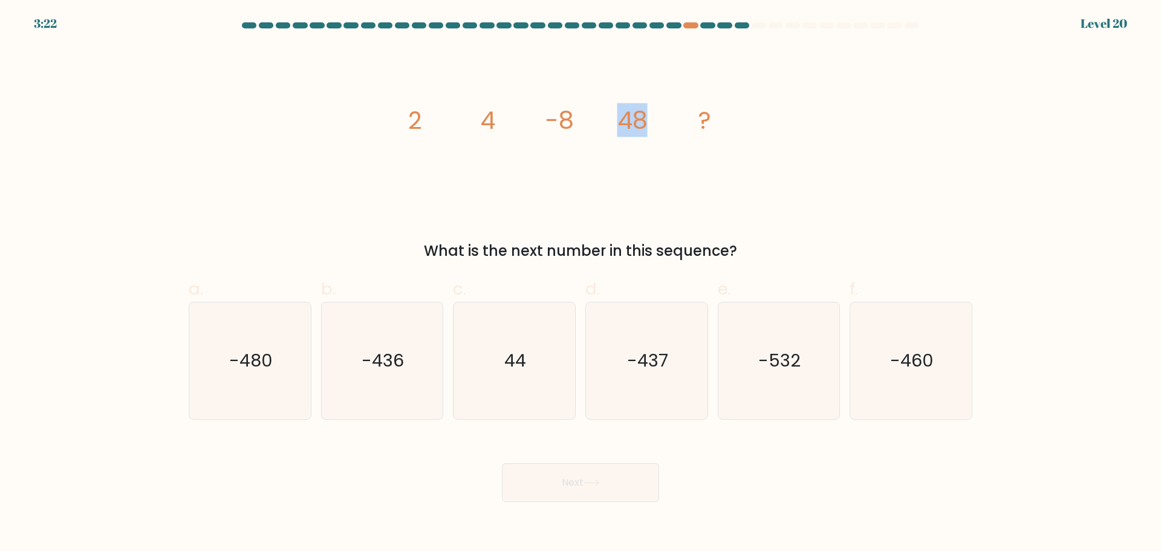
drag, startPoint x: 633, startPoint y: 117, endPoint x: 648, endPoint y: 119, distance: 15.2
click at [648, 119] on icon "image/svg+xml 2 4 -8 48 ?" at bounding box center [580, 128] width 363 height 165
drag, startPoint x: 408, startPoint y: 117, endPoint x: 447, endPoint y: 117, distance: 38.7
click at [447, 117] on icon "image/svg+xml 2 4 -8 48 ?" at bounding box center [580, 128] width 363 height 165
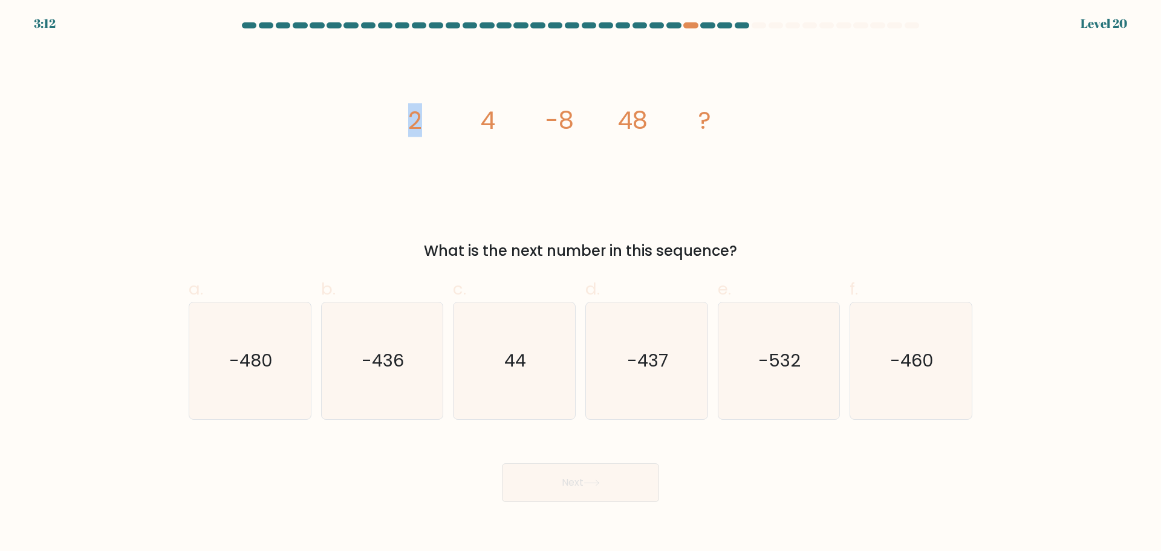
click at [447, 117] on icon "image/svg+xml 2 4 -8 48 ?" at bounding box center [580, 128] width 363 height 165
drag, startPoint x: 478, startPoint y: 118, endPoint x: 536, endPoint y: 145, distance: 63.3
click at [536, 145] on icon "image/svg+xml 2 4 -8 48 ?" at bounding box center [580, 128] width 363 height 165
click at [534, 147] on icon "image/svg+xml 2 4 -8 48 ?" at bounding box center [580, 128] width 363 height 165
drag, startPoint x: 475, startPoint y: 119, endPoint x: 527, endPoint y: 119, distance: 52.0
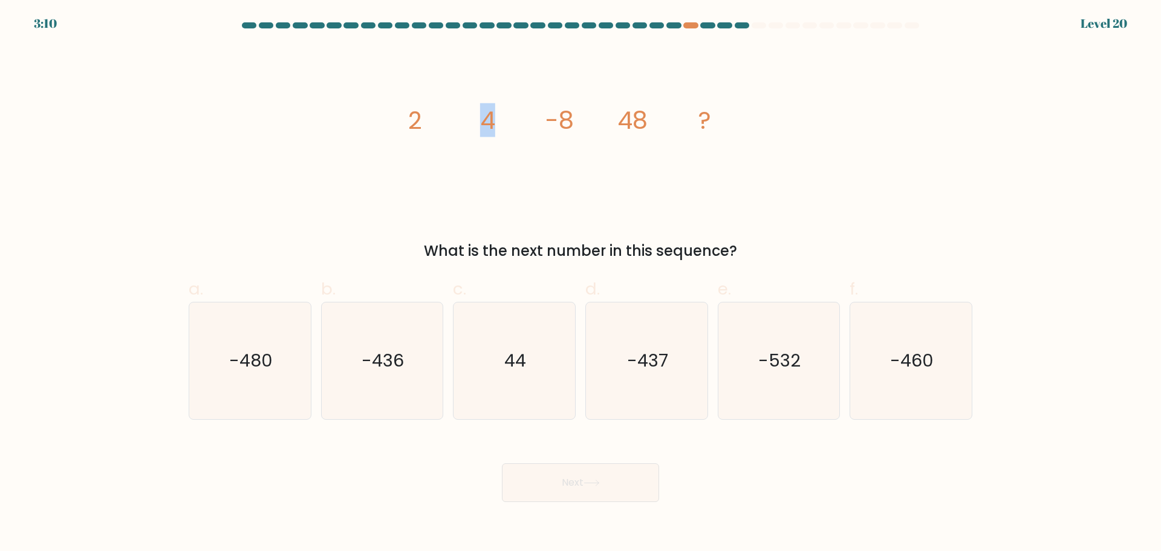
click at [525, 119] on icon "image/svg+xml 2 4 -8 48 ?" at bounding box center [580, 128] width 363 height 165
drag, startPoint x: 561, startPoint y: 111, endPoint x: 576, endPoint y: 110, distance: 15.2
click at [576, 110] on icon "image/svg+xml 2 4 -8 48 ?" at bounding box center [580, 128] width 363 height 165
click at [577, 111] on icon "image/svg+xml 2 4 -8 48 ?" at bounding box center [580, 128] width 363 height 165
drag, startPoint x: 544, startPoint y: 120, endPoint x: 576, endPoint y: 121, distance: 32.1
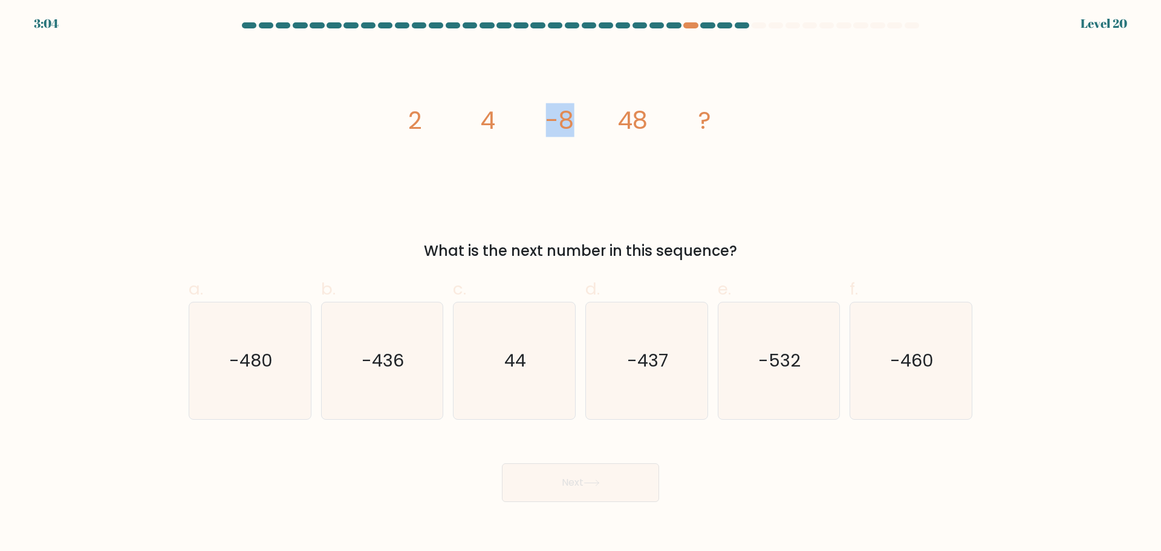
click at [576, 121] on icon "image/svg+xml 2 4 -8 48 ?" at bounding box center [580, 128] width 363 height 165
drag, startPoint x: 629, startPoint y: 111, endPoint x: 649, endPoint y: 116, distance: 20.5
click at [649, 116] on icon "image/svg+xml 2 4 -8 48 ?" at bounding box center [580, 128] width 363 height 165
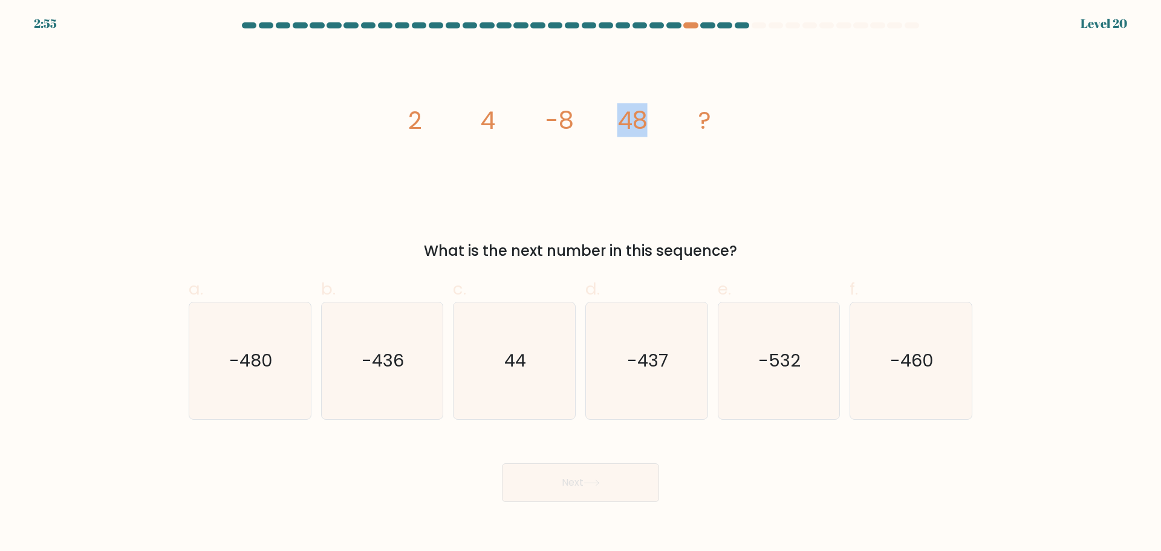
drag, startPoint x: 607, startPoint y: 120, endPoint x: 653, endPoint y: 121, distance: 46.0
click at [653, 121] on icon "image/svg+xml 2 4 -8 48 ?" at bounding box center [580, 128] width 363 height 165
drag, startPoint x: 398, startPoint y: 120, endPoint x: 493, endPoint y: 119, distance: 95.0
click at [493, 119] on div "image/svg+xml 2 4 -8 48 ? What is the next number in this sequence?" at bounding box center [580, 154] width 798 height 216
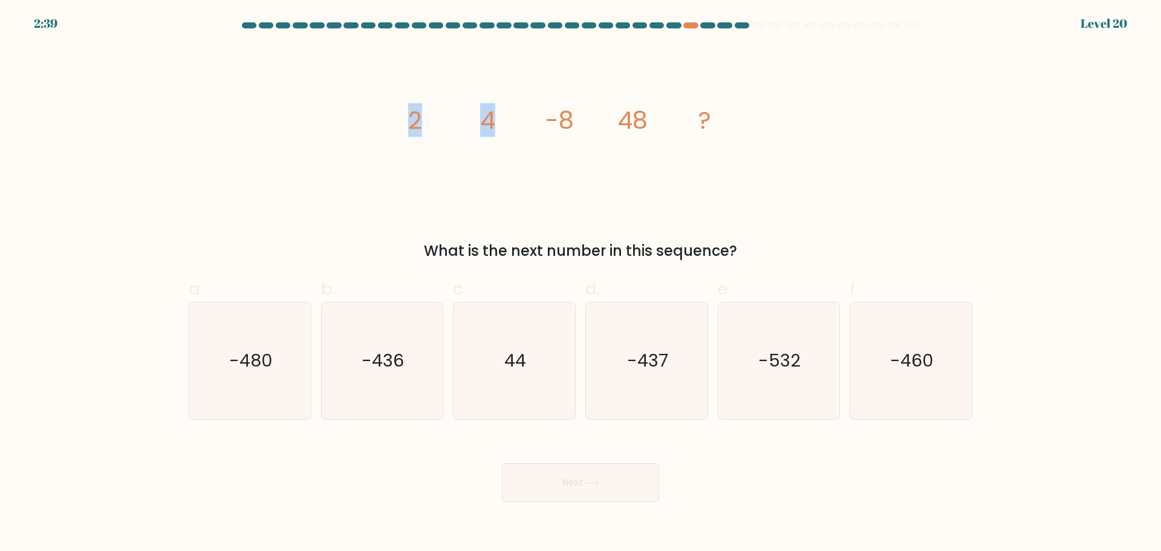
click at [493, 119] on tspan "4" at bounding box center [487, 120] width 15 height 34
drag, startPoint x: 466, startPoint y: 118, endPoint x: 592, endPoint y: 120, distance: 126.4
click at [592, 120] on icon "image/svg+xml 2 4 -8 48 ?" at bounding box center [580, 128] width 363 height 165
click at [417, 125] on tspan "2" at bounding box center [415, 120] width 14 height 34
drag, startPoint x: 389, startPoint y: 120, endPoint x: 489, endPoint y: 119, distance: 99.8
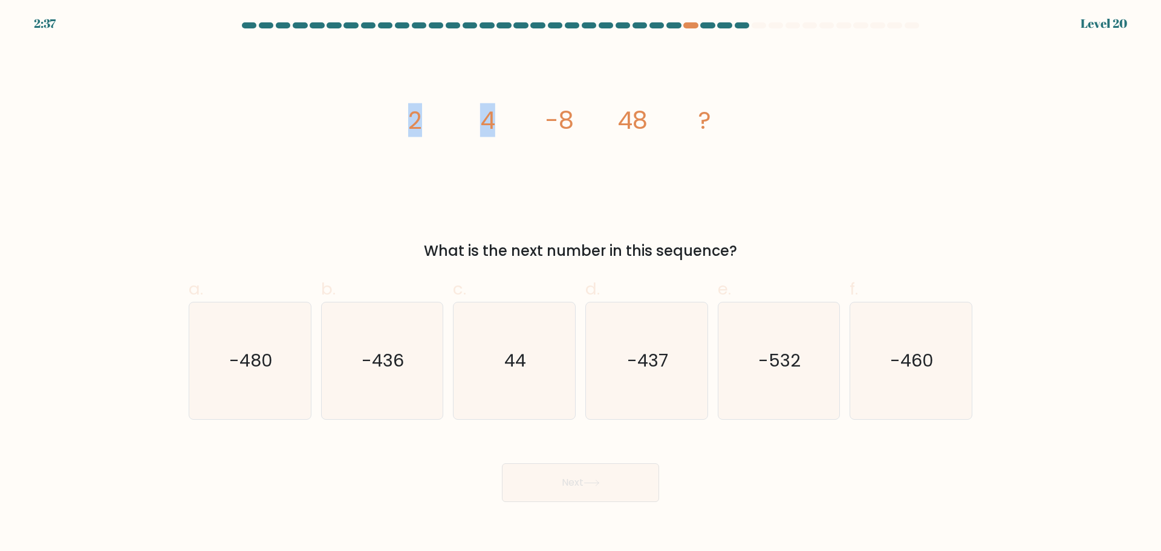
click at [489, 119] on div "image/svg+xml 2 4 -8 48 ? What is the next number in this sequence?" at bounding box center [580, 154] width 798 height 216
click at [489, 119] on tspan "4" at bounding box center [487, 120] width 15 height 34
drag, startPoint x: 482, startPoint y: 121, endPoint x: 584, endPoint y: 122, distance: 101.6
click at [584, 122] on icon "image/svg+xml 2 4 -8 48 ?" at bounding box center [580, 128] width 363 height 165
click at [539, 379] on icon "44" at bounding box center [514, 360] width 117 height 117
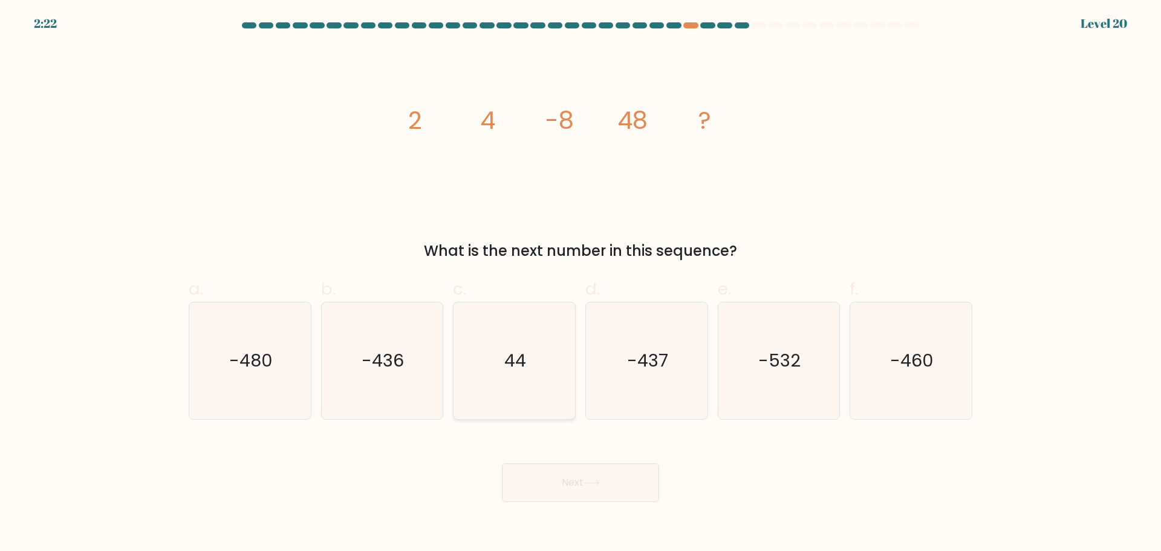
click at [581, 284] on input "c. 44" at bounding box center [581, 280] width 1 height 8
radio input "true"
click at [547, 489] on button "Next" at bounding box center [580, 482] width 157 height 39
